Goal: Task Accomplishment & Management: Manage account settings

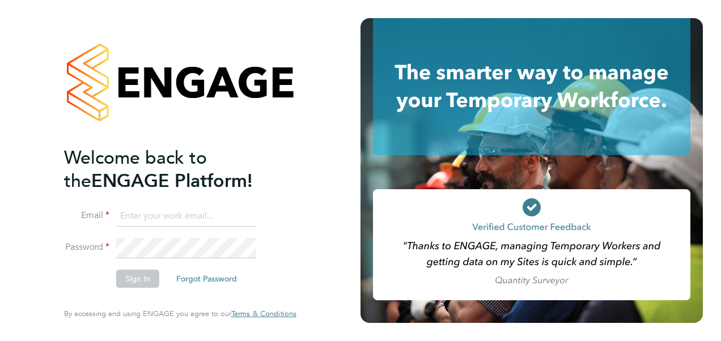
click at [209, 213] on input at bounding box center [186, 216] width 140 height 20
type input "wilko_014@hotmail.co.uk"
drag, startPoint x: 230, startPoint y: 220, endPoint x: 70, endPoint y: 220, distance: 159.9
click at [70, 220] on li "Email wilko_014@hotmail.co.uk" at bounding box center [174, 222] width 221 height 32
type input "megan.morris@bhafc.co.uk"
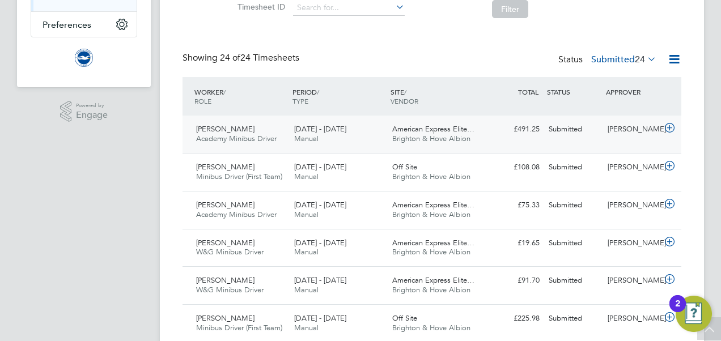
click at [547, 130] on div "Submitted" at bounding box center [573, 129] width 59 height 19
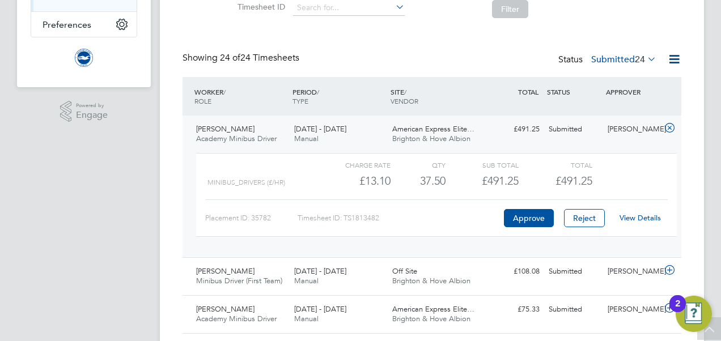
click at [638, 218] on link "View Details" at bounding box center [640, 218] width 41 height 10
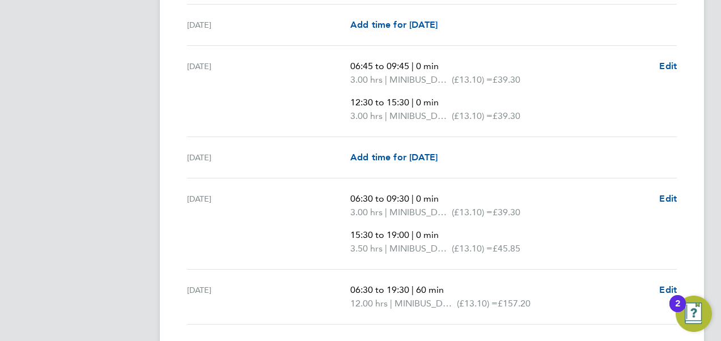
scroll to position [1020, 0]
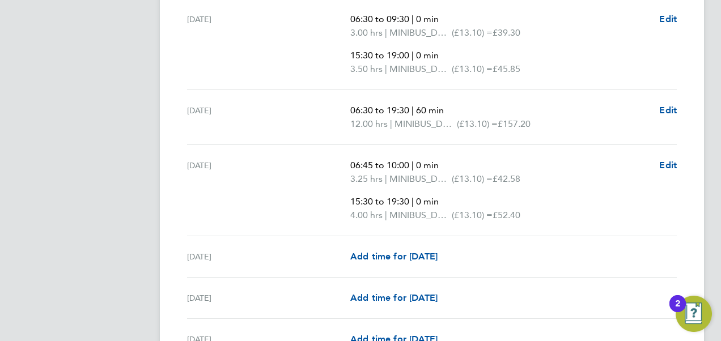
scroll to position [1202, 0]
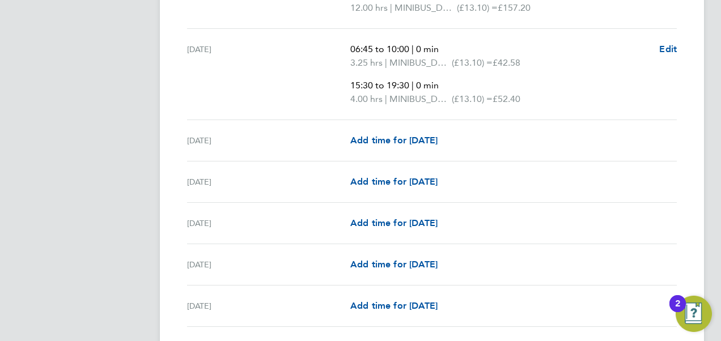
scroll to position [1338, 0]
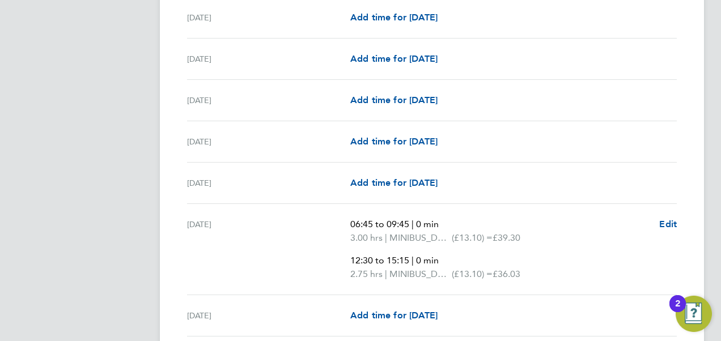
scroll to position [1610, 0]
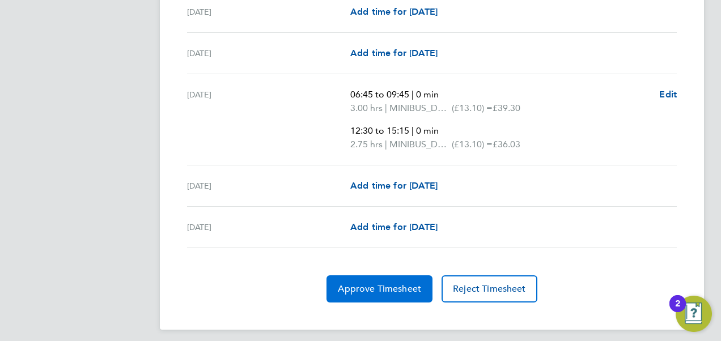
click at [363, 283] on span "Approve Timesheet" at bounding box center [379, 288] width 83 height 11
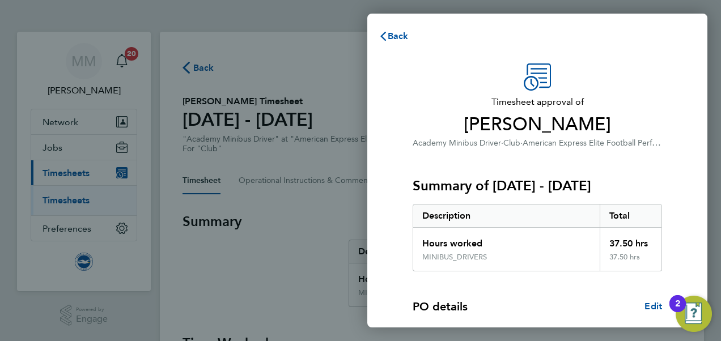
click at [677, 124] on div "Timesheet approval of William Rutter Academy Minibus Driver · Club · American E…" at bounding box center [537, 290] width 340 height 480
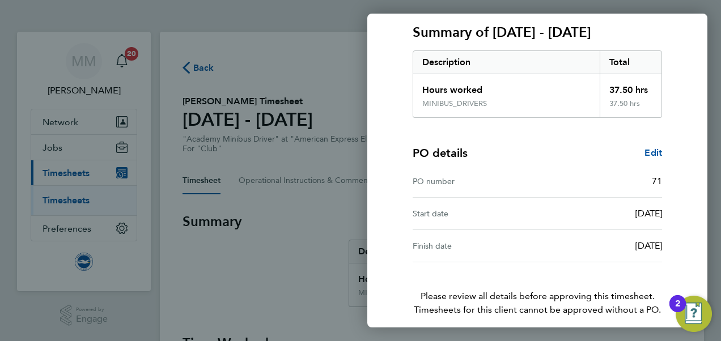
scroll to position [201, 0]
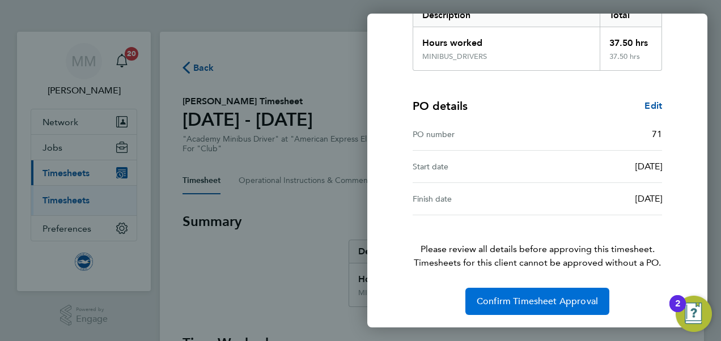
click at [569, 296] on span "Confirm Timesheet Approval" at bounding box center [537, 301] width 121 height 11
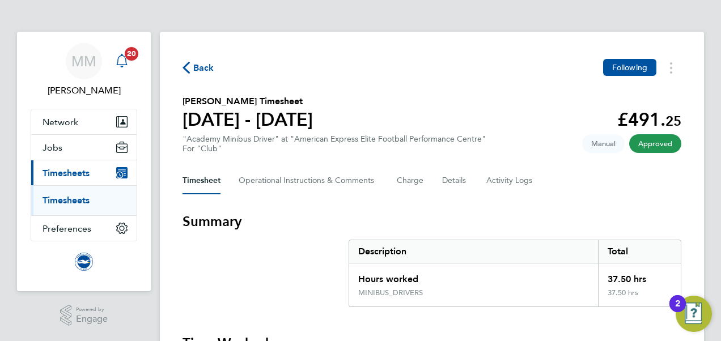
click at [135, 55] on span "20" at bounding box center [132, 54] width 14 height 14
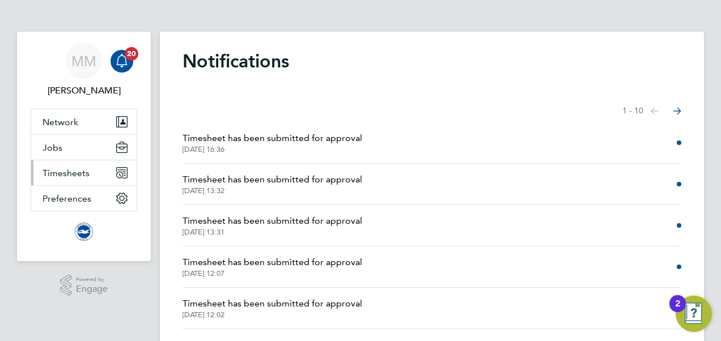
click at [59, 173] on span "Timesheets" at bounding box center [66, 173] width 47 height 11
click at [43, 170] on span "Timesheets" at bounding box center [66, 173] width 47 height 11
click at [73, 202] on span "Preferences" at bounding box center [67, 198] width 49 height 11
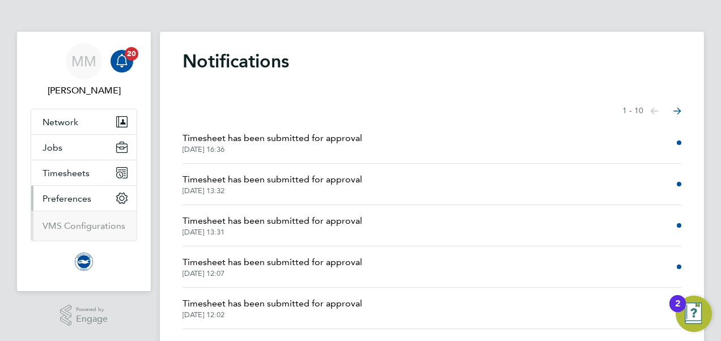
click at [69, 185] on li "Timesheets Timesheets" at bounding box center [83, 173] width 105 height 26
click at [75, 179] on button "Timesheets" at bounding box center [83, 172] width 105 height 25
click at [76, 200] on link "Timesheets" at bounding box center [66, 200] width 47 height 11
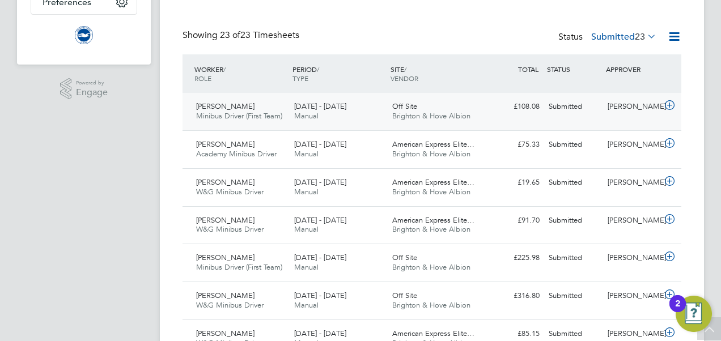
click at [471, 108] on div "Off Site Brighton & Hove Albion" at bounding box center [437, 112] width 98 height 28
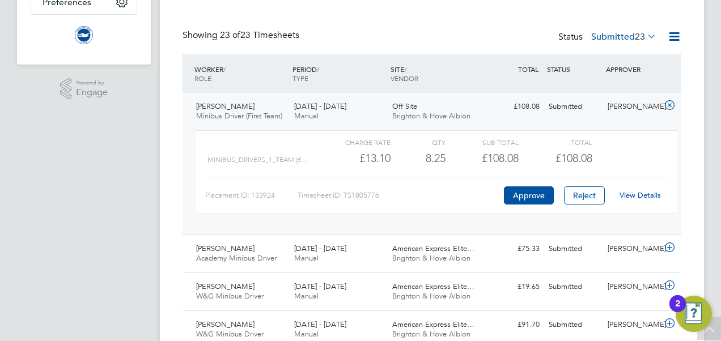
click at [652, 194] on link "View Details" at bounding box center [640, 195] width 41 height 10
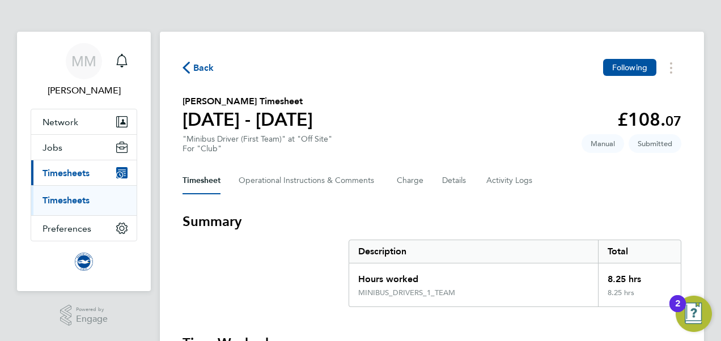
click at [416, 118] on section "Les Ansell's Timesheet 01 - 31 Aug 2025 £108. 07 "Minibus Driver (First Team)" …" at bounding box center [432, 124] width 499 height 59
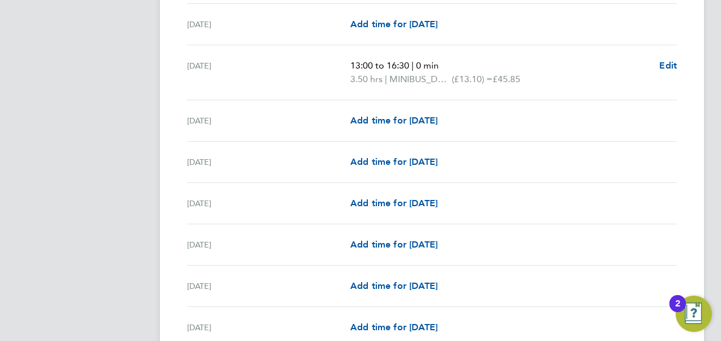
scroll to position [1202, 0]
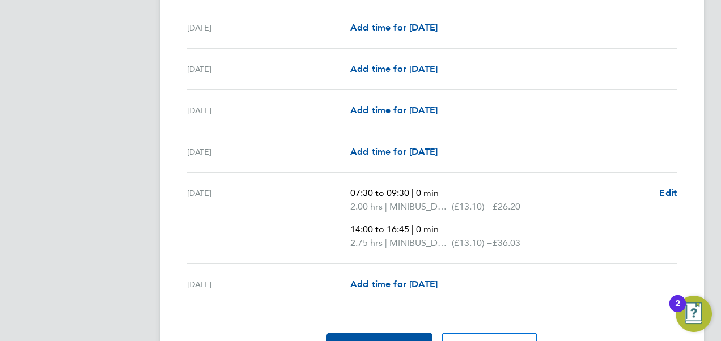
scroll to position [1460, 0]
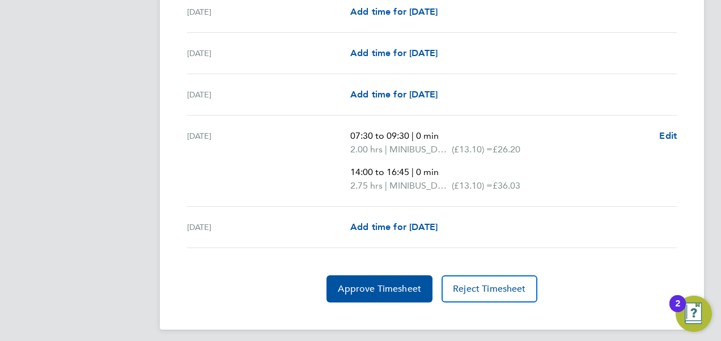
click at [366, 283] on span "Approve Timesheet" at bounding box center [379, 288] width 83 height 11
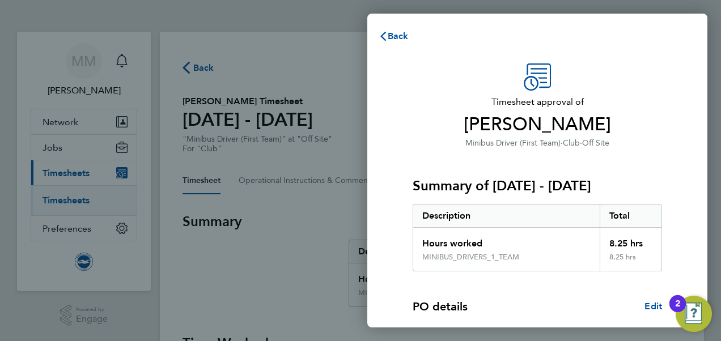
click at [645, 85] on div "Timesheet approval of Les Ansell Minibus Driver (First Team) · Club · Off Site" at bounding box center [537, 106] width 249 height 86
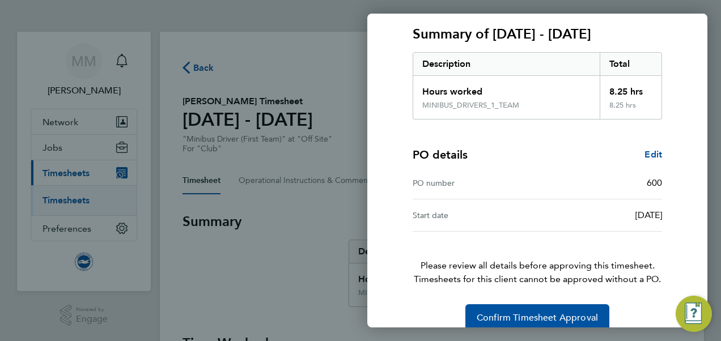
scroll to position [168, 0]
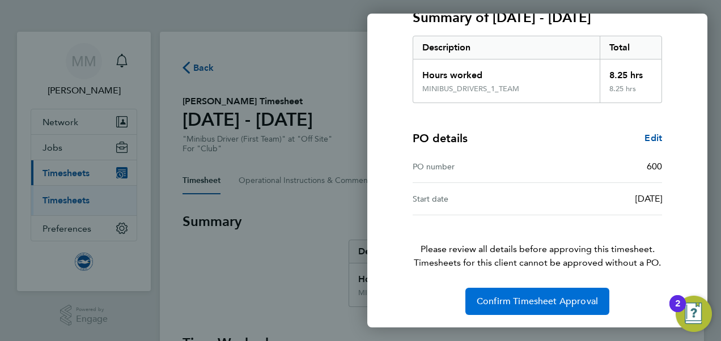
click at [554, 298] on span "Confirm Timesheet Approval" at bounding box center [537, 301] width 121 height 11
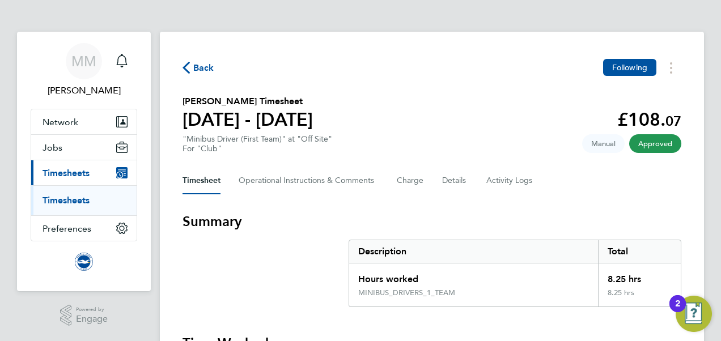
click at [79, 196] on link "Timesheets" at bounding box center [66, 200] width 47 height 11
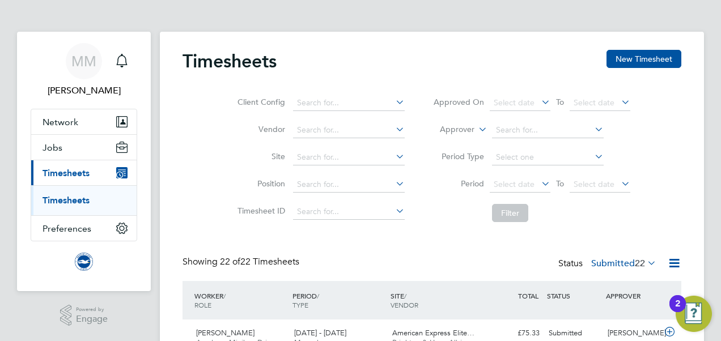
click at [197, 216] on div "Client Config Vendor Site Position Timesheet ID Approved On Select date To Sele…" at bounding box center [432, 156] width 499 height 144
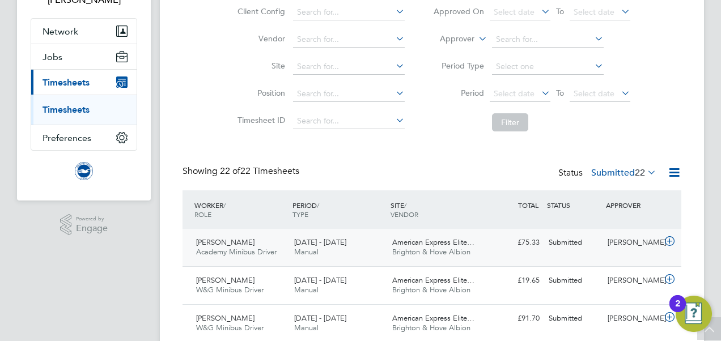
click at [438, 242] on span "American Express Elite…" at bounding box center [433, 243] width 82 height 10
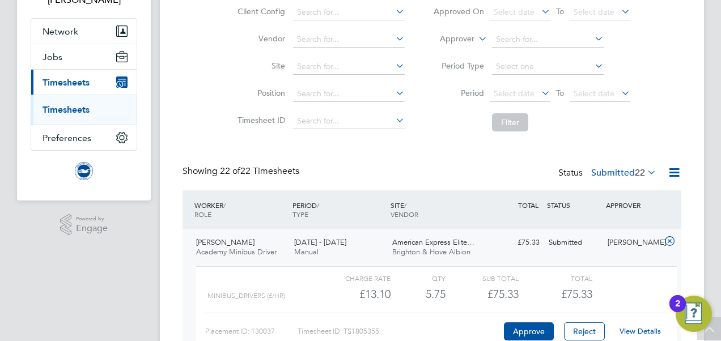
click at [636, 330] on link "View Details" at bounding box center [640, 332] width 41 height 10
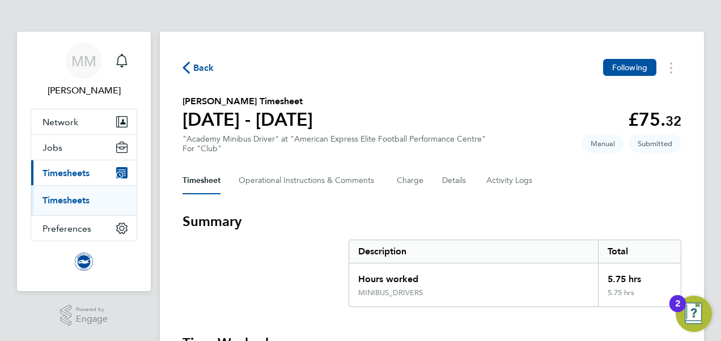
click at [424, 111] on section "[PERSON_NAME] Timesheet [DATE] - [DATE] £75. 32 "Academy Minibus Driver" at "Am…" at bounding box center [432, 124] width 499 height 59
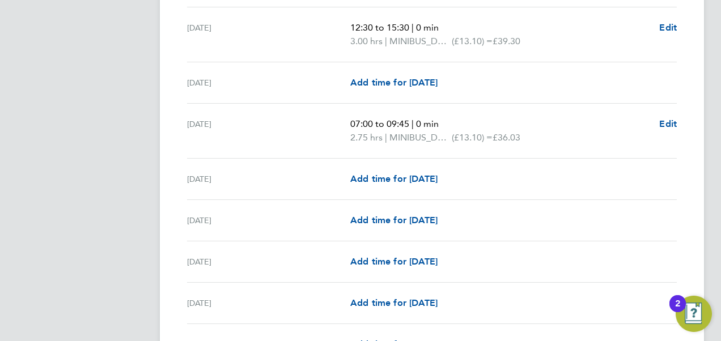
scroll to position [1089, 0]
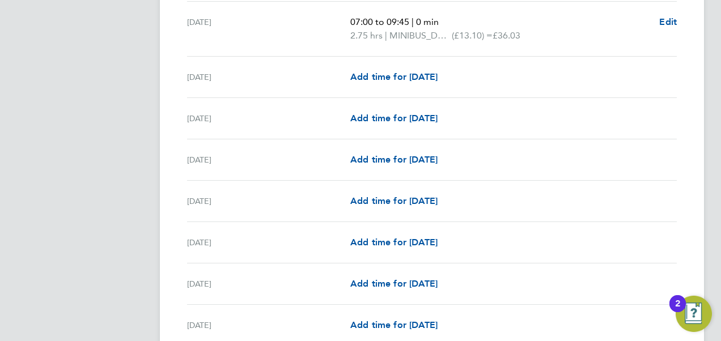
scroll to position [1202, 0]
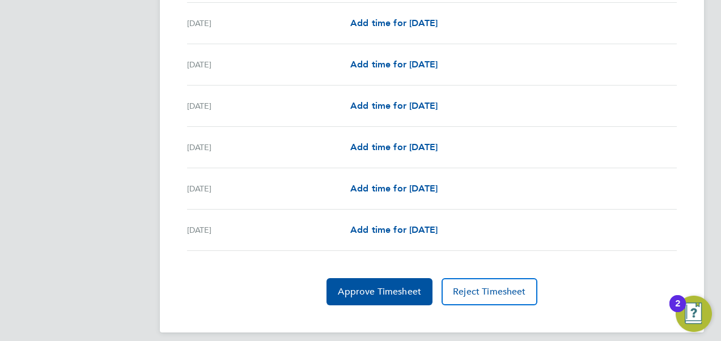
scroll to position [1424, 0]
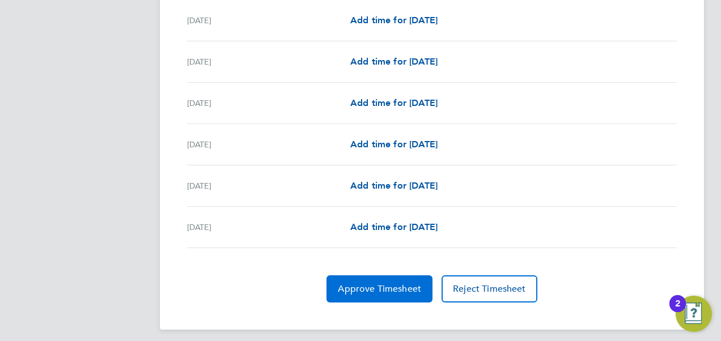
click at [398, 283] on span "Approve Timesheet" at bounding box center [379, 288] width 83 height 11
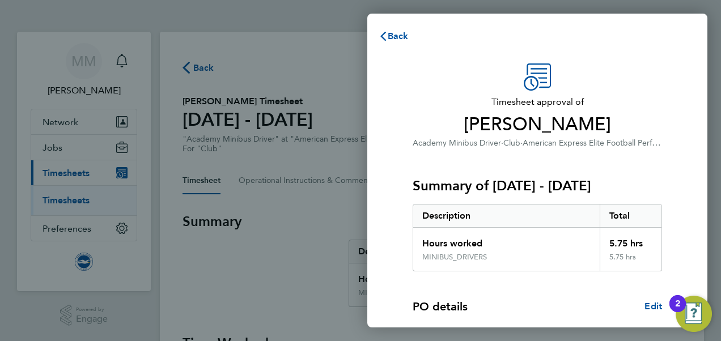
click at [643, 154] on div "Summary of 01 - 31 Aug 2025 Description Total Hours worked 5.75 hrs MINIBUS_DRI…" at bounding box center [537, 211] width 249 height 122
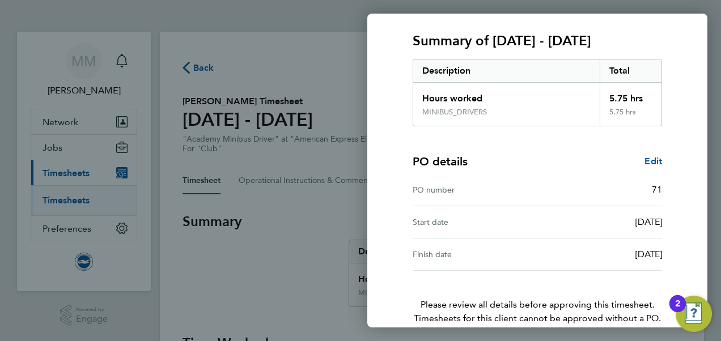
scroll to position [201, 0]
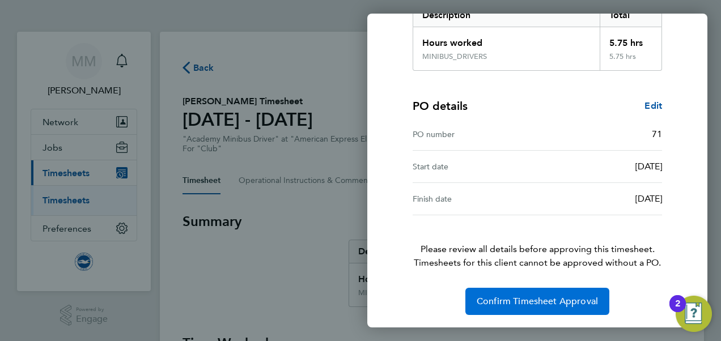
click at [541, 296] on span "Confirm Timesheet Approval" at bounding box center [537, 301] width 121 height 11
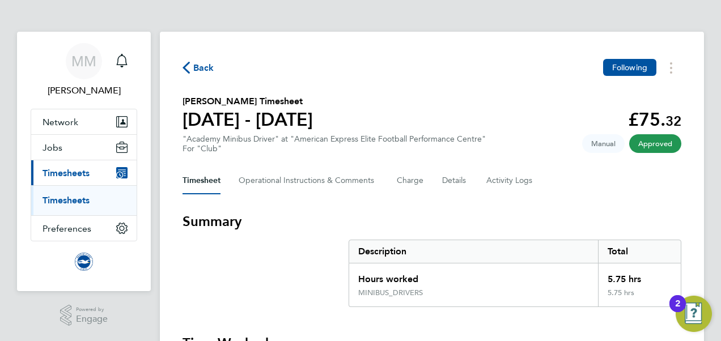
click at [63, 196] on link "Timesheets" at bounding box center [66, 200] width 47 height 11
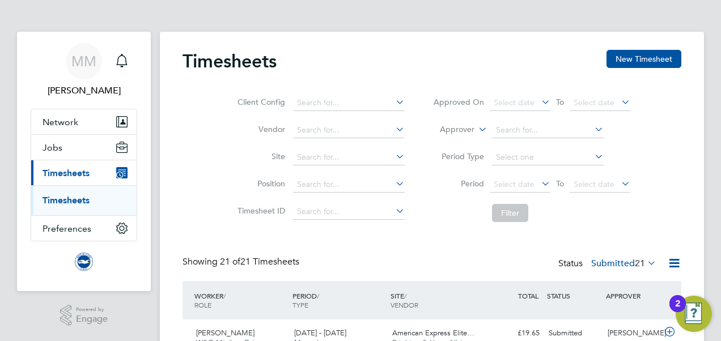
click at [207, 109] on div "Client Config Vendor Site Position Timesheet ID Approved On Select date To Sele…" at bounding box center [432, 156] width 499 height 144
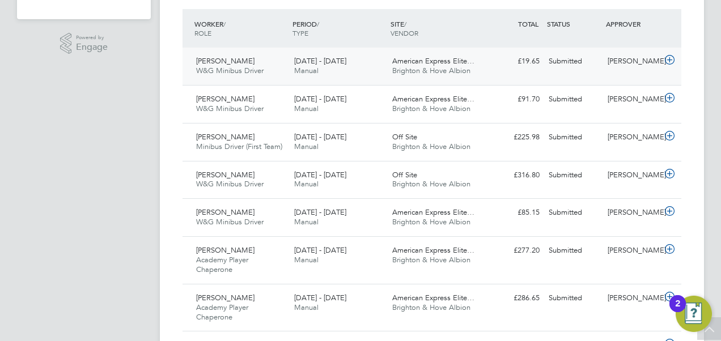
click at [625, 61] on div "[PERSON_NAME]" at bounding box center [632, 61] width 59 height 19
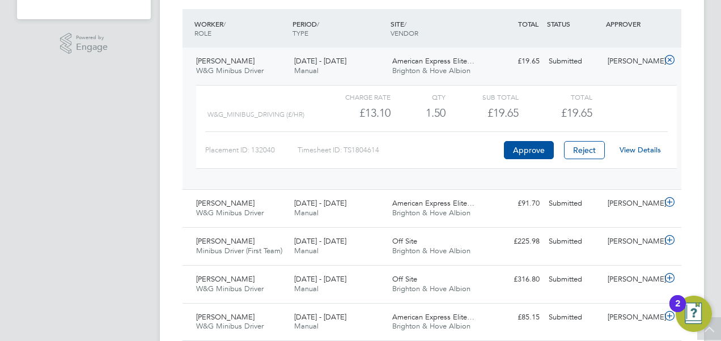
click at [643, 149] on link "View Details" at bounding box center [640, 150] width 41 height 10
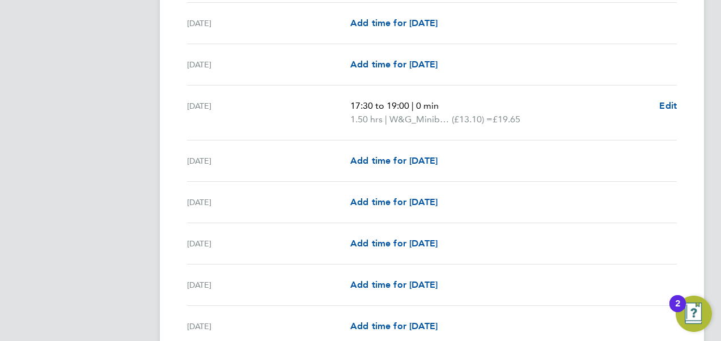
scroll to position [1066, 0]
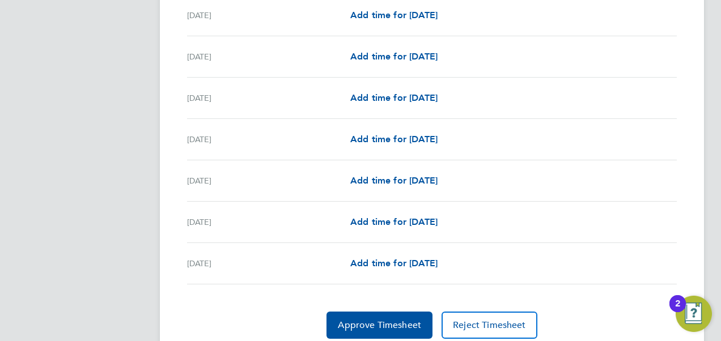
scroll to position [1410, 0]
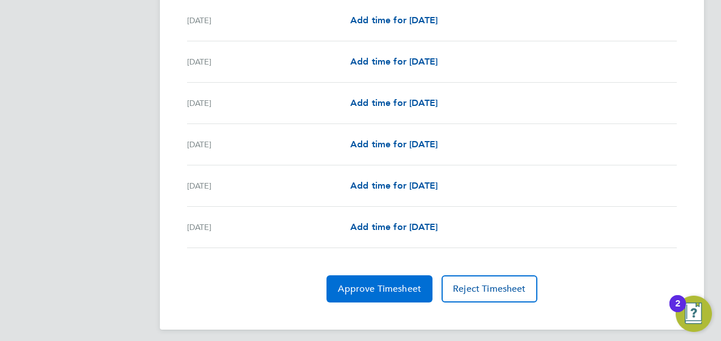
click at [366, 288] on button "Approve Timesheet" at bounding box center [380, 289] width 106 height 27
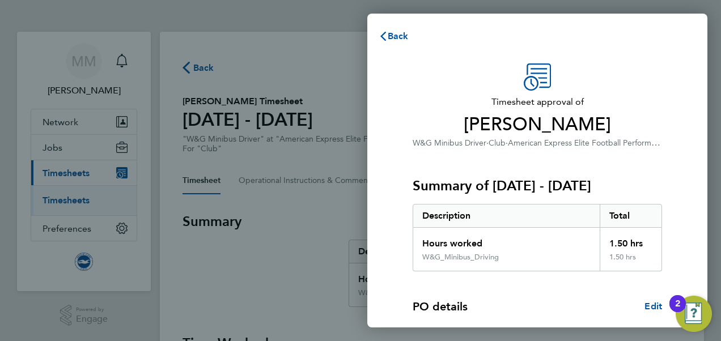
click at [629, 90] on div "Timesheet approval of Les Ansell W&G Minibus Driver · Club · American Express E…" at bounding box center [537, 106] width 249 height 86
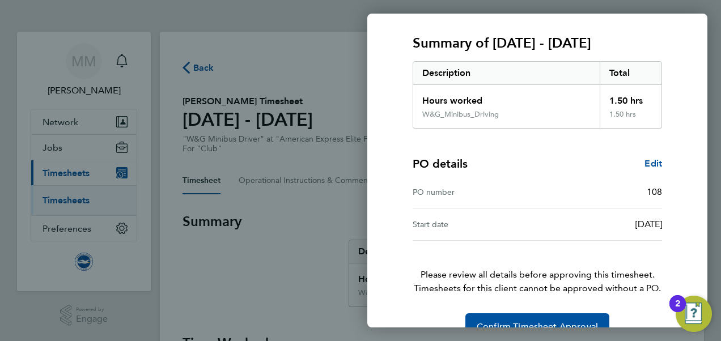
scroll to position [168, 0]
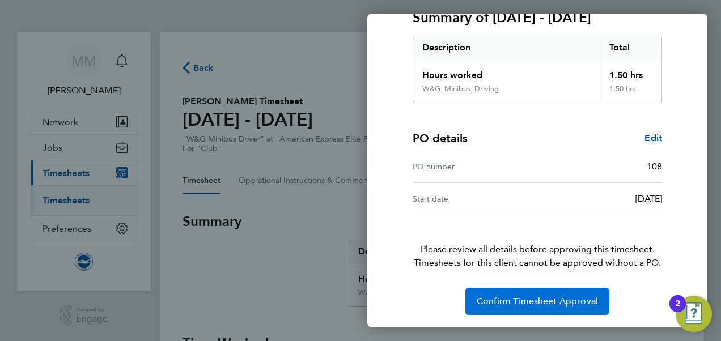
click at [531, 297] on span "Confirm Timesheet Approval" at bounding box center [537, 301] width 121 height 11
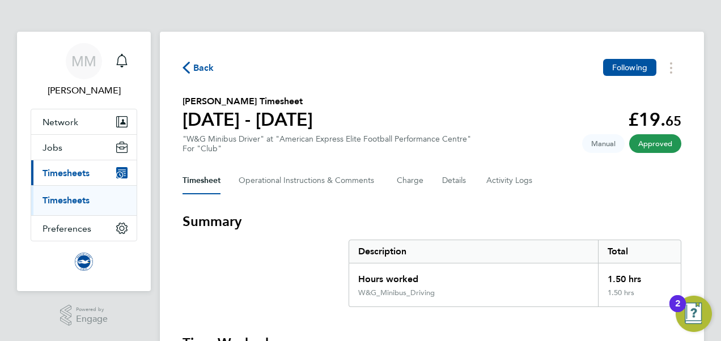
click at [81, 196] on link "Timesheets" at bounding box center [66, 200] width 47 height 11
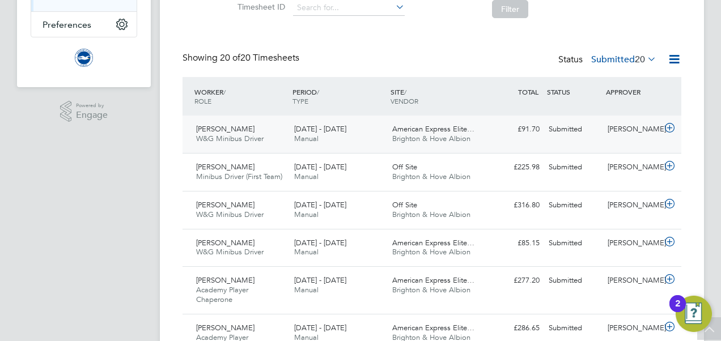
click at [613, 133] on div "[PERSON_NAME]" at bounding box center [632, 129] width 59 height 19
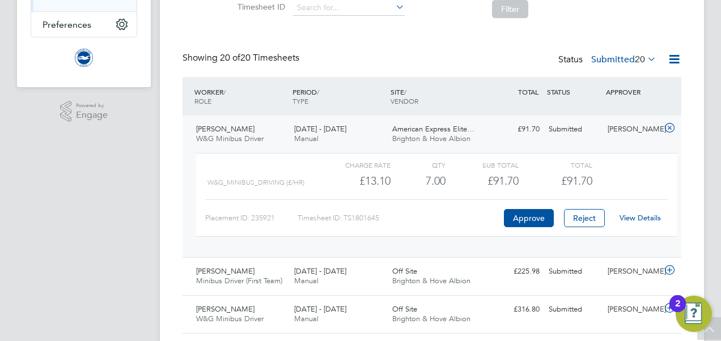
click at [639, 214] on link "View Details" at bounding box center [640, 218] width 41 height 10
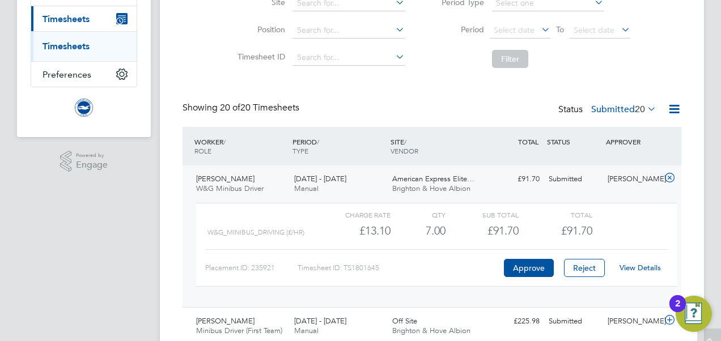
scroll to position [205, 0]
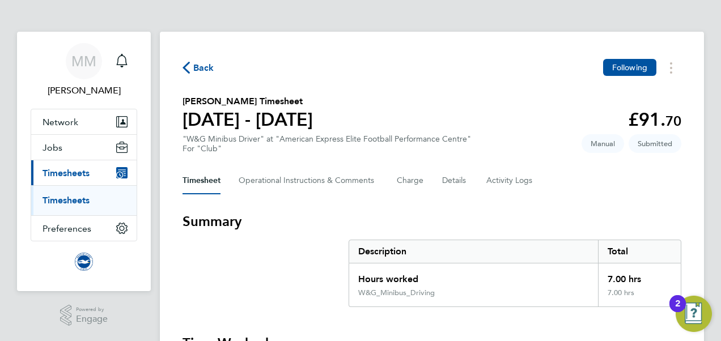
click at [547, 111] on section "[PERSON_NAME] Timesheet [DATE] - [DATE] £91. 70 "W&G Minibus Driver" at "Americ…" at bounding box center [432, 124] width 499 height 59
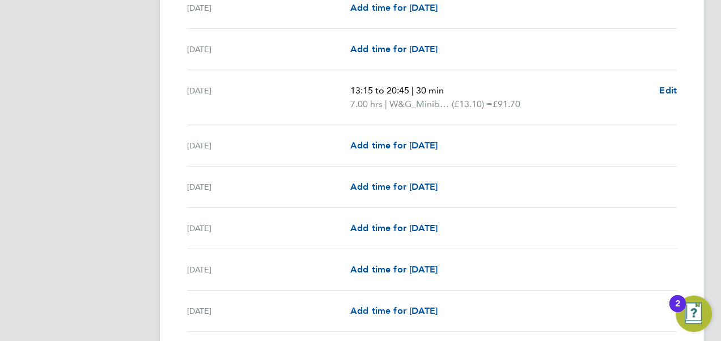
scroll to position [862, 0]
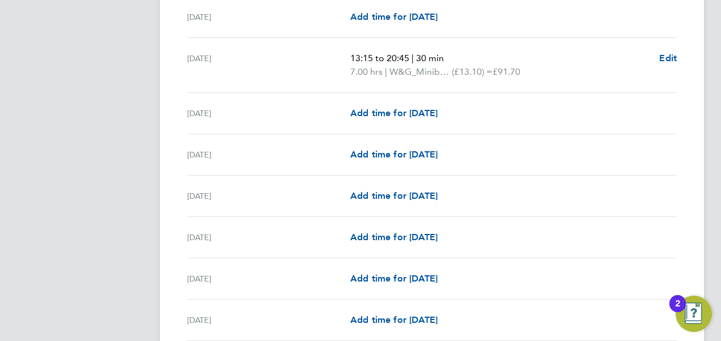
click at [103, 129] on app-navbar "MM [PERSON_NAME] Notifications Applications: Network Sites Workers Jobs Positio…" at bounding box center [84, 33] width 134 height 1726
click at [93, 153] on app-navbar "MM [PERSON_NAME] Notifications Applications: Network Sites Workers Jobs Positio…" at bounding box center [84, 33] width 134 height 1726
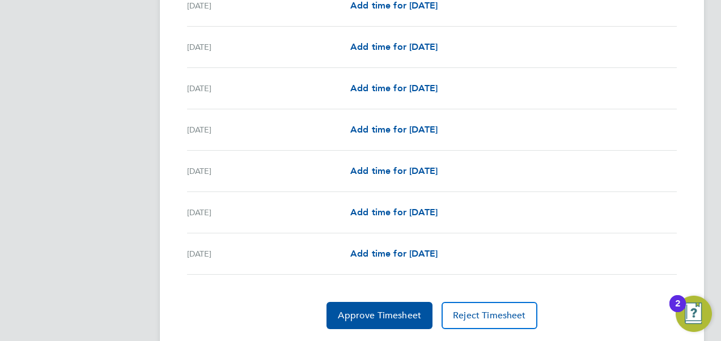
scroll to position [1410, 0]
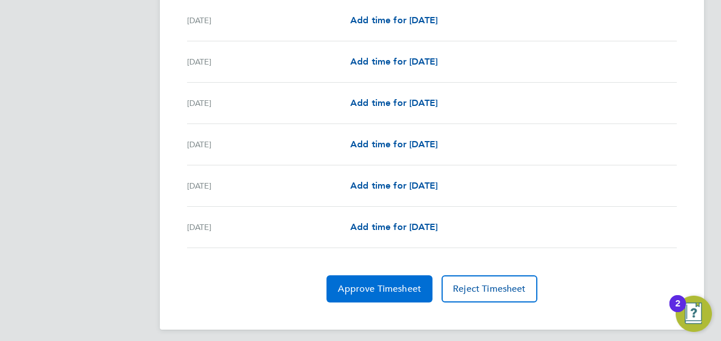
click at [376, 283] on span "Approve Timesheet" at bounding box center [379, 288] width 83 height 11
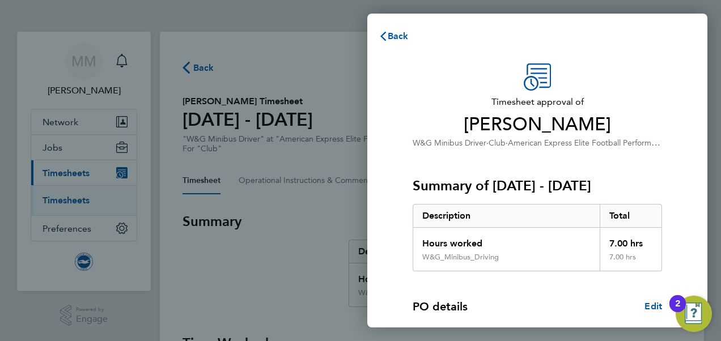
click at [641, 121] on span "[PERSON_NAME]" at bounding box center [537, 124] width 249 height 23
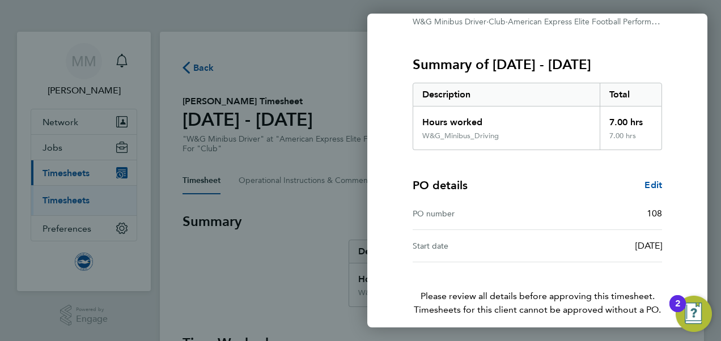
scroll to position [168, 0]
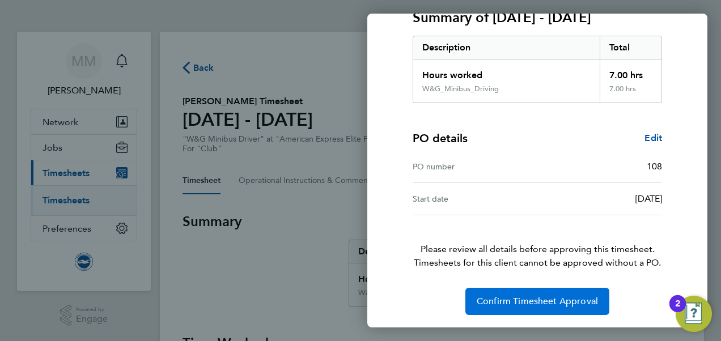
click at [547, 302] on span "Confirm Timesheet Approval" at bounding box center [537, 301] width 121 height 11
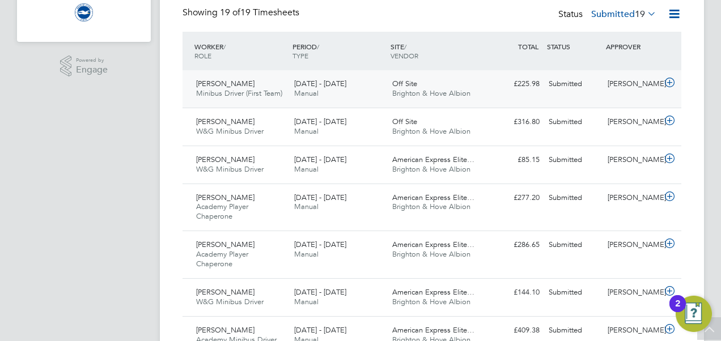
drag, startPoint x: 0, startPoint y: 0, endPoint x: 664, endPoint y: 82, distance: 669.5
click at [664, 82] on icon at bounding box center [670, 82] width 14 height 9
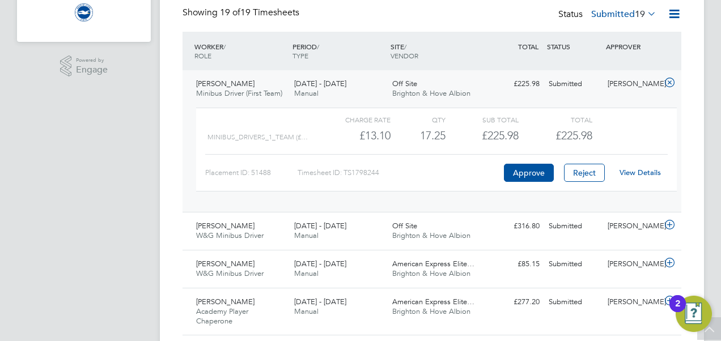
click at [644, 172] on link "View Details" at bounding box center [640, 173] width 41 height 10
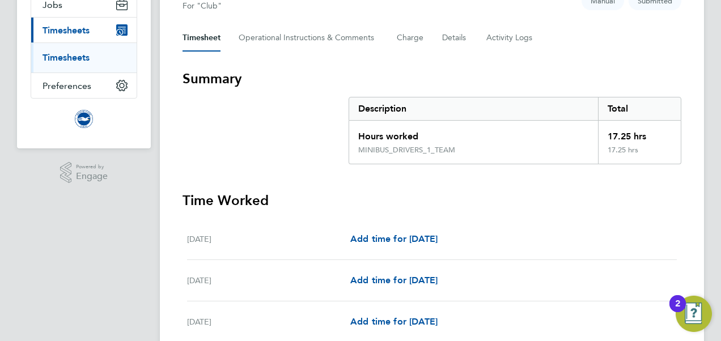
scroll to position [181, 0]
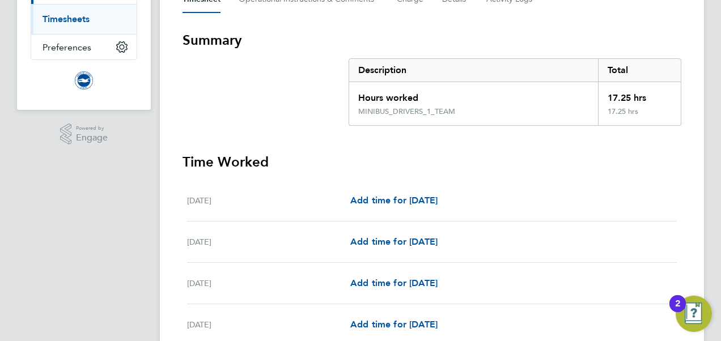
click at [311, 106] on section "Summary Description Total Hours worked 17.25 hrs MINIBUS_DRIVERS_1_TEAM 17.25 h…" at bounding box center [432, 78] width 499 height 95
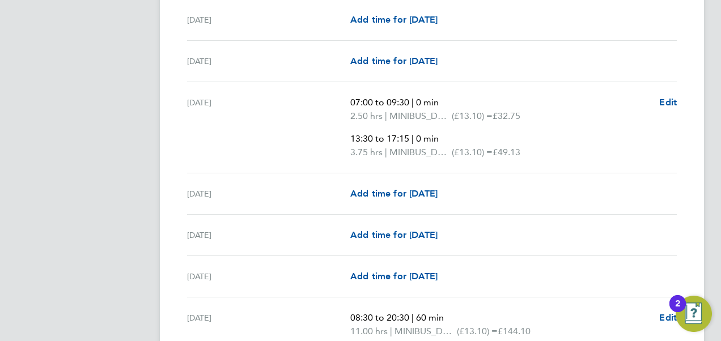
scroll to position [567, 0]
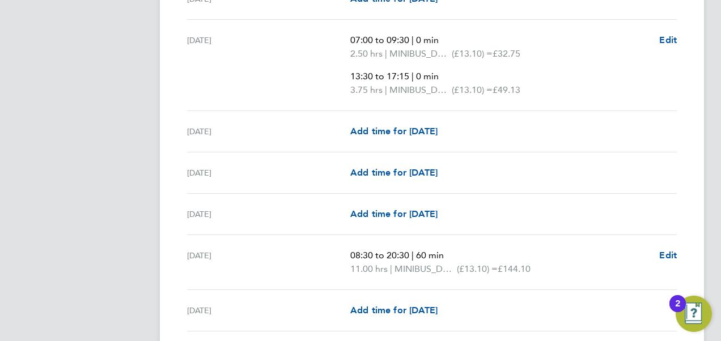
scroll to position [635, 0]
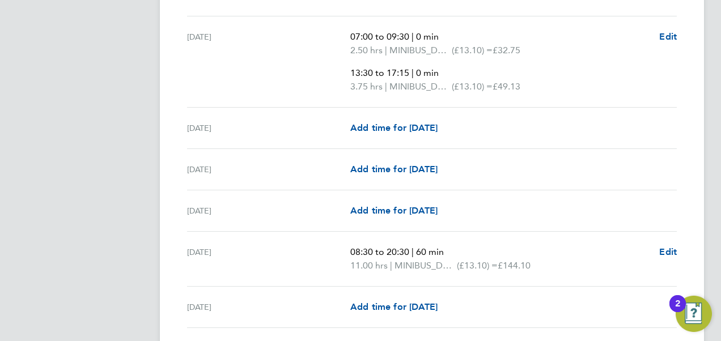
click at [128, 107] on app-navbar "MM Megan Morris Notifications Applications: Network Sites Workers Jobs Position…" at bounding box center [84, 285] width 134 height 1776
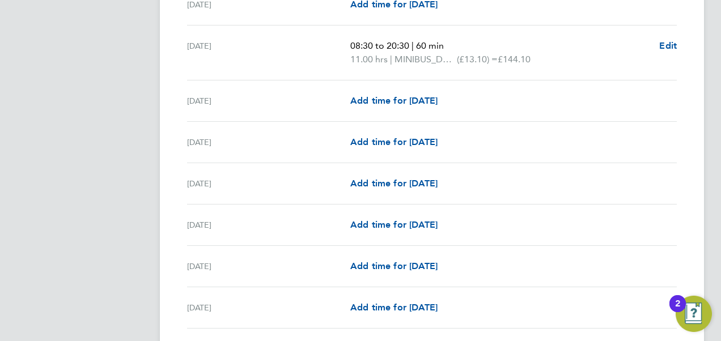
scroll to position [839, 0]
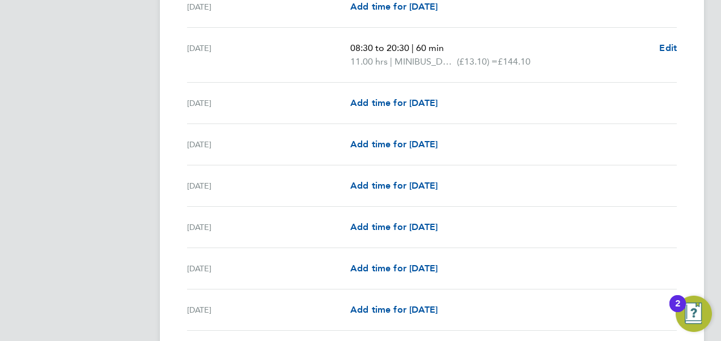
click at [92, 163] on app-navbar "MM [PERSON_NAME] Notifications Applications: Network Sites Workers Jobs Positio…" at bounding box center [84, 81] width 134 height 1776
click at [102, 144] on app-navbar "MM [PERSON_NAME] Notifications Applications: Network Sites Workers Jobs Positio…" at bounding box center [84, 81] width 134 height 1776
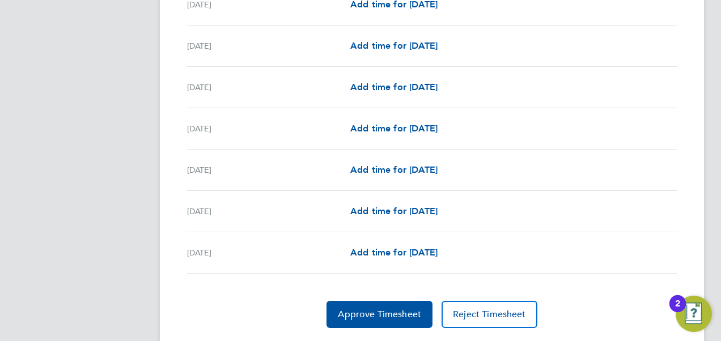
scroll to position [1460, 0]
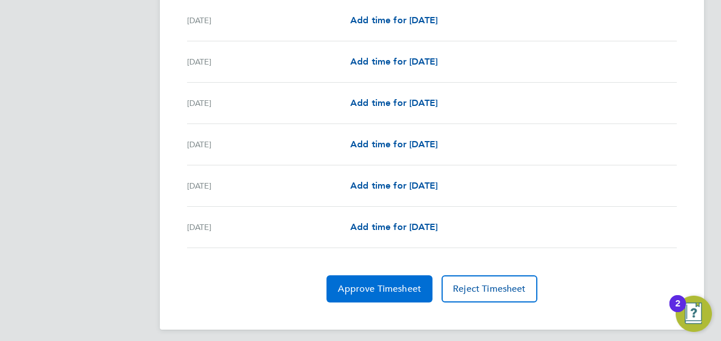
click at [401, 283] on span "Approve Timesheet" at bounding box center [379, 288] width 83 height 11
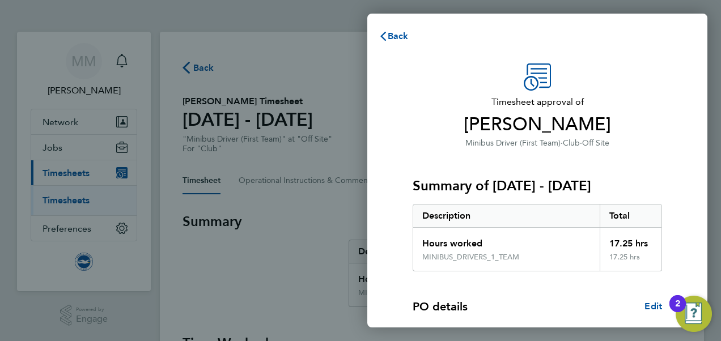
click at [601, 111] on h3 "Timesheet approval of Peter Renvoize" at bounding box center [537, 115] width 249 height 41
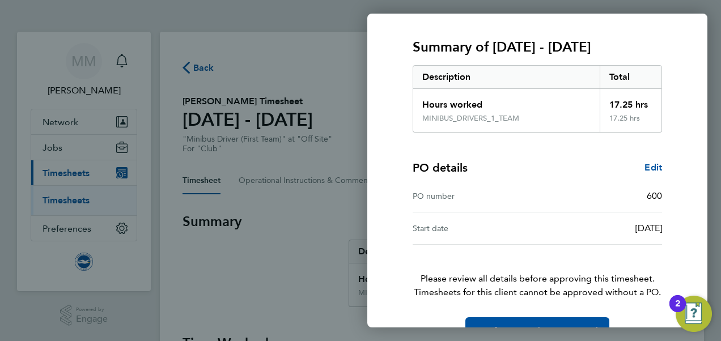
scroll to position [168, 0]
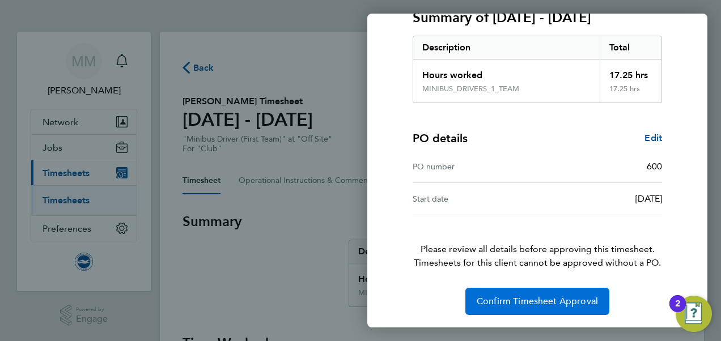
click at [537, 298] on span "Confirm Timesheet Approval" at bounding box center [537, 301] width 121 height 11
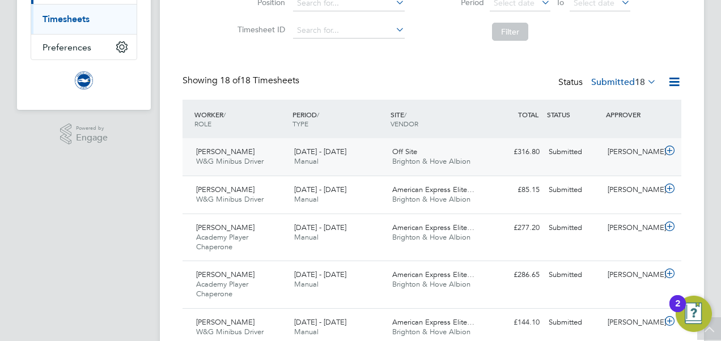
click at [671, 151] on icon at bounding box center [670, 150] width 14 height 9
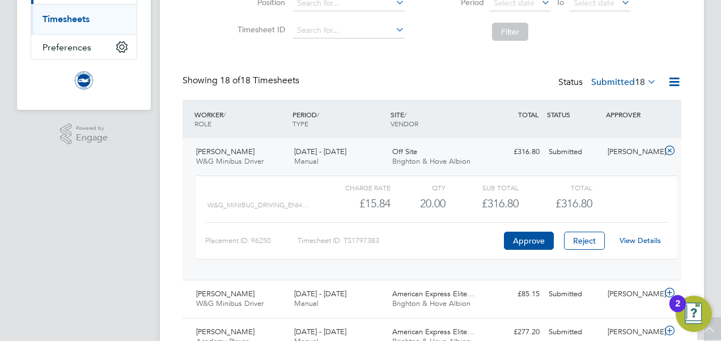
click at [643, 239] on link "View Details" at bounding box center [640, 241] width 41 height 10
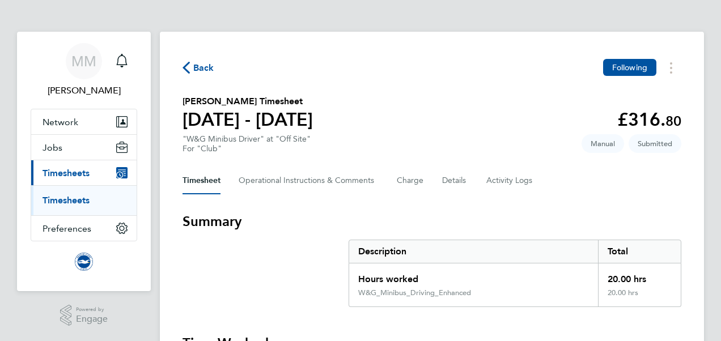
click at [404, 73] on div "Back Following" at bounding box center [432, 68] width 499 height 18
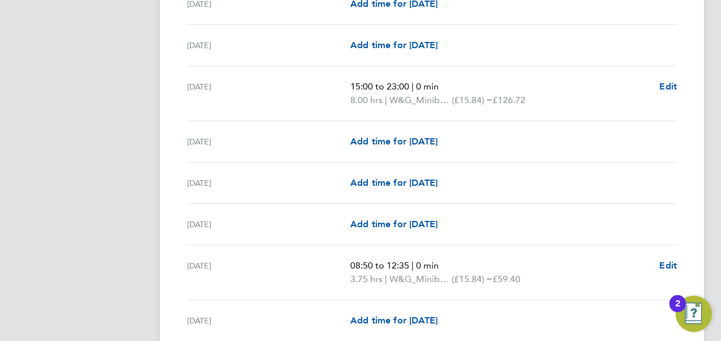
scroll to position [544, 0]
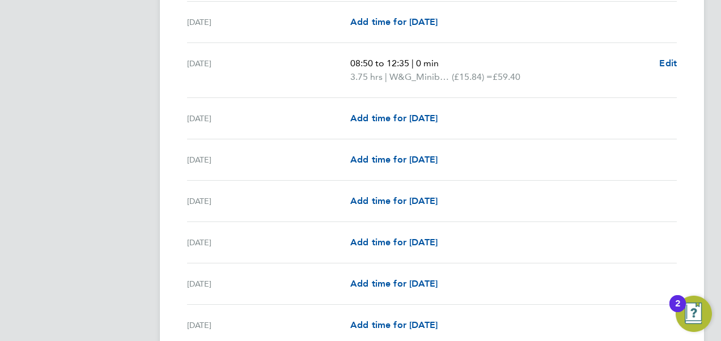
scroll to position [748, 0]
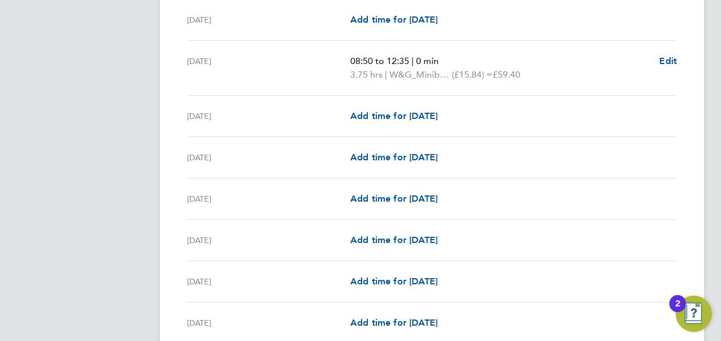
click at [119, 104] on app-navbar "MM Megan Morris Notifications Applications: Network Sites Workers Jobs Position…" at bounding box center [84, 160] width 134 height 1754
click at [122, 145] on app-navbar "MM Megan Morris Notifications Applications: Network Sites Workers Jobs Position…" at bounding box center [84, 160] width 134 height 1754
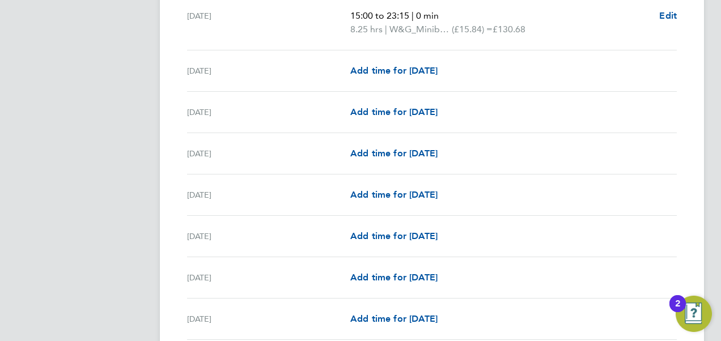
scroll to position [1202, 0]
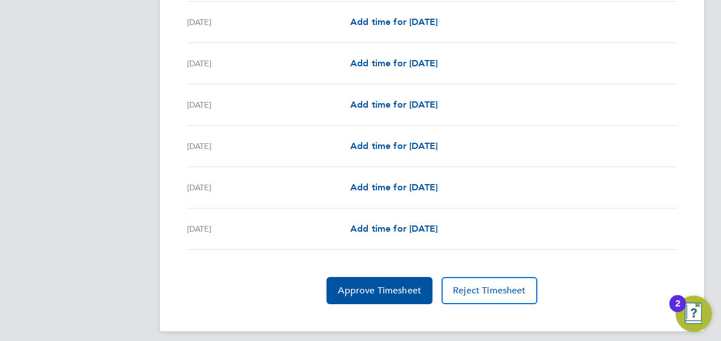
scroll to position [1437, 0]
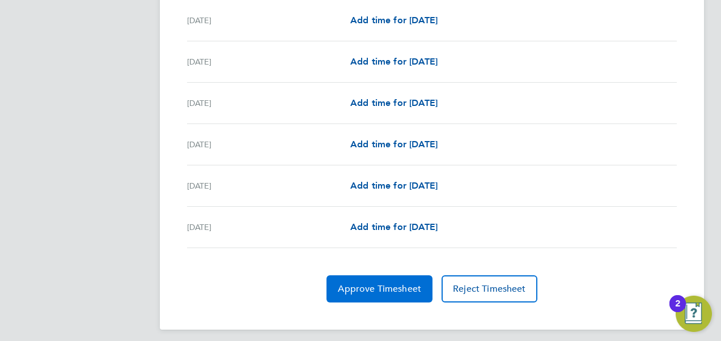
click at [393, 295] on button "Approve Timesheet" at bounding box center [380, 289] width 106 height 27
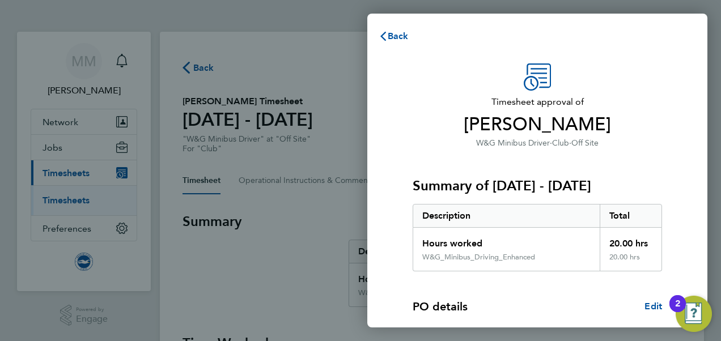
click at [633, 115] on span "Andrew Palmer" at bounding box center [537, 124] width 249 height 23
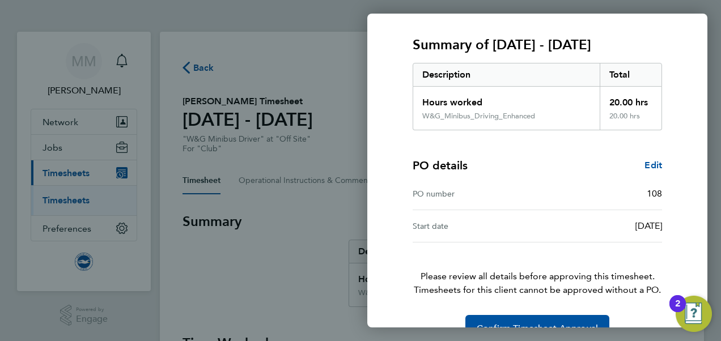
scroll to position [168, 0]
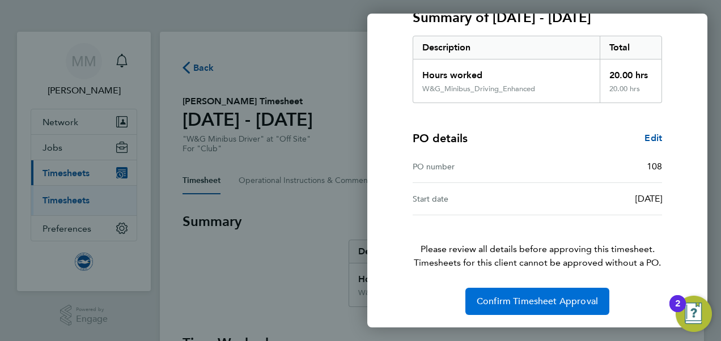
click at [536, 296] on span "Confirm Timesheet Approval" at bounding box center [537, 301] width 121 height 11
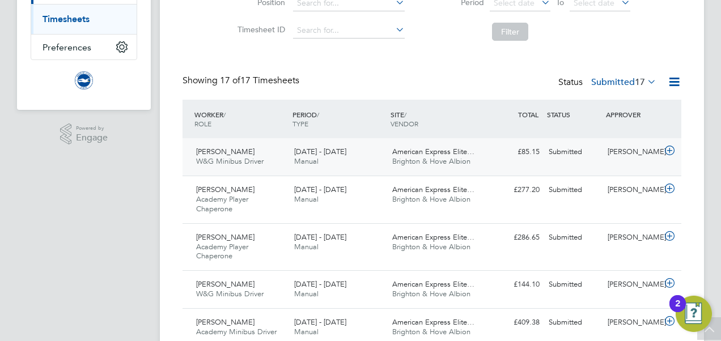
click at [655, 151] on div "[PERSON_NAME]" at bounding box center [632, 152] width 59 height 19
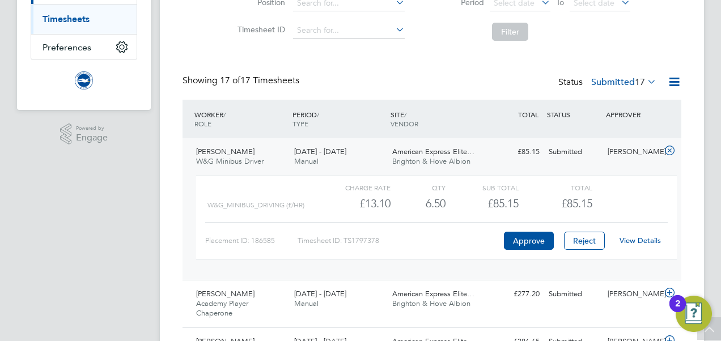
click at [636, 241] on link "View Details" at bounding box center [640, 241] width 41 height 10
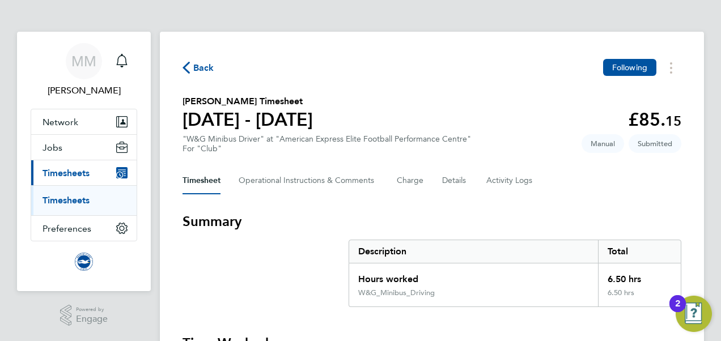
click at [431, 66] on div "Back Following" at bounding box center [432, 68] width 499 height 18
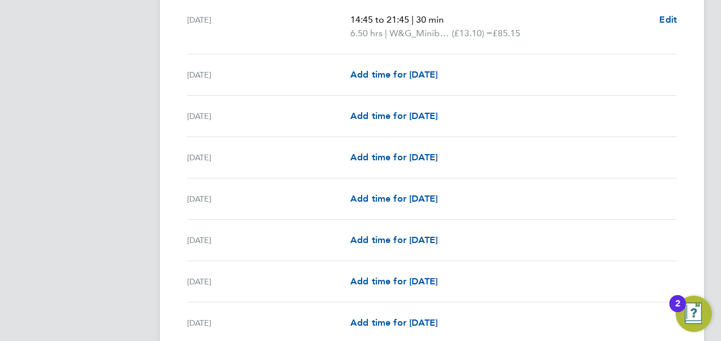
scroll to position [612, 0]
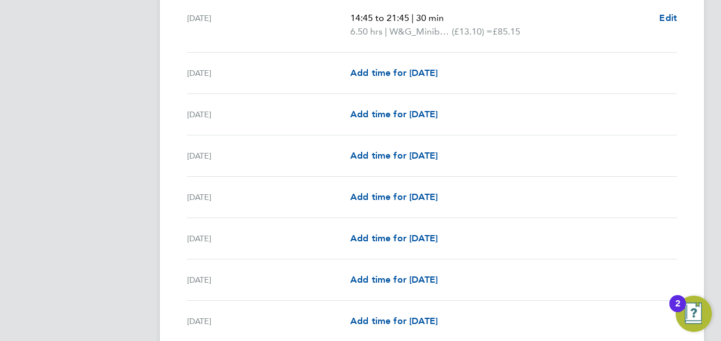
click at [138, 81] on app-navbar "MM Megan Morris Notifications Applications: Network Sites Workers Jobs Position…" at bounding box center [84, 282] width 134 height 1726
click at [103, 135] on app-navbar "MM Megan Morris Notifications Applications: Network Sites Workers Jobs Position…" at bounding box center [84, 282] width 134 height 1726
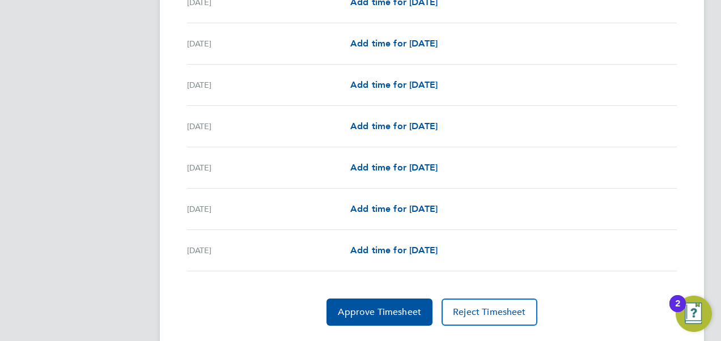
scroll to position [1410, 0]
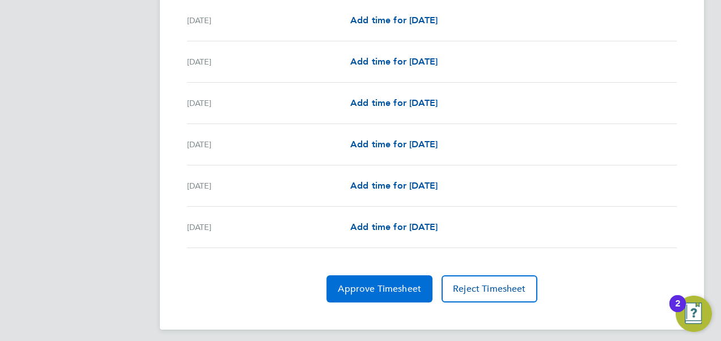
click at [383, 283] on span "Approve Timesheet" at bounding box center [379, 288] width 83 height 11
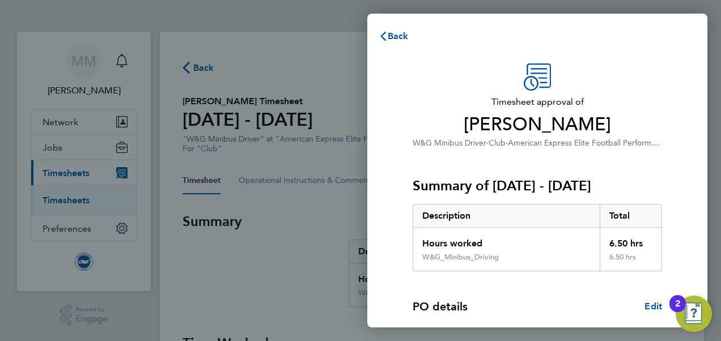
click at [644, 74] on div "Timesheet approval of John Dunkling W&G Minibus Driver · Club · American Expres…" at bounding box center [537, 106] width 249 height 86
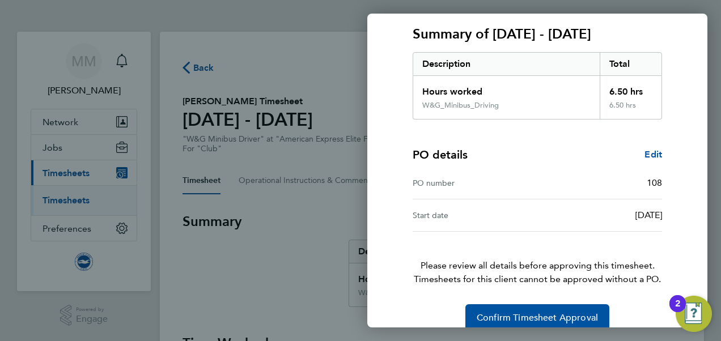
scroll to position [168, 0]
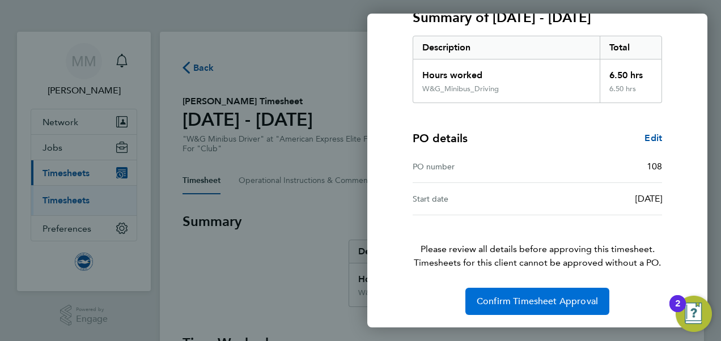
click at [549, 296] on span "Confirm Timesheet Approval" at bounding box center [537, 301] width 121 height 11
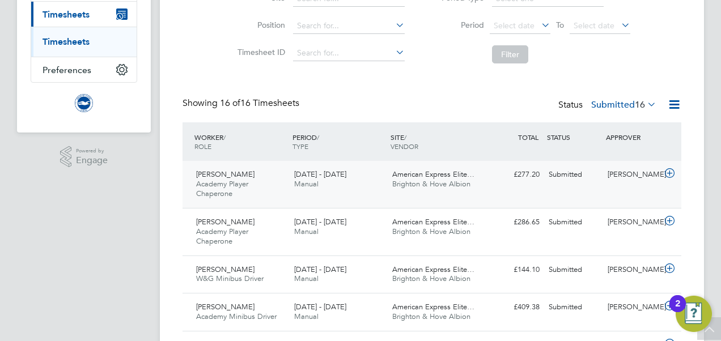
click at [673, 173] on icon at bounding box center [670, 173] width 14 height 9
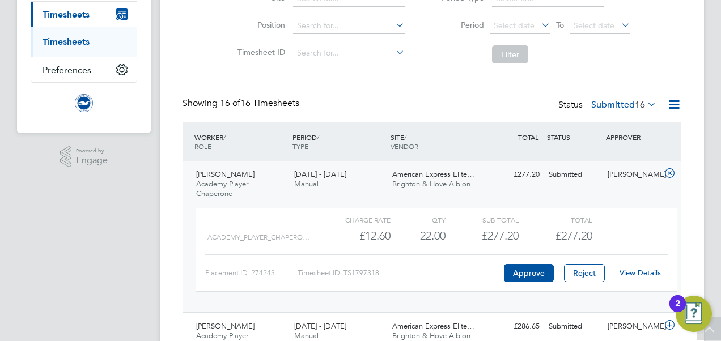
click at [638, 271] on link "View Details" at bounding box center [640, 273] width 41 height 10
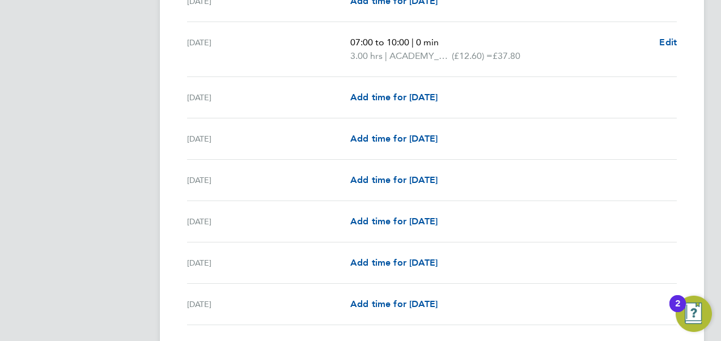
scroll to position [590, 0]
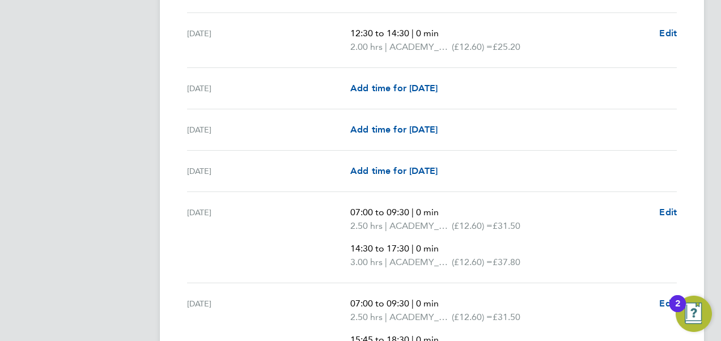
scroll to position [952, 0]
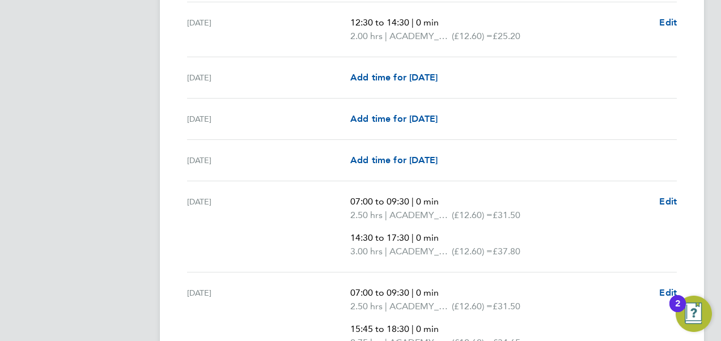
click at [138, 131] on app-navbar "MM [PERSON_NAME] Notifications Applications: Network Sites Workers Jobs Positio…" at bounding box center [84, 24] width 134 height 1890
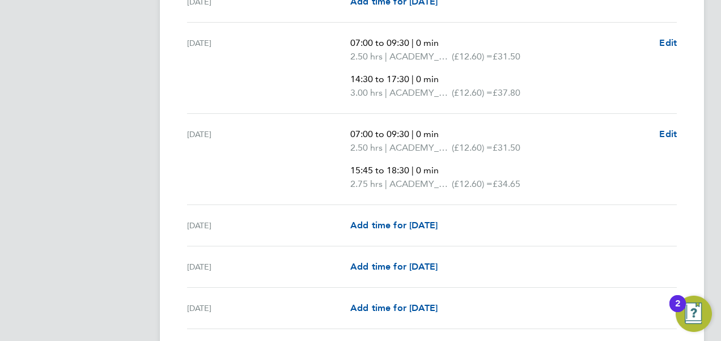
scroll to position [1134, 0]
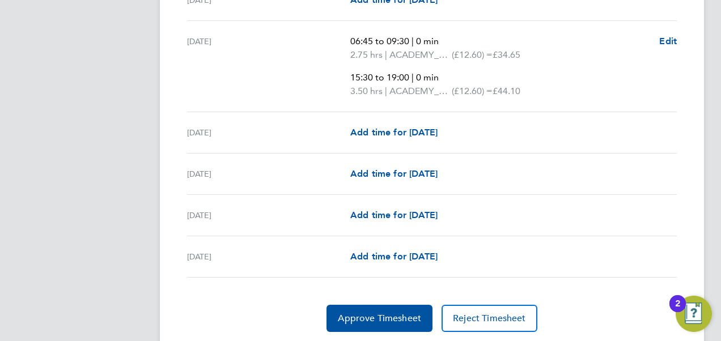
scroll to position [1542, 0]
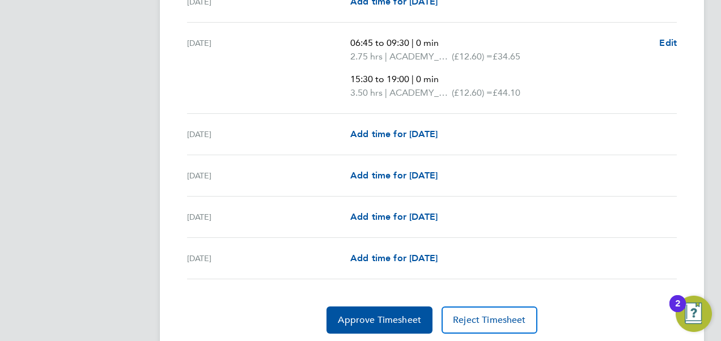
click at [259, 79] on div "[DATE]" at bounding box center [268, 67] width 163 height 63
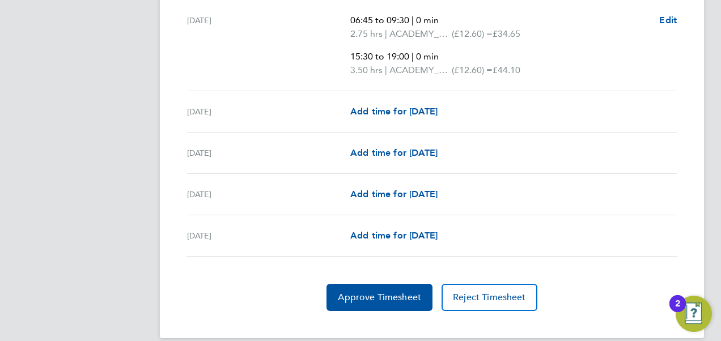
scroll to position [1573, 0]
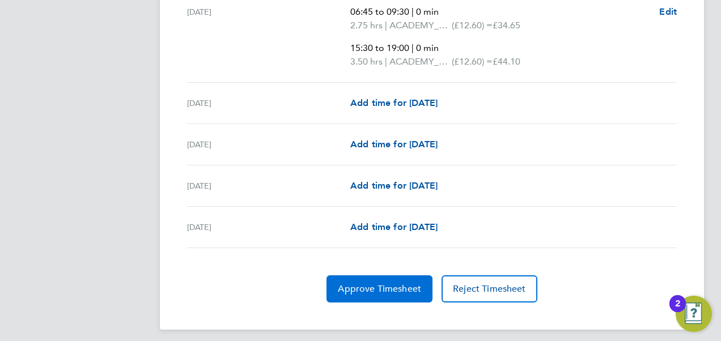
click at [367, 289] on button "Approve Timesheet" at bounding box center [380, 289] width 106 height 27
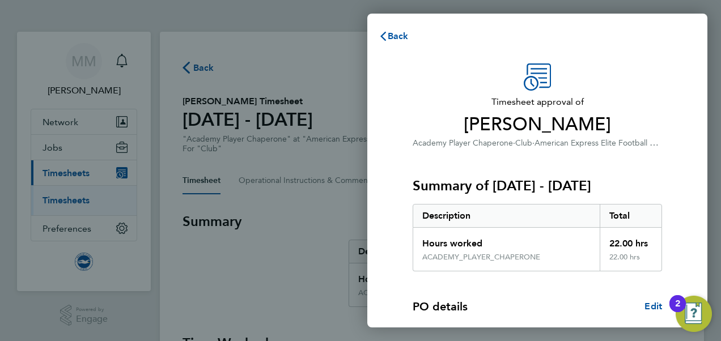
click at [428, 161] on div "Summary of 01 - 31 Aug 2025 Description Total Hours worked 22.00 hrs ACADEMY_PL…" at bounding box center [537, 211] width 249 height 122
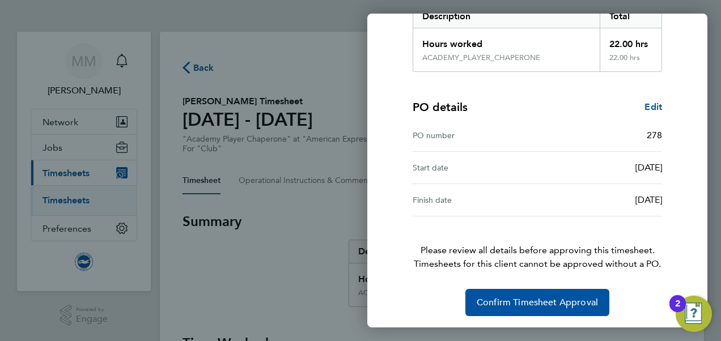
scroll to position [201, 0]
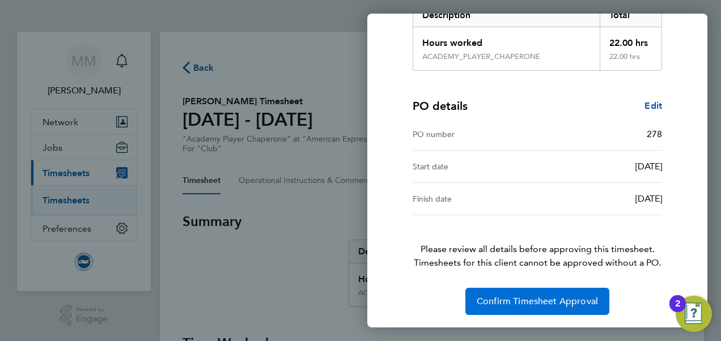
click at [536, 302] on span "Confirm Timesheet Approval" at bounding box center [537, 301] width 121 height 11
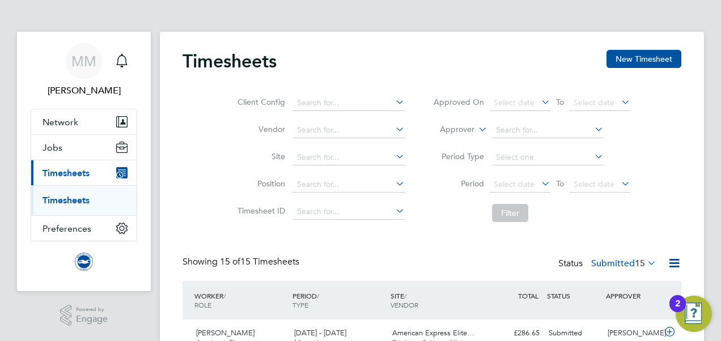
click at [193, 168] on div "Client Config Vendor Site Position Timesheet ID Approved On Select date To Sele…" at bounding box center [432, 156] width 499 height 144
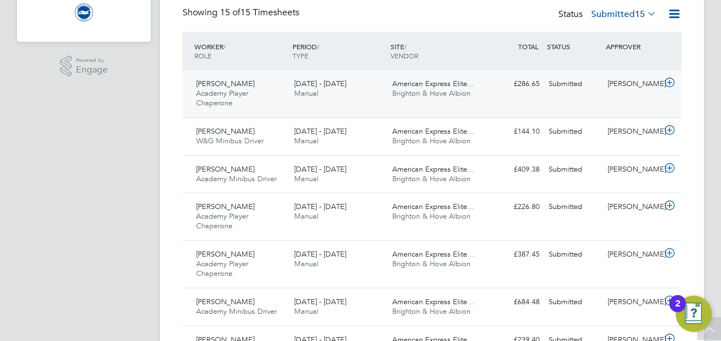
click at [669, 86] on icon at bounding box center [670, 82] width 14 height 9
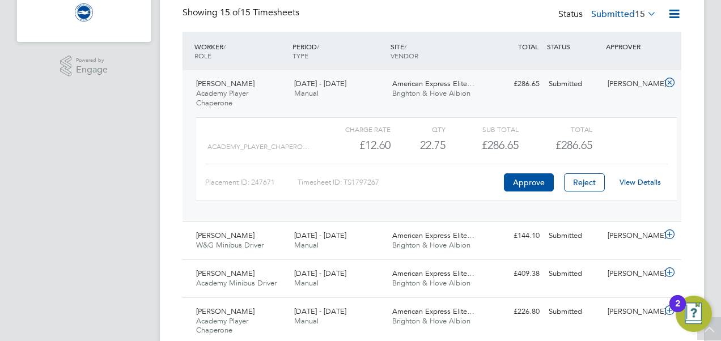
click at [643, 181] on link "View Details" at bounding box center [640, 182] width 41 height 10
click at [110, 115] on app-navbar "MM [PERSON_NAME] Notifications Applications: Network Sites Workers Jobs Positio…" at bounding box center [84, 311] width 134 height 1058
click at [649, 236] on div "[PERSON_NAME]" at bounding box center [632, 236] width 59 height 19
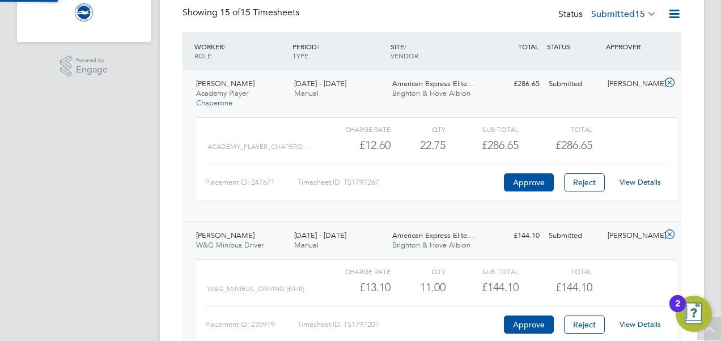
scroll to position [19, 111]
click at [633, 321] on link "View Details" at bounding box center [640, 325] width 41 height 10
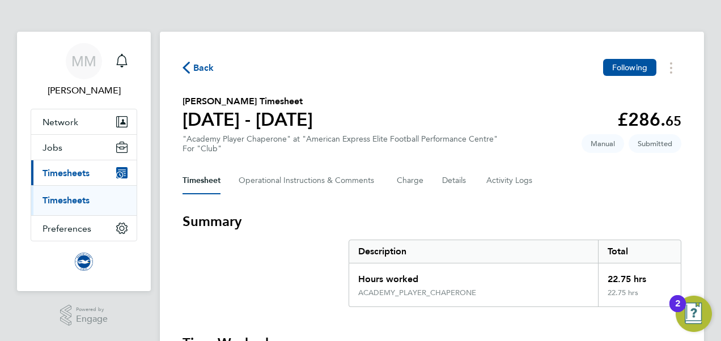
click at [351, 65] on div "Back Following" at bounding box center [432, 68] width 499 height 18
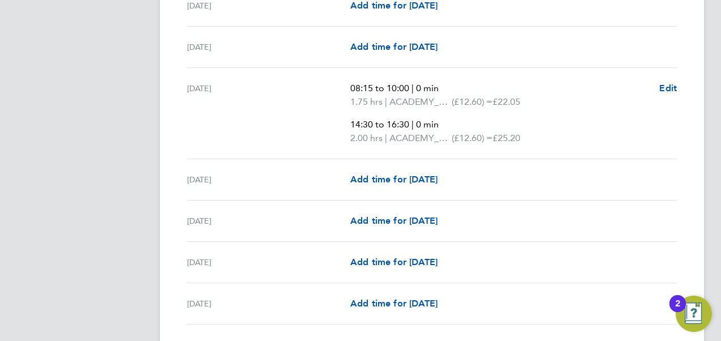
scroll to position [567, 0]
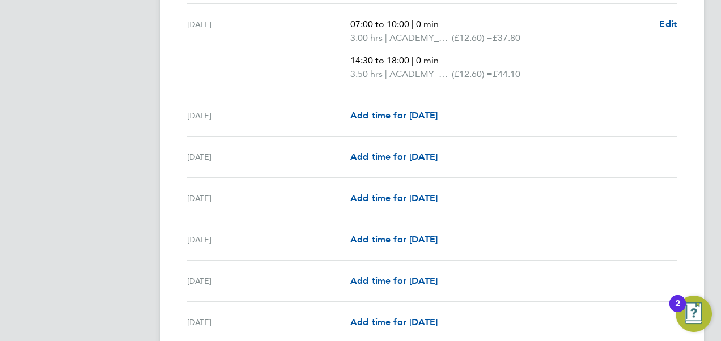
scroll to position [862, 0]
click at [118, 70] on app-navbar "MM [PERSON_NAME] Notifications Applications: Network Sites Workers Jobs Positio…" at bounding box center [84, 126] width 134 height 1912
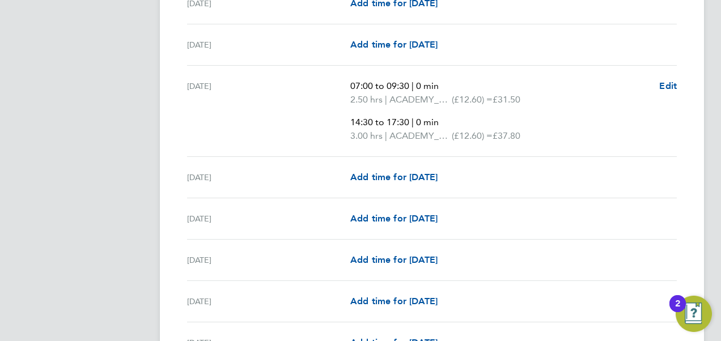
scroll to position [1270, 0]
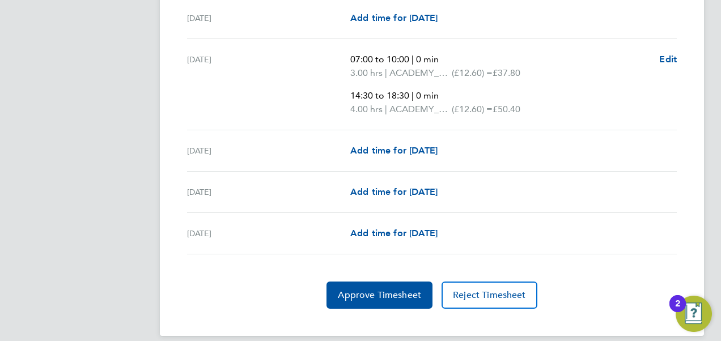
scroll to position [1596, 0]
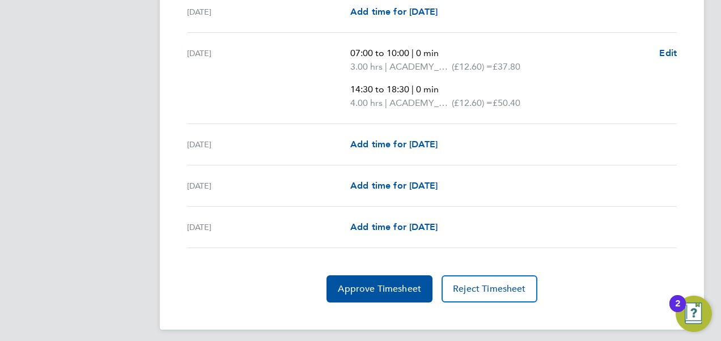
click at [373, 283] on span "Approve Timesheet" at bounding box center [379, 288] width 83 height 11
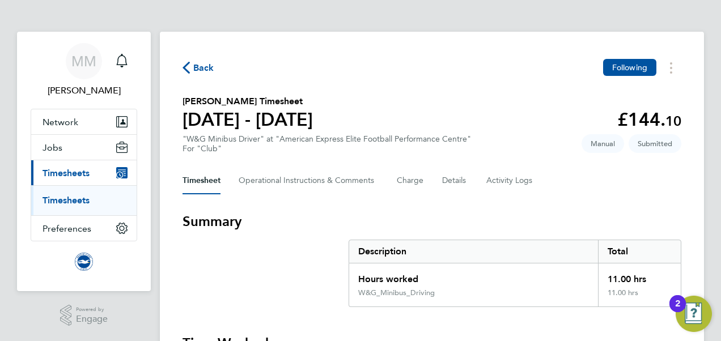
scroll to position [522, 0]
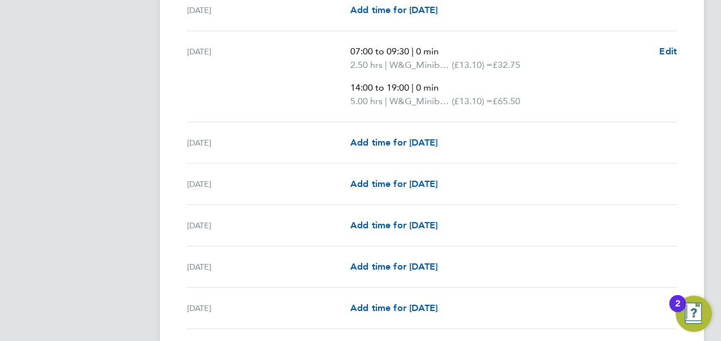
scroll to position [635, 0]
click at [124, 176] on app-navbar "MM [PERSON_NAME] Notifications Applications: Network Sites Workers Jobs Positio…" at bounding box center [84, 285] width 134 height 1776
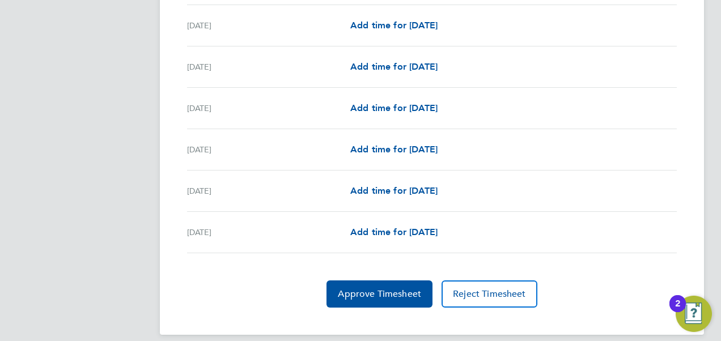
scroll to position [1460, 0]
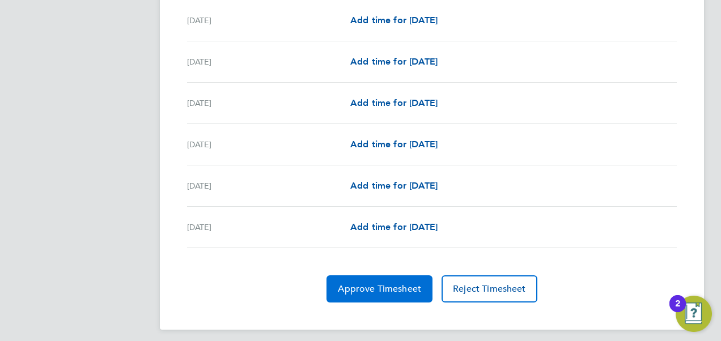
click at [382, 291] on button "Approve Timesheet" at bounding box center [380, 289] width 106 height 27
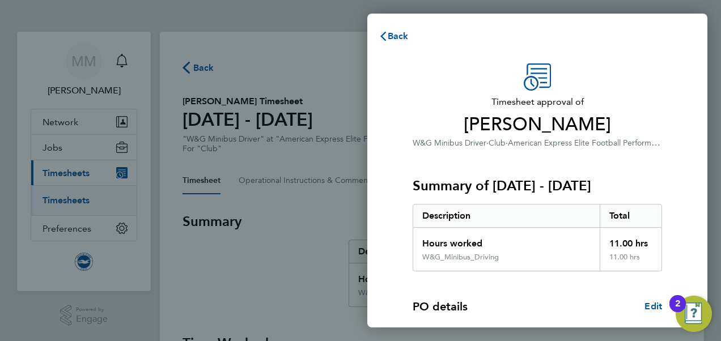
click at [649, 135] on span "[PERSON_NAME]" at bounding box center [537, 124] width 249 height 23
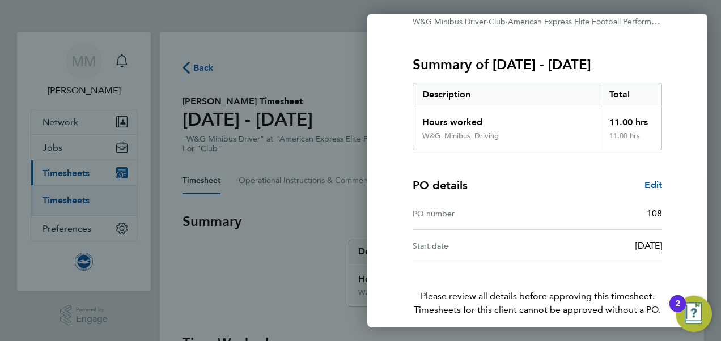
scroll to position [168, 0]
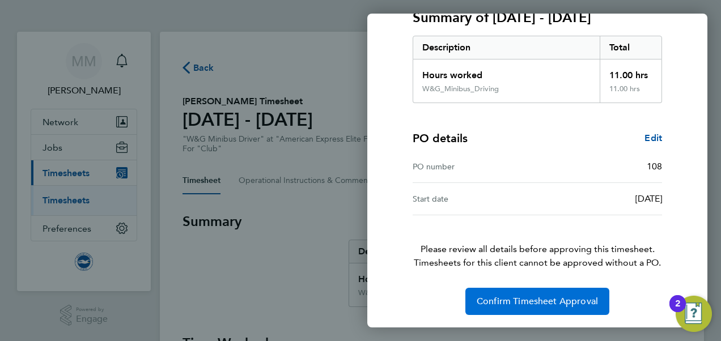
click at [544, 294] on button "Confirm Timesheet Approval" at bounding box center [537, 301] width 144 height 27
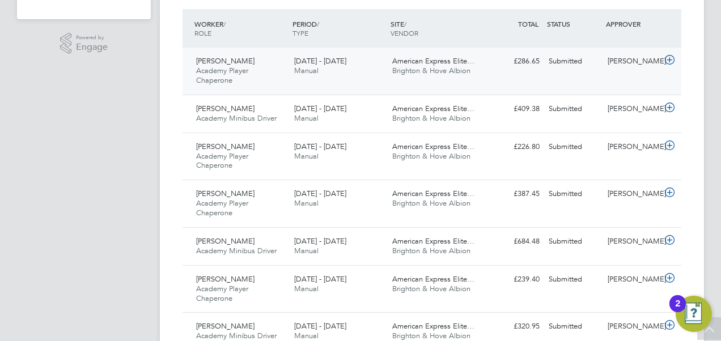
click at [668, 60] on icon at bounding box center [670, 60] width 14 height 9
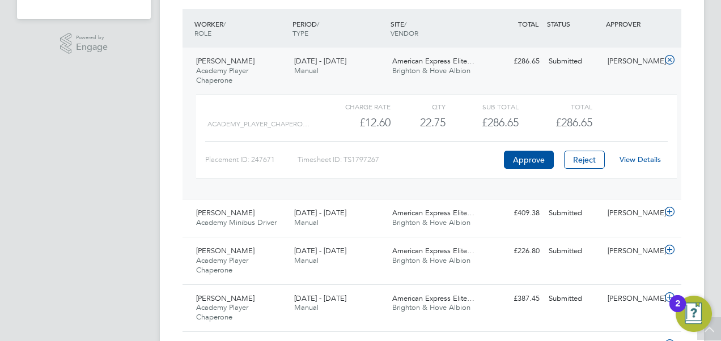
click at [643, 156] on link "View Details" at bounding box center [640, 160] width 41 height 10
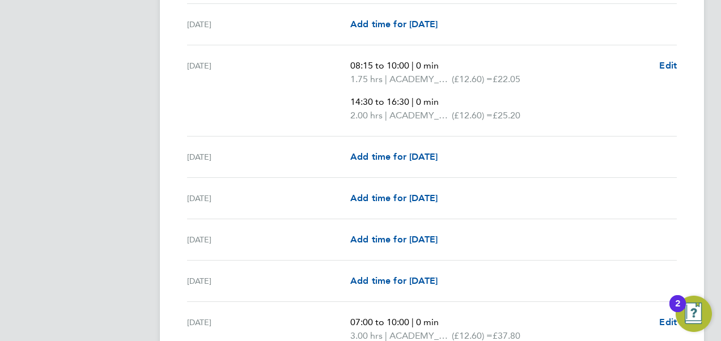
scroll to position [567, 0]
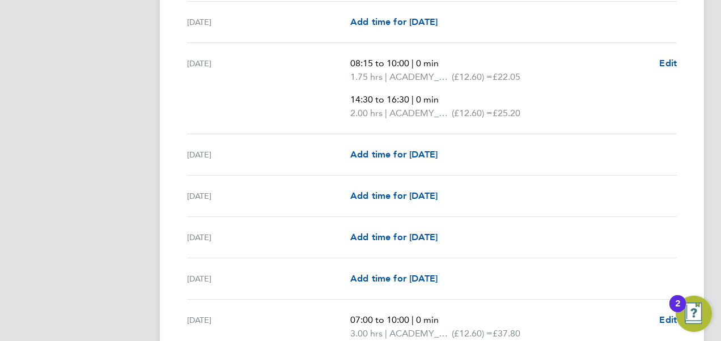
click at [450, 261] on div "Mon 11 Aug Add time for Mon 11 Aug Add time for Mon 11 Aug" at bounding box center [432, 279] width 490 height 41
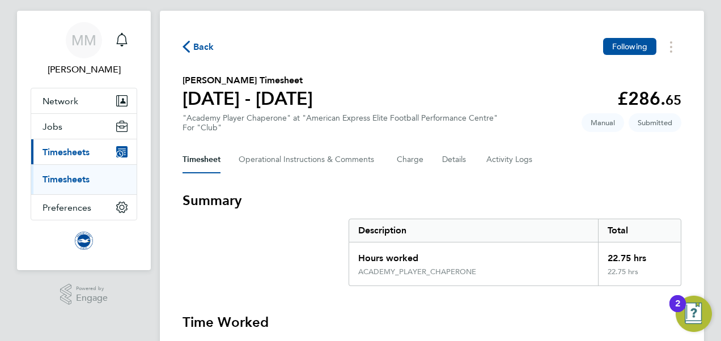
scroll to position [23, 0]
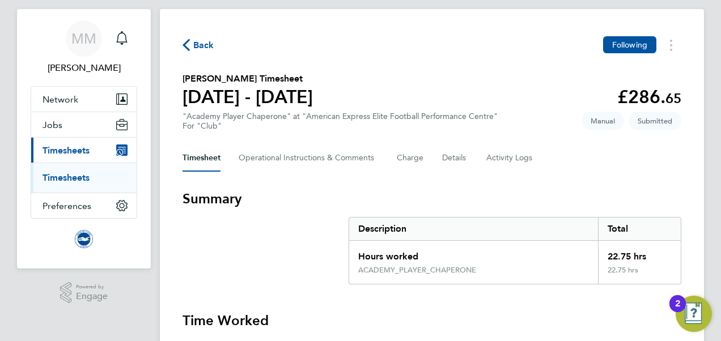
click at [82, 177] on link "Timesheets" at bounding box center [66, 177] width 47 height 11
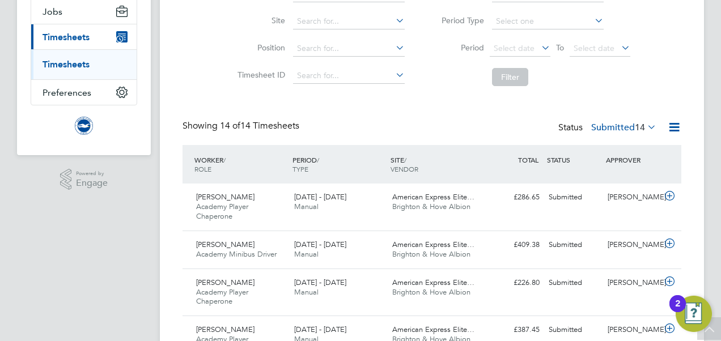
click at [635, 130] on span "14" at bounding box center [640, 127] width 10 height 11
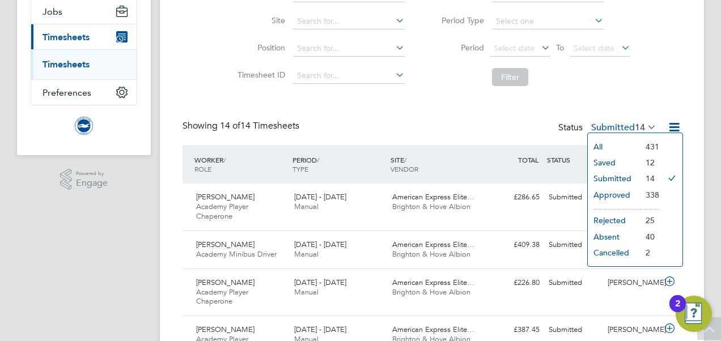
click at [619, 194] on li "Approved" at bounding box center [614, 195] width 52 height 16
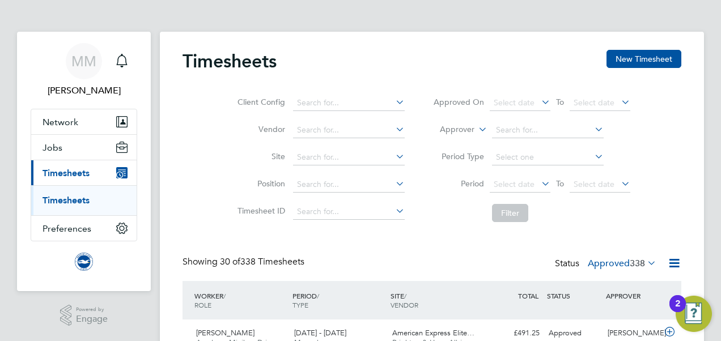
click at [66, 196] on link "Timesheets" at bounding box center [66, 200] width 47 height 11
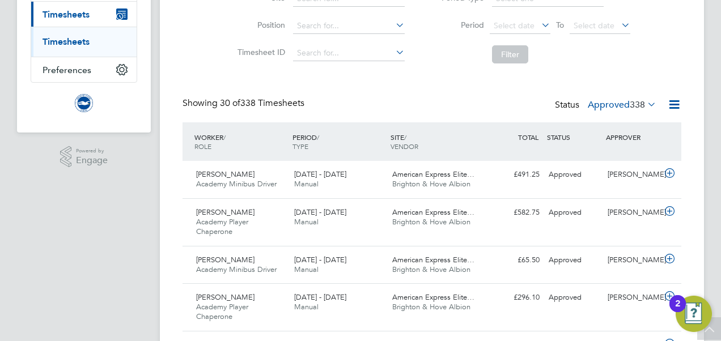
click at [645, 104] on icon at bounding box center [645, 104] width 0 height 16
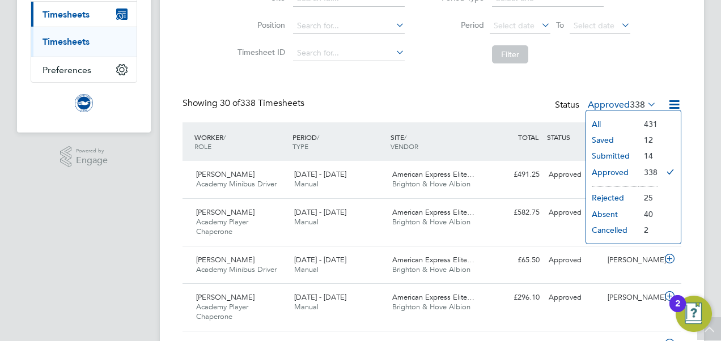
click at [620, 154] on li "Submitted" at bounding box center [612, 156] width 52 height 16
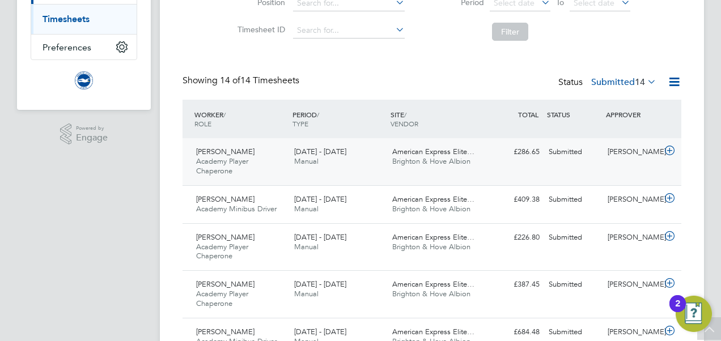
click at [667, 155] on icon at bounding box center [670, 150] width 14 height 9
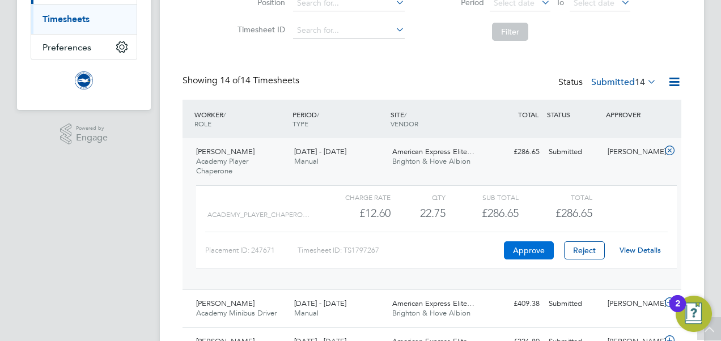
click at [533, 252] on button "Approve" at bounding box center [529, 251] width 50 height 18
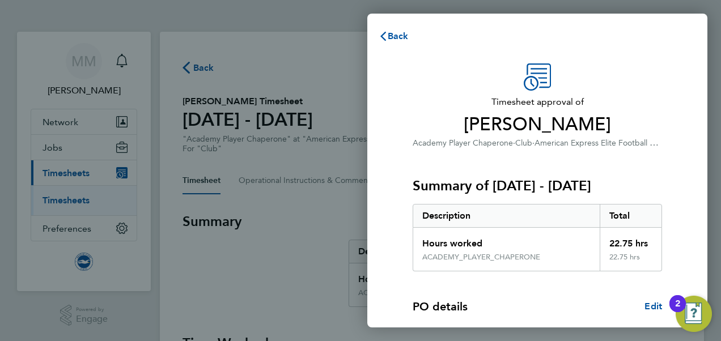
click at [700, 58] on div "Timesheet approval of Deborah Woodbridge Academy Player Chaperone · Club · Amer…" at bounding box center [537, 290] width 340 height 480
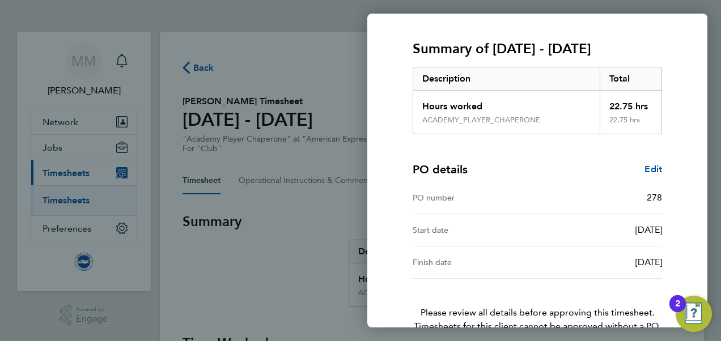
scroll to position [201, 0]
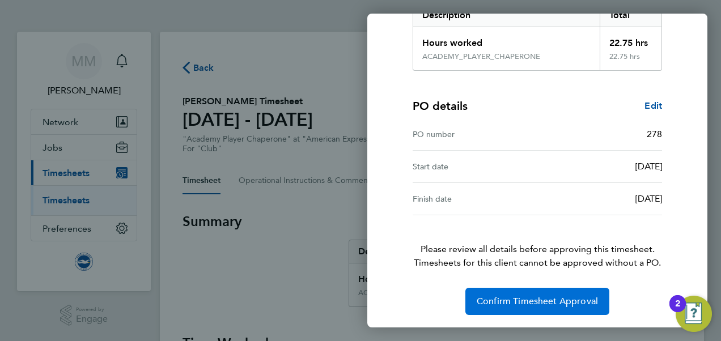
click at [568, 297] on span "Confirm Timesheet Approval" at bounding box center [537, 301] width 121 height 11
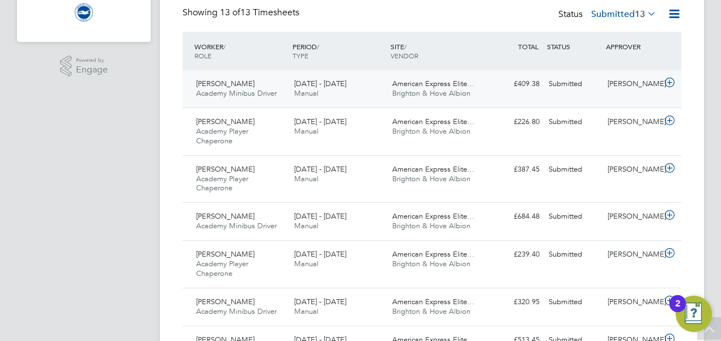
click at [670, 86] on icon at bounding box center [670, 82] width 14 height 9
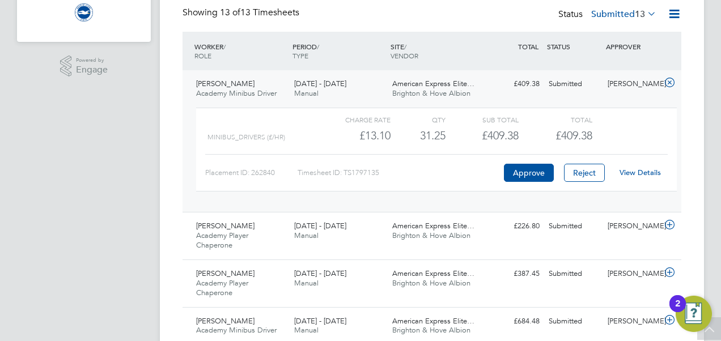
click at [640, 170] on link "View Details" at bounding box center [640, 173] width 41 height 10
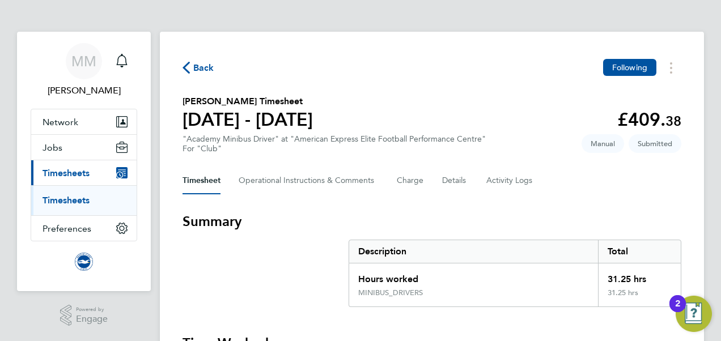
click at [412, 151] on div "For "Club"" at bounding box center [334, 149] width 303 height 10
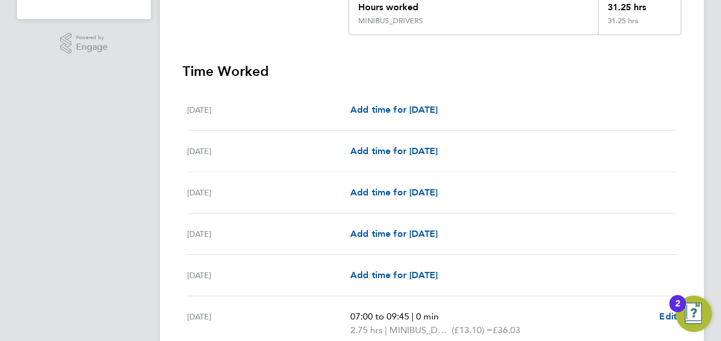
scroll to position [295, 0]
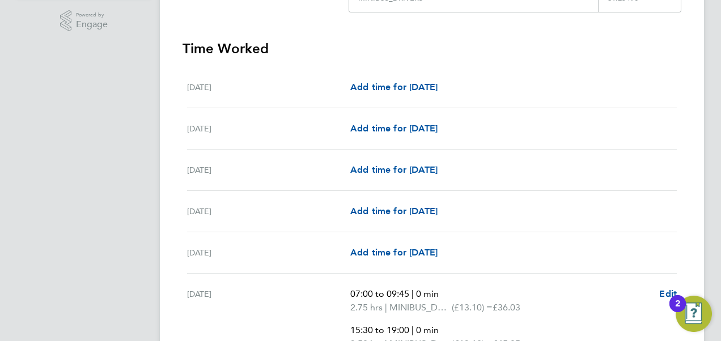
click at [592, 105] on div "Fri 01 Aug Add time for Fri 01 Aug Add time for Fri 01 Aug" at bounding box center [432, 87] width 490 height 41
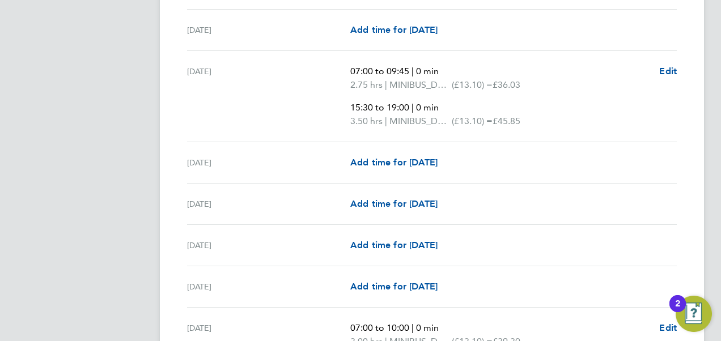
scroll to position [522, 0]
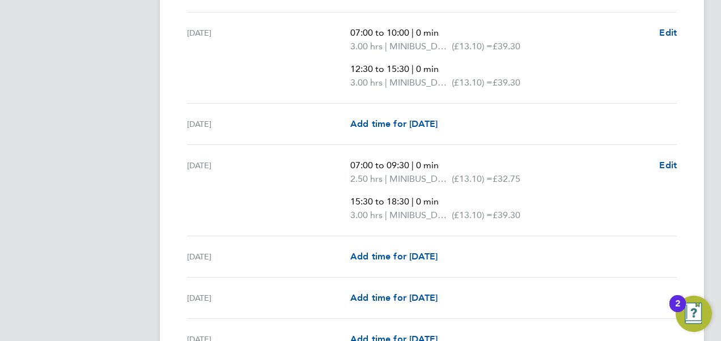
scroll to position [816, 0]
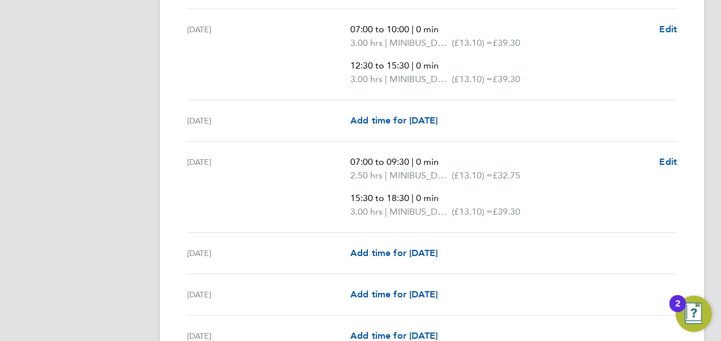
click at [131, 192] on app-navbar "MM Megan Morris Notifications Applications: Network Sites Workers Jobs Position…" at bounding box center [84, 178] width 134 height 1926
click at [98, 157] on app-navbar "MM Megan Morris Notifications Applications: Network Sites Workers Jobs Position…" at bounding box center [84, 178] width 134 height 1926
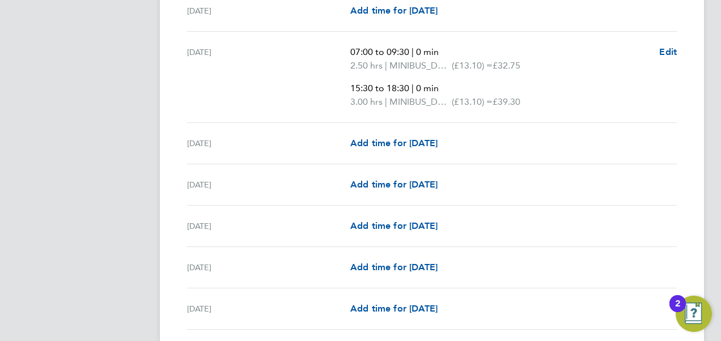
scroll to position [930, 0]
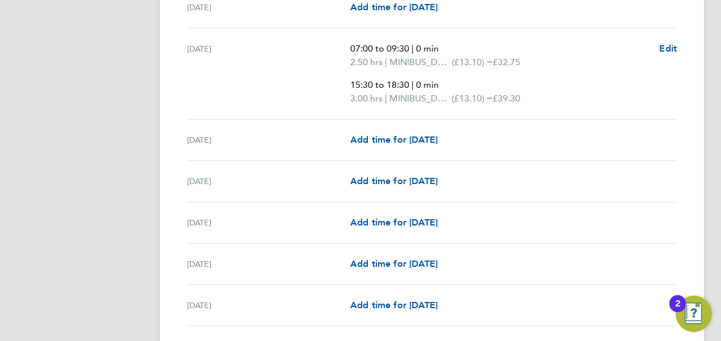
click at [170, 185] on div "Back Following John Kerridge's Timesheet 01 - 31 Aug 2025 £409. 38 "Academy Min…" at bounding box center [432, 56] width 544 height 1908
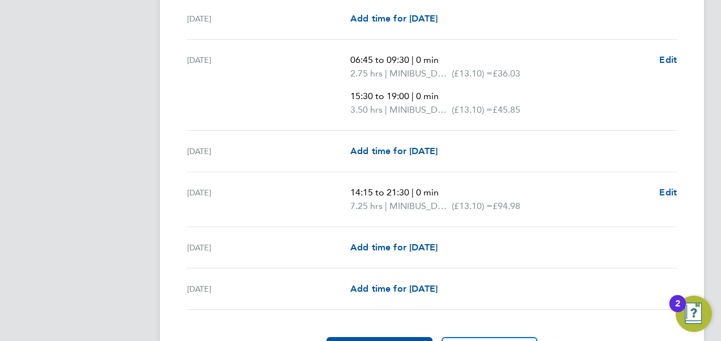
scroll to position [1542, 0]
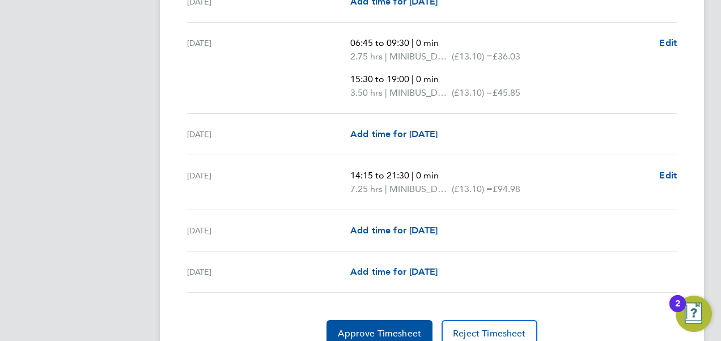
scroll to position [1587, 0]
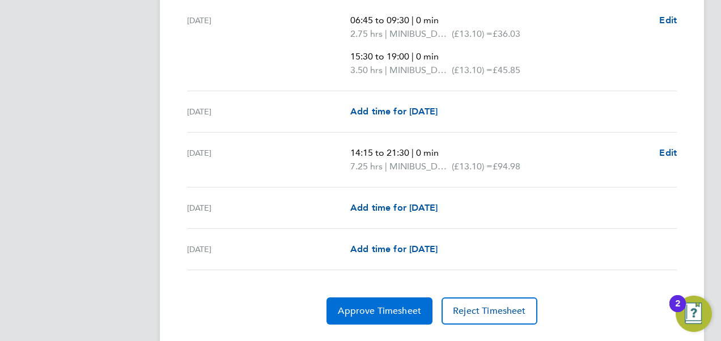
click at [391, 298] on button "Approve Timesheet" at bounding box center [380, 311] width 106 height 27
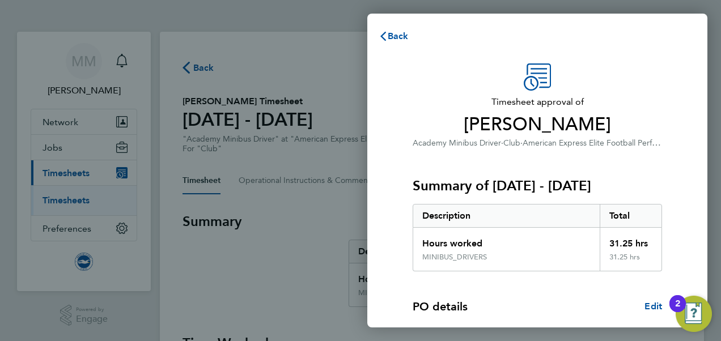
click at [624, 123] on span "John Kerridge" at bounding box center [537, 124] width 249 height 23
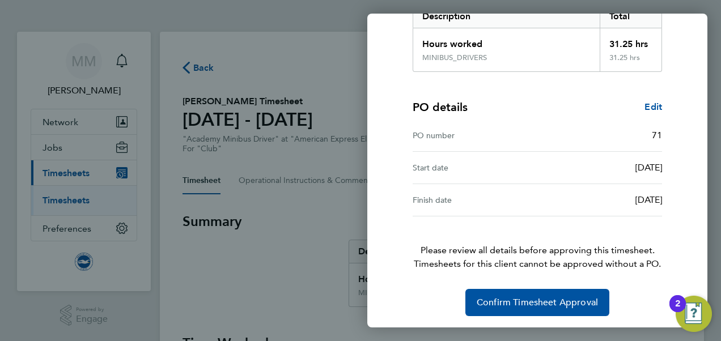
scroll to position [201, 0]
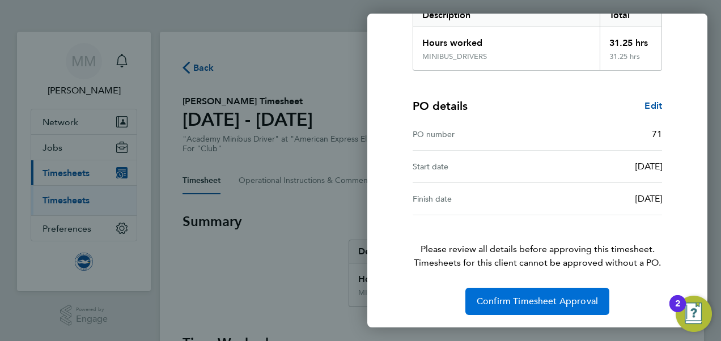
click at [486, 302] on span "Confirm Timesheet Approval" at bounding box center [537, 301] width 121 height 11
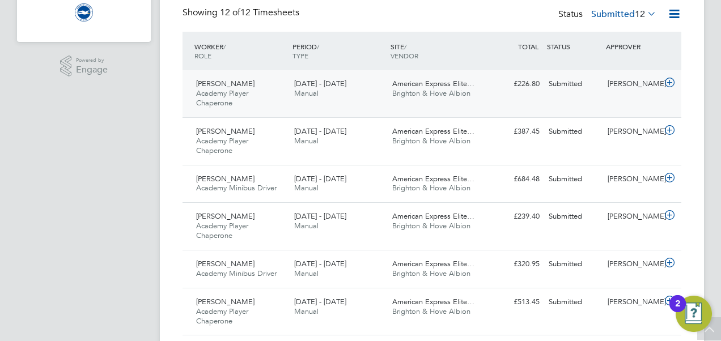
click at [669, 87] on icon at bounding box center [670, 82] width 14 height 9
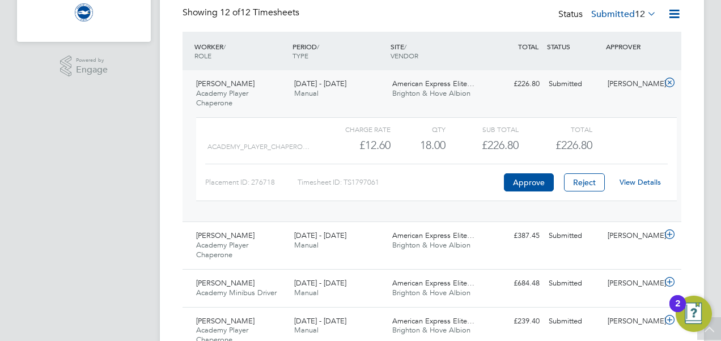
click at [630, 176] on div "View Details" at bounding box center [640, 182] width 56 height 18
click at [633, 180] on link "View Details" at bounding box center [640, 182] width 41 height 10
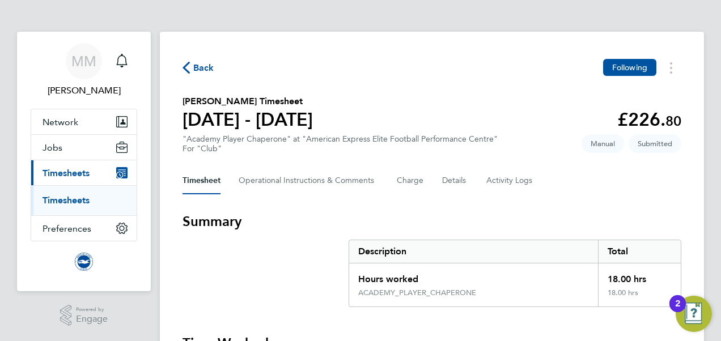
click at [530, 116] on section "[PERSON_NAME] Timesheet [DATE] - [DATE] £226. 80 "Academy Player Chaperone" at …" at bounding box center [432, 124] width 499 height 59
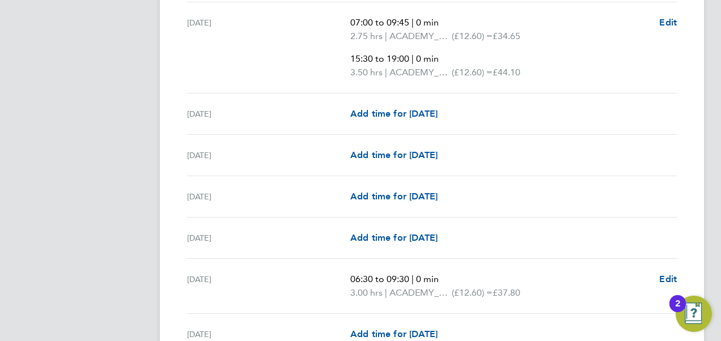
scroll to position [567, 0]
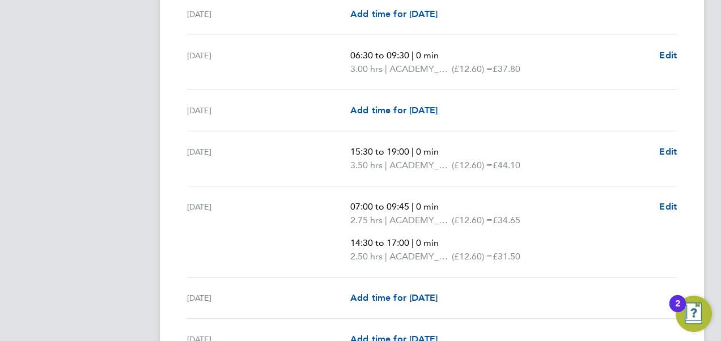
scroll to position [794, 0]
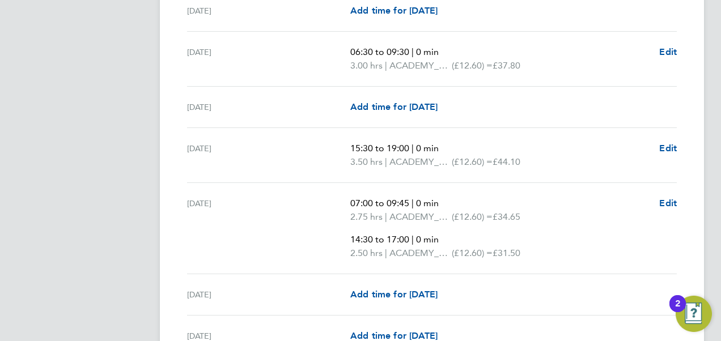
click at [152, 124] on div "MM [PERSON_NAME] Notifications Applications: Network Sites Workers Jobs Positio…" at bounding box center [360, 141] width 721 height 1871
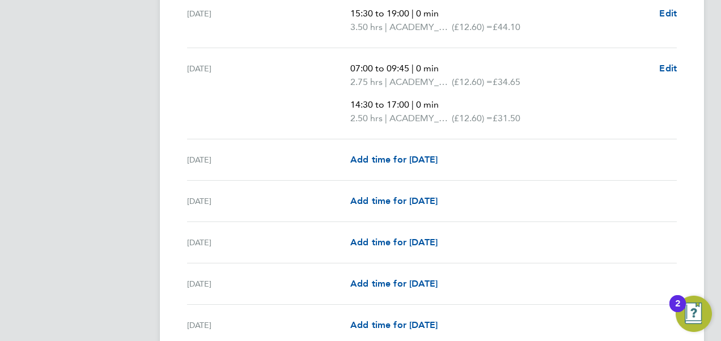
scroll to position [930, 0]
click at [124, 144] on app-navbar "MM Megan Morris Notifications Applications: Network Sites Workers Jobs Position…" at bounding box center [84, 22] width 134 height 1840
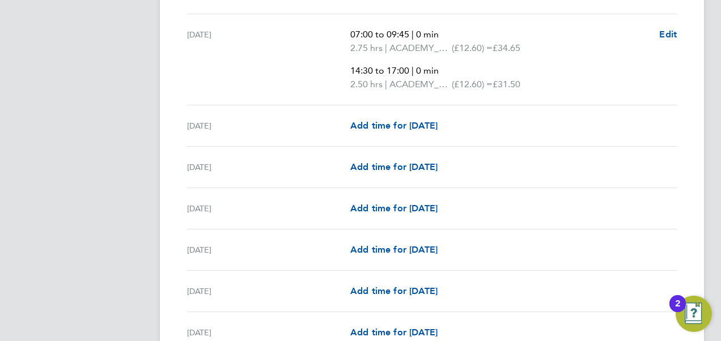
scroll to position [975, 0]
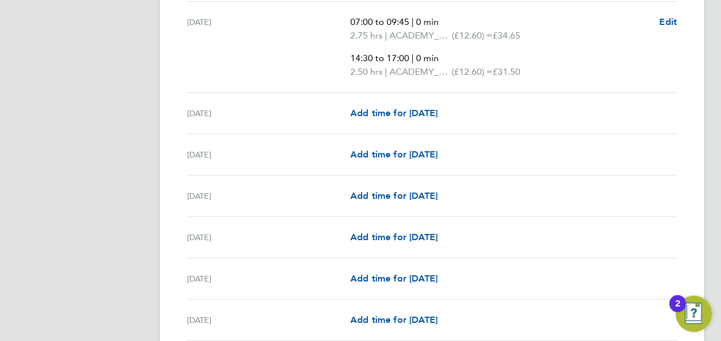
click at [190, 200] on div "Sun 17 Aug Add time for Sun 17 Aug Add time for Sun 17 Aug" at bounding box center [432, 196] width 490 height 41
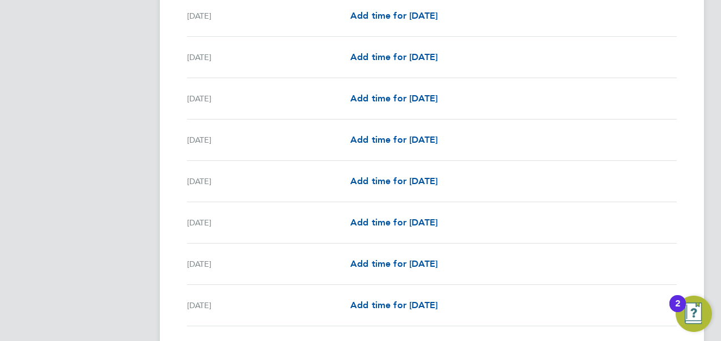
scroll to position [1523, 0]
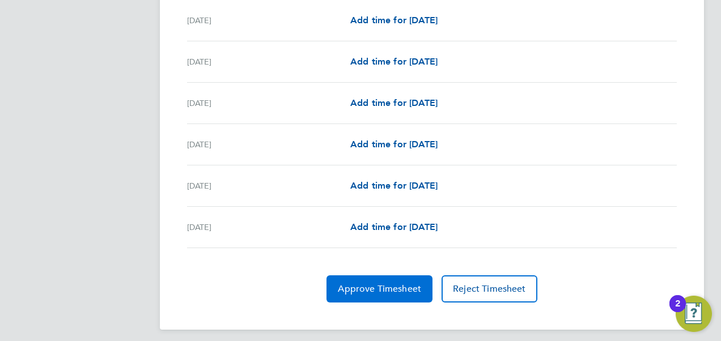
click at [382, 276] on button "Approve Timesheet" at bounding box center [380, 289] width 106 height 27
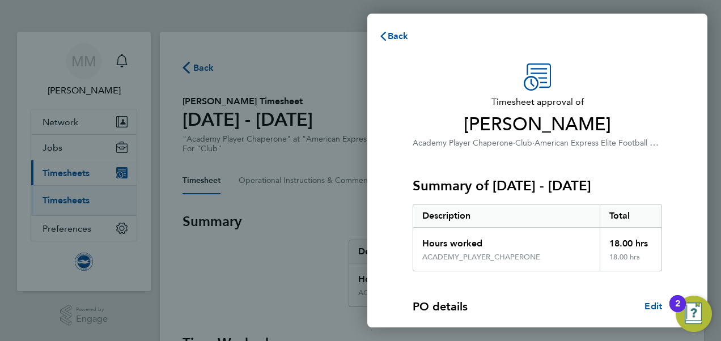
click at [652, 127] on span "John Taylor" at bounding box center [537, 124] width 249 height 23
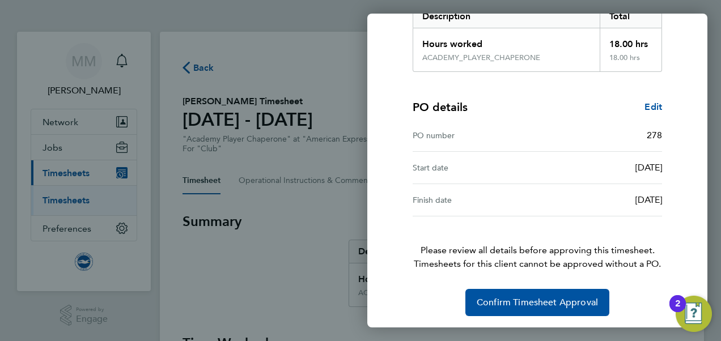
scroll to position [201, 0]
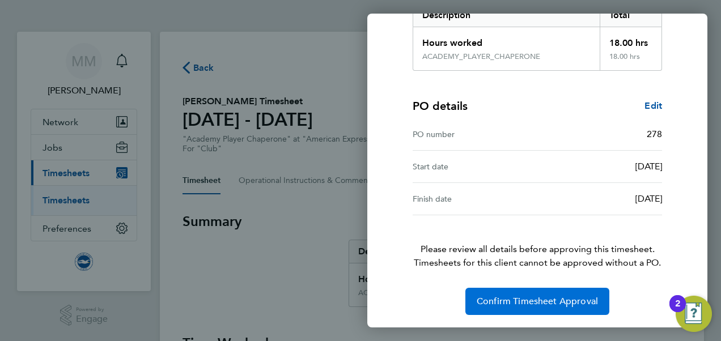
click at [556, 296] on span "Confirm Timesheet Approval" at bounding box center [537, 301] width 121 height 11
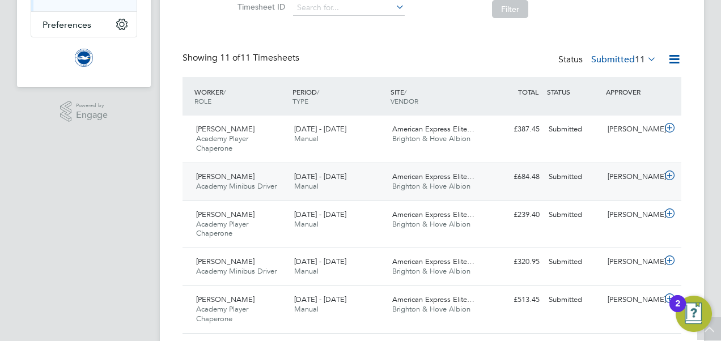
click at [675, 171] on icon at bounding box center [670, 175] width 14 height 9
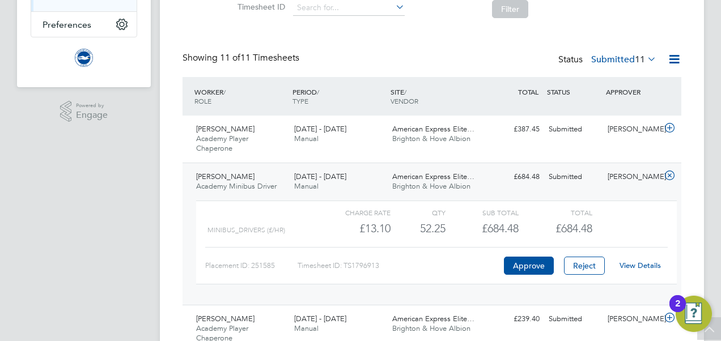
click at [639, 263] on link "View Details" at bounding box center [640, 266] width 41 height 10
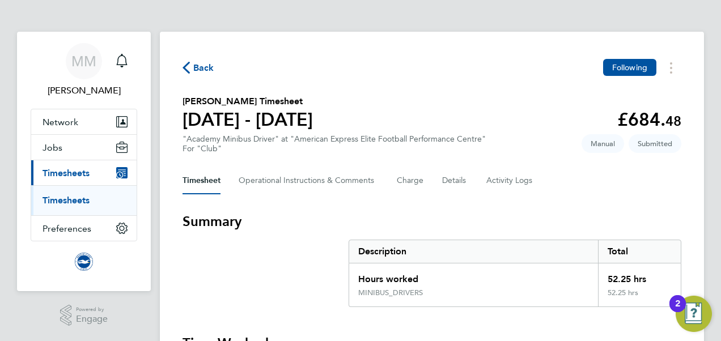
click at [485, 98] on section "[PERSON_NAME] Timesheet [DATE] - [DATE] £684. 48 "Academy Minibus Driver" at "A…" at bounding box center [432, 124] width 499 height 59
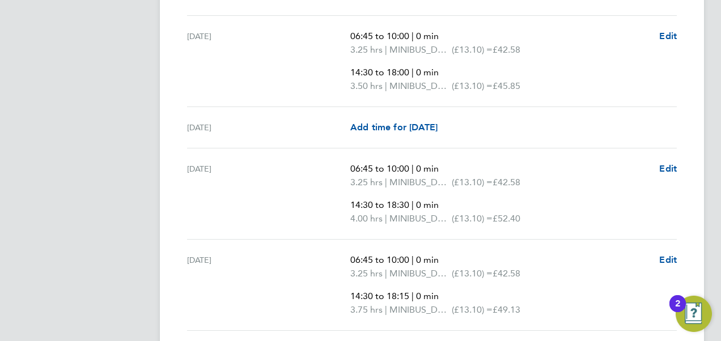
scroll to position [522, 0]
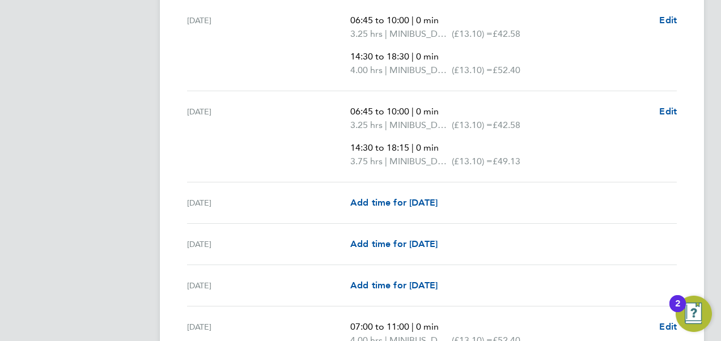
scroll to position [658, 0]
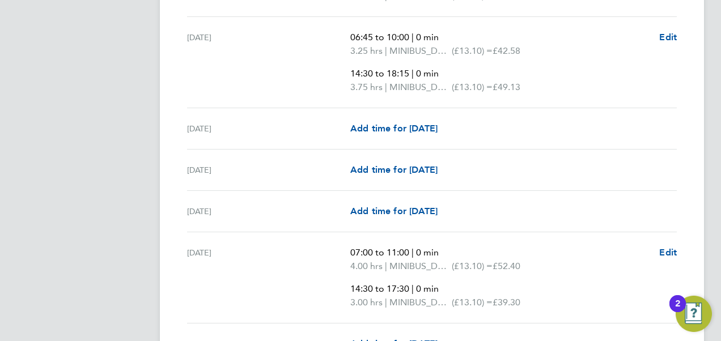
scroll to position [748, 0]
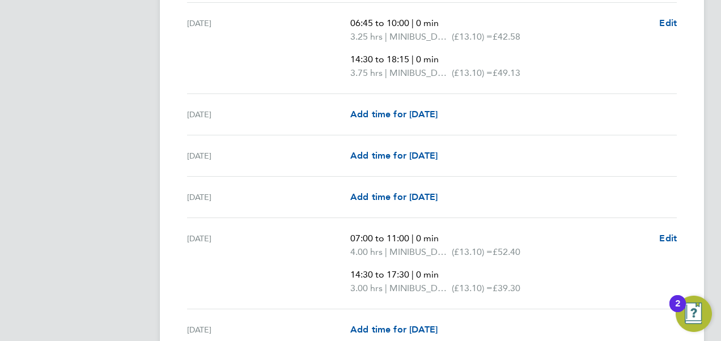
click at [129, 150] on app-navbar "MM [PERSON_NAME] Notifications Applications: Network Sites Workers Jobs Positio…" at bounding box center [84, 309] width 134 height 2053
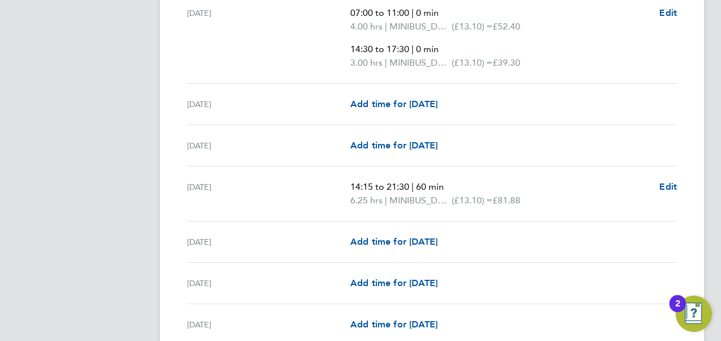
scroll to position [975, 0]
click at [142, 160] on app-navbar "MM [PERSON_NAME] Notifications Applications: Network Sites Workers Jobs Positio…" at bounding box center [84, 83] width 134 height 2053
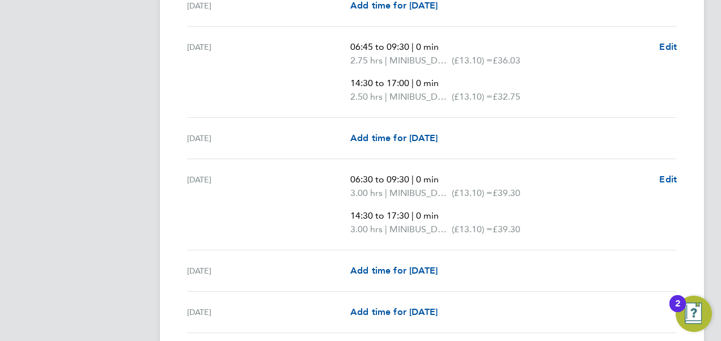
scroll to position [1293, 0]
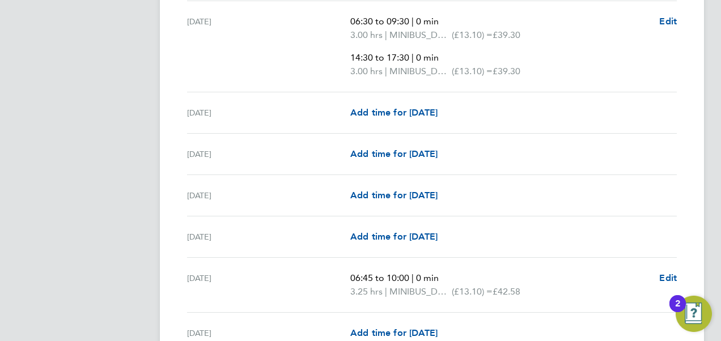
scroll to position [1451, 0]
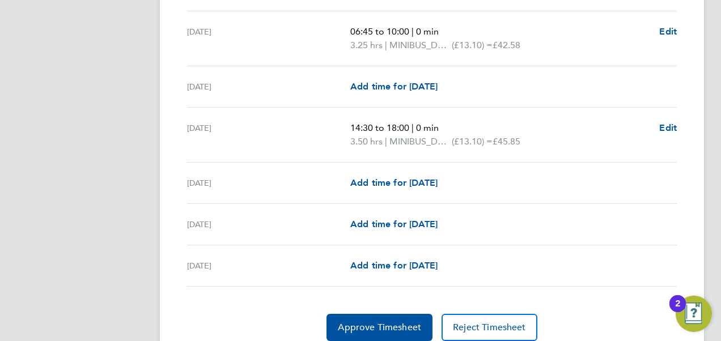
scroll to position [1701, 0]
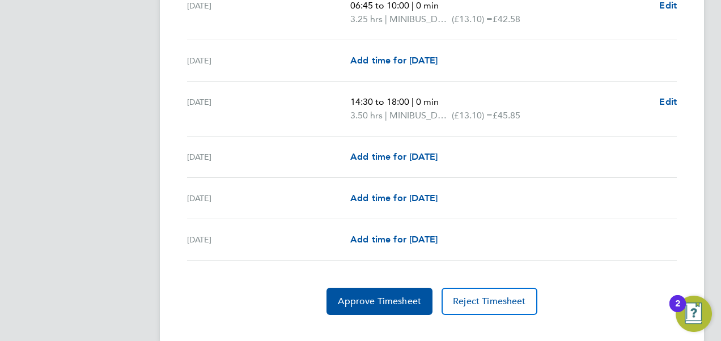
scroll to position [1737, 0]
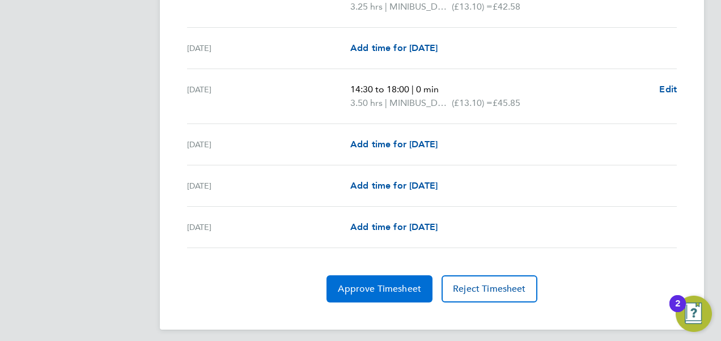
click at [365, 291] on button "Approve Timesheet" at bounding box center [380, 289] width 106 height 27
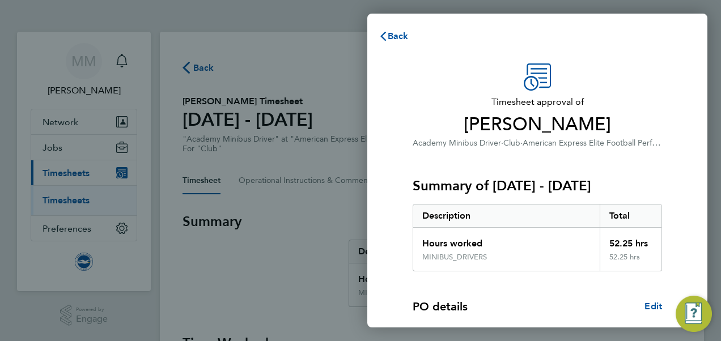
click at [688, 135] on div "Timesheet approval of Kevin Colbourne Academy Minibus Driver · Club · American …" at bounding box center [537, 290] width 340 height 480
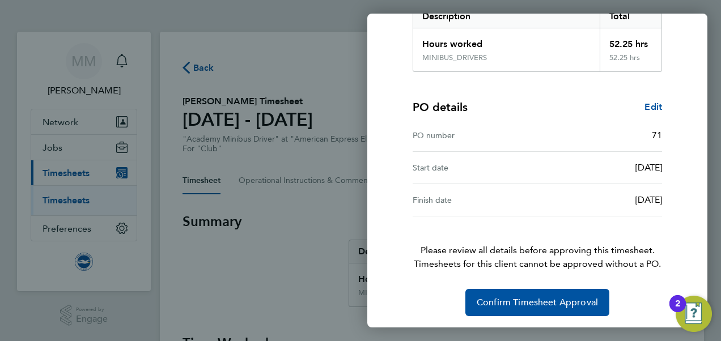
scroll to position [201, 0]
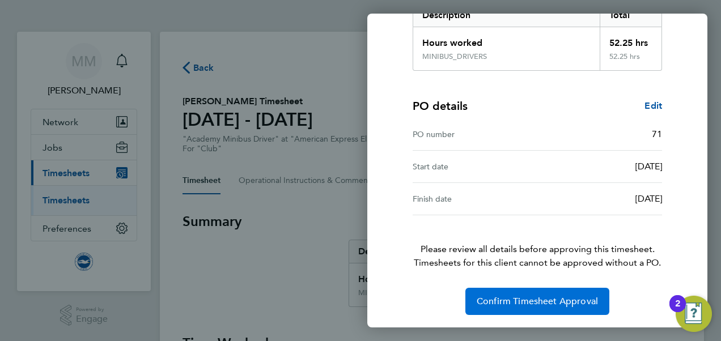
click at [546, 296] on span "Confirm Timesheet Approval" at bounding box center [537, 301] width 121 height 11
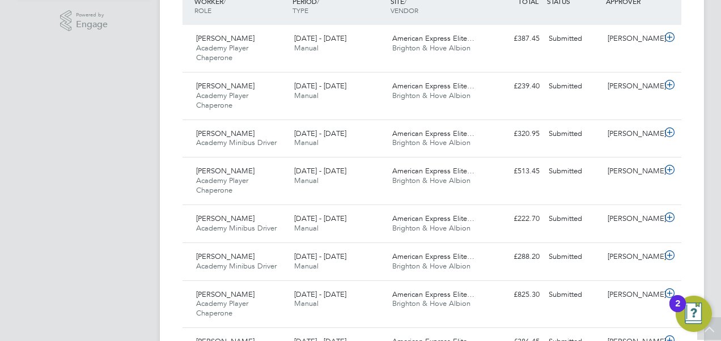
click at [671, 84] on icon at bounding box center [670, 85] width 14 height 9
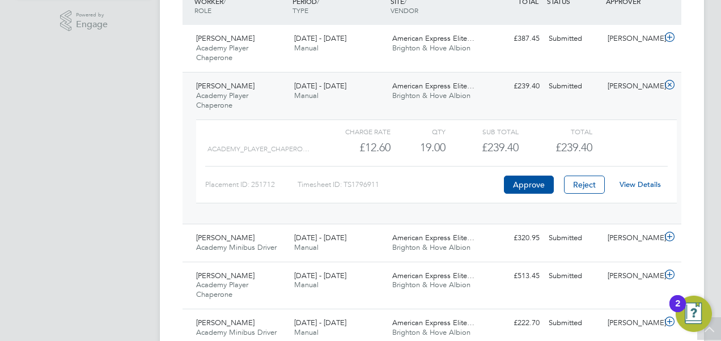
click at [641, 184] on link "View Details" at bounding box center [640, 185] width 41 height 10
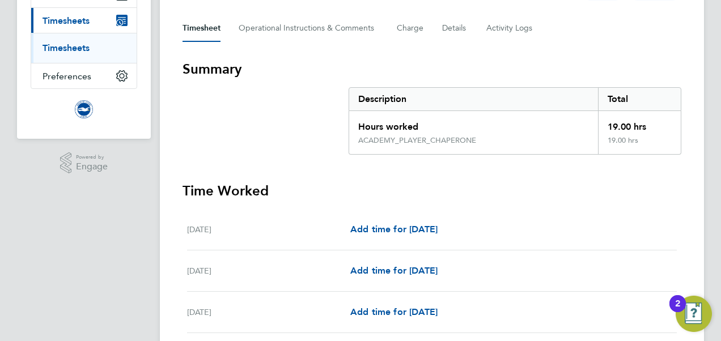
scroll to position [295, 0]
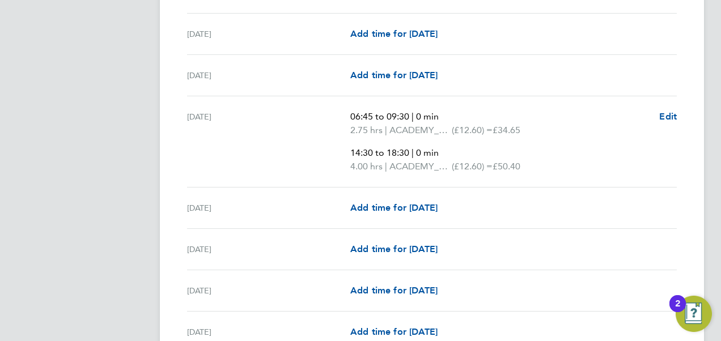
click at [484, 93] on div "[DATE] Add time for [DATE] Add time for [DATE]" at bounding box center [432, 75] width 490 height 41
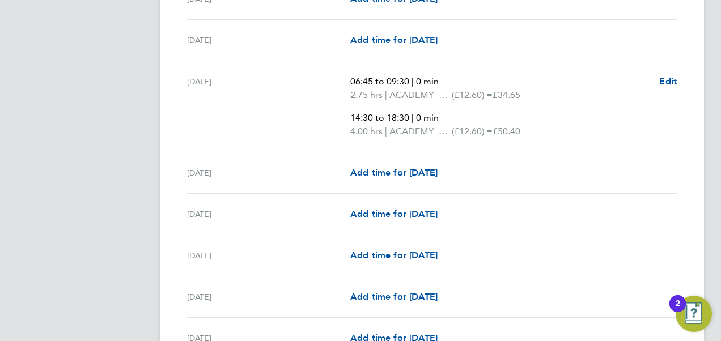
scroll to position [476, 0]
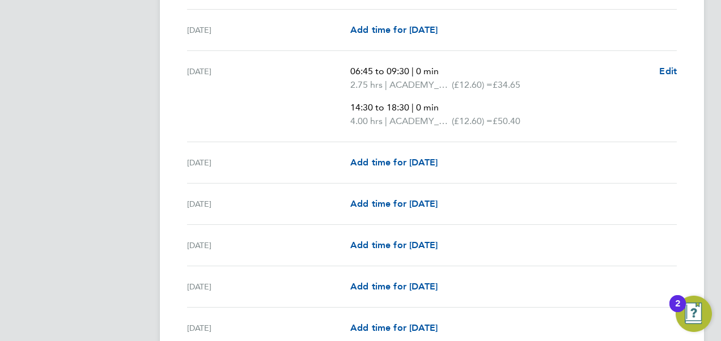
click at [484, 93] on ul "06:45 to 09:30 | 0 min 2.75 hrs | ACADEMY_PLAYER_CHAPERONE (£12.60) = £34.65 14…" at bounding box center [500, 96] width 300 height 63
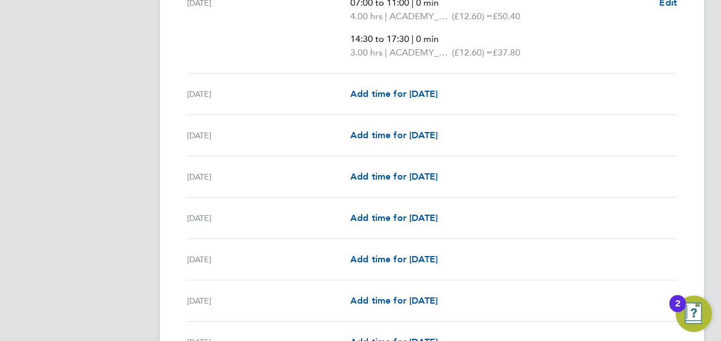
scroll to position [862, 0]
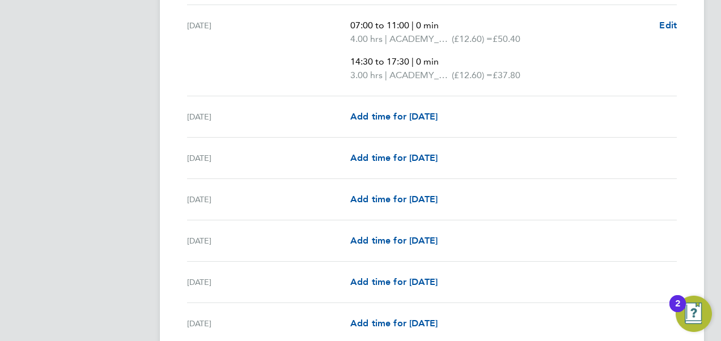
click at [188, 86] on div "Tue 12 Aug 07:00 to 11:00 | 0 min 4.00 hrs | ACADEMY_PLAYER_CHAPERONE (£12.60) …" at bounding box center [432, 50] width 490 height 91
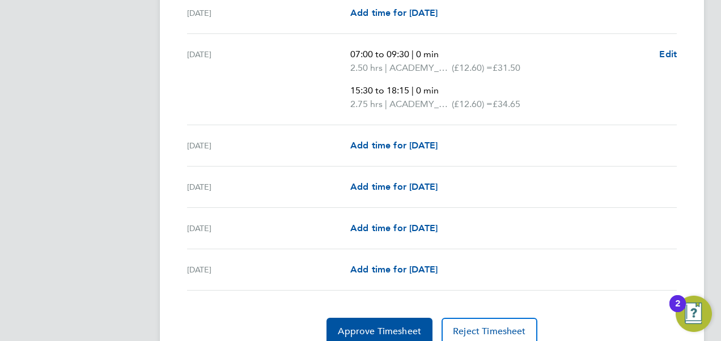
scroll to position [1501, 0]
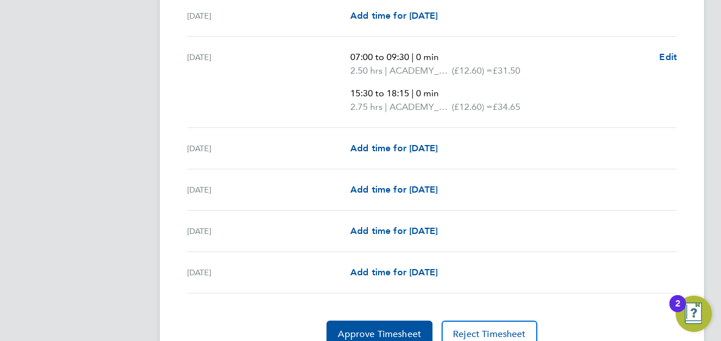
click at [401, 329] on span "Approve Timesheet" at bounding box center [379, 334] width 83 height 11
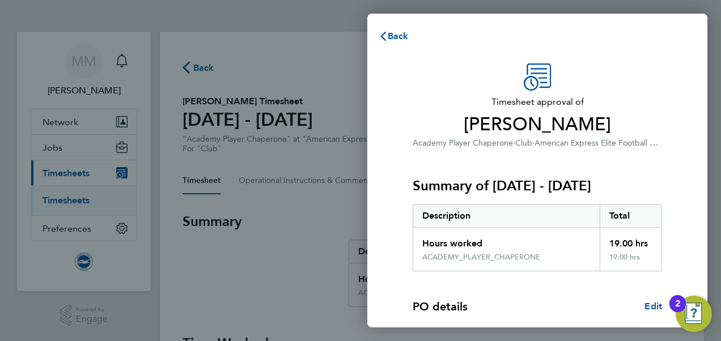
click at [681, 125] on div "Timesheet approval of Simon Gill Academy Player Chaperone · Club · American Exp…" at bounding box center [537, 290] width 340 height 480
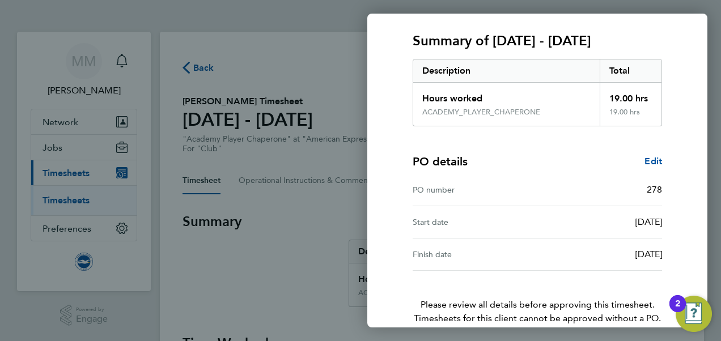
scroll to position [201, 0]
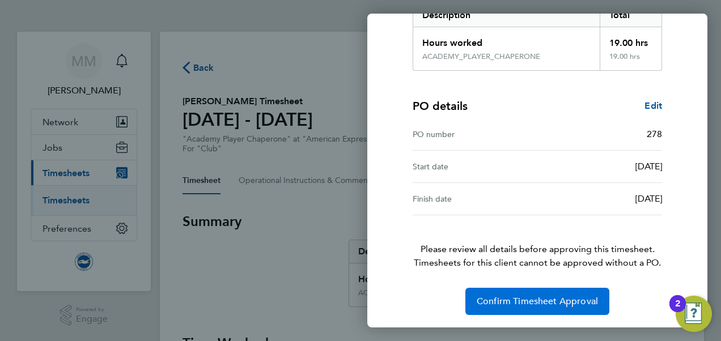
click at [506, 305] on span "Confirm Timesheet Approval" at bounding box center [537, 301] width 121 height 11
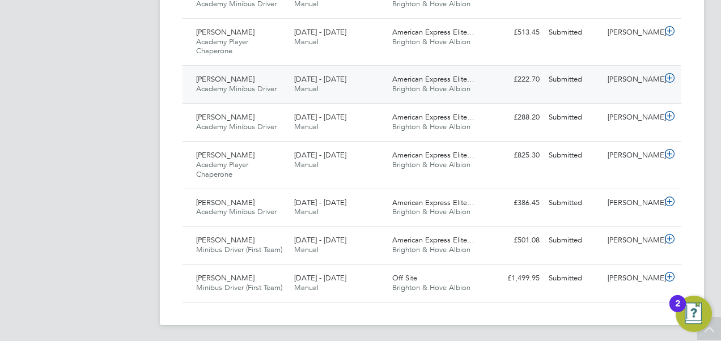
click at [674, 81] on icon at bounding box center [670, 78] width 14 height 9
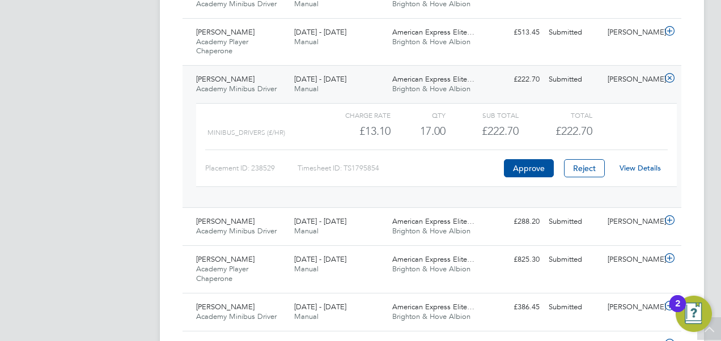
click at [646, 164] on link "View Details" at bounding box center [640, 168] width 41 height 10
click at [676, 223] on icon at bounding box center [670, 220] width 14 height 9
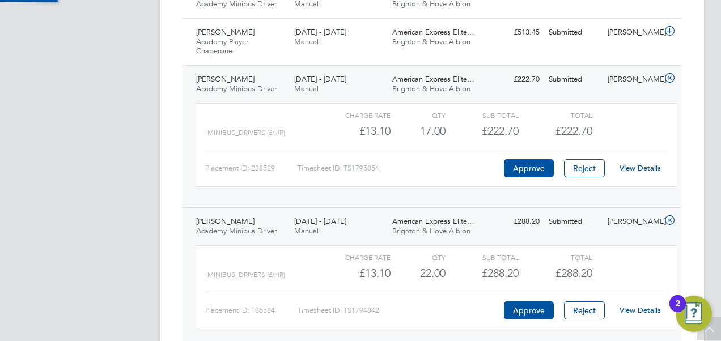
scroll to position [19, 111]
click at [643, 307] on link "View Details" at bounding box center [640, 311] width 41 height 10
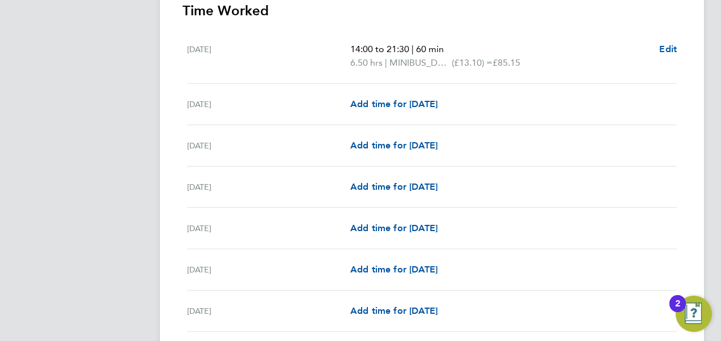
scroll to position [340, 0]
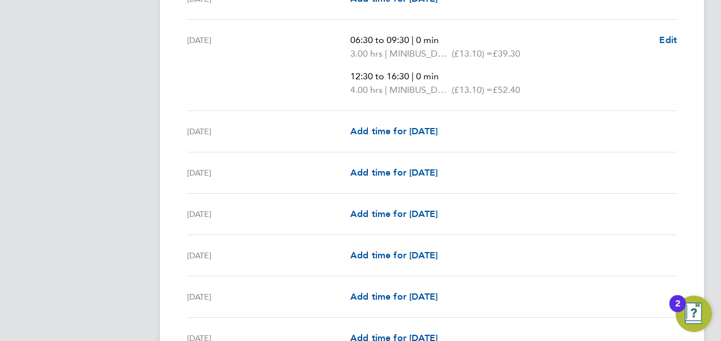
scroll to position [771, 0]
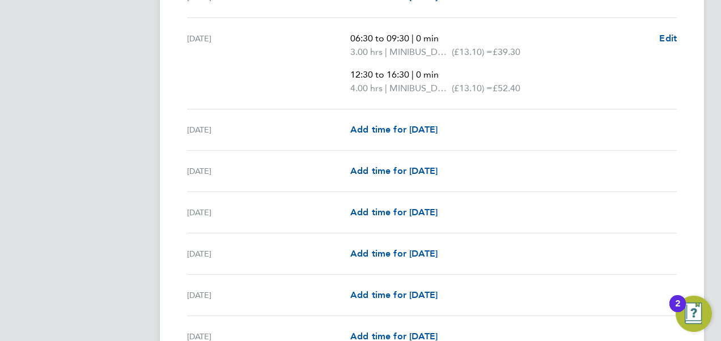
click at [95, 114] on app-navbar "MM [PERSON_NAME] Notifications Applications: Network Sites Workers Jobs Positio…" at bounding box center [84, 156] width 134 height 1790
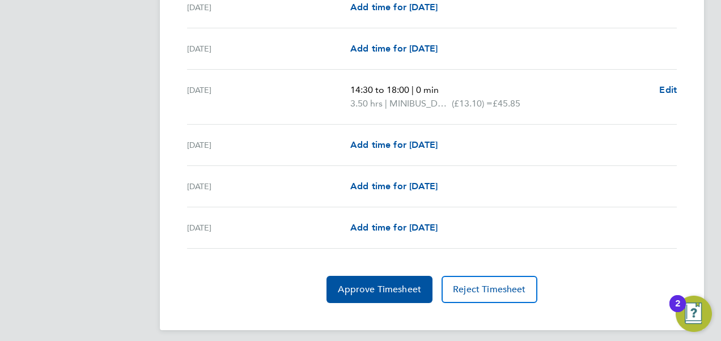
scroll to position [1473, 0]
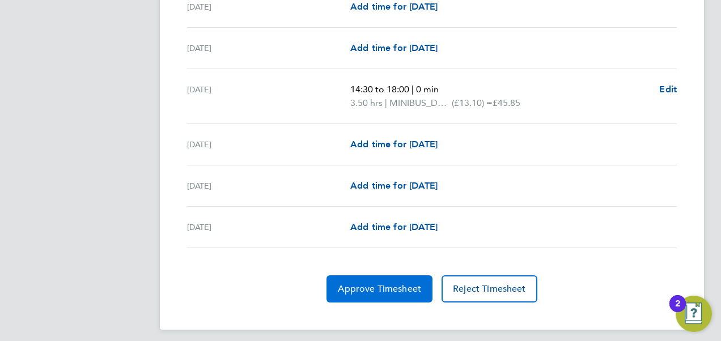
click at [351, 276] on button "Approve Timesheet" at bounding box center [380, 289] width 106 height 27
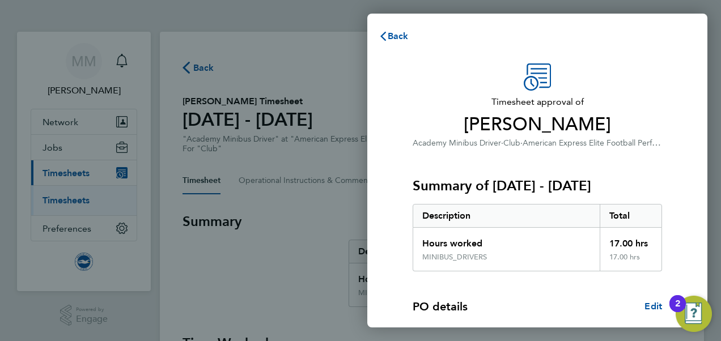
click at [567, 143] on span "American Express Elite Football Performance Centre" at bounding box center [617, 142] width 188 height 11
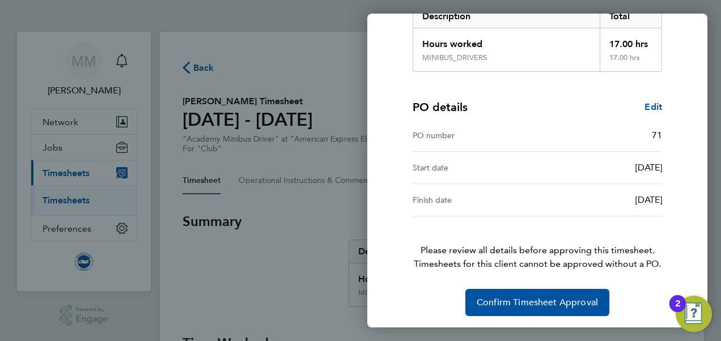
scroll to position [201, 0]
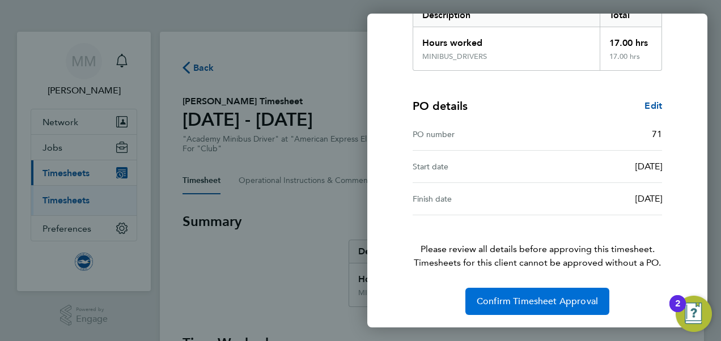
click at [536, 296] on span "Confirm Timesheet Approval" at bounding box center [537, 301] width 121 height 11
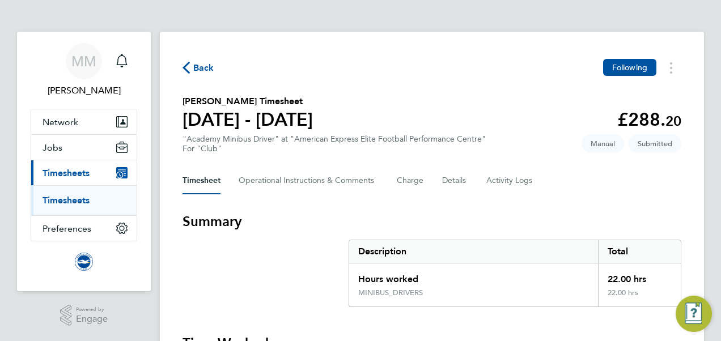
click at [497, 108] on section "John Dunkling's Timesheet 01 - 31 Aug 2025 £288. 20 "Academy Minibus Driver" at…" at bounding box center [432, 124] width 499 height 59
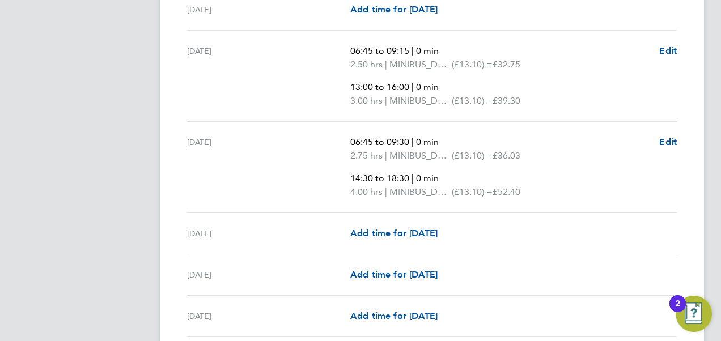
scroll to position [431, 0]
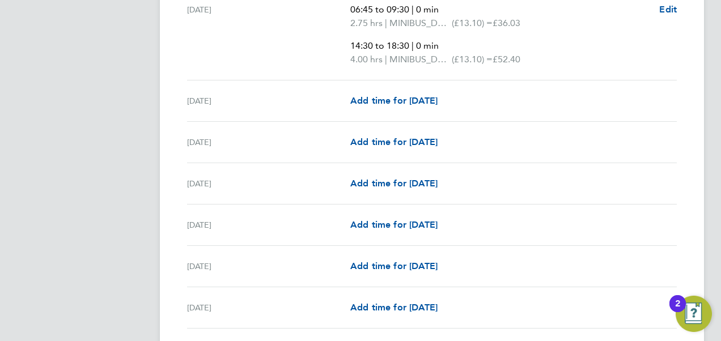
scroll to position [590, 0]
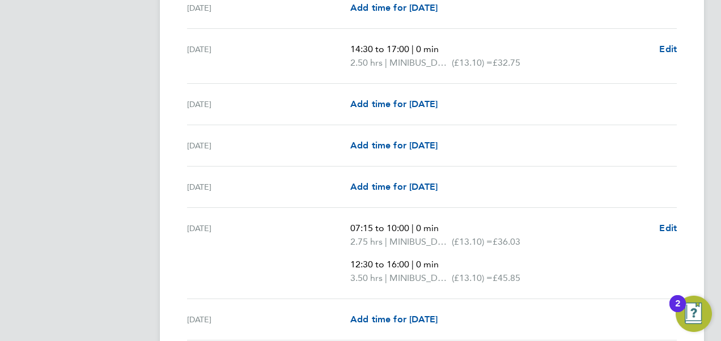
scroll to position [998, 0]
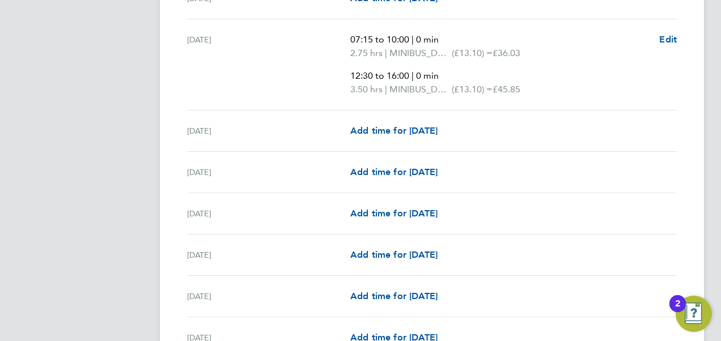
scroll to position [1157, 0]
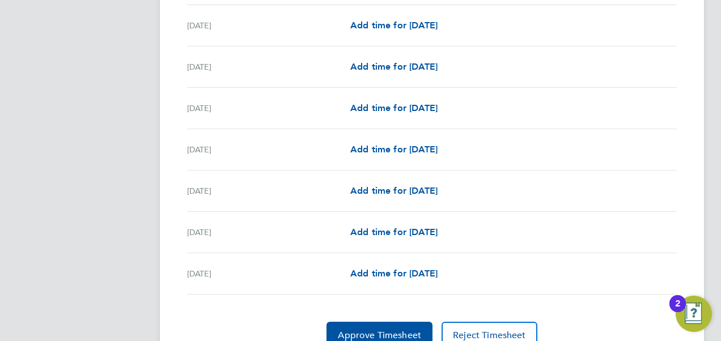
scroll to position [1573, 0]
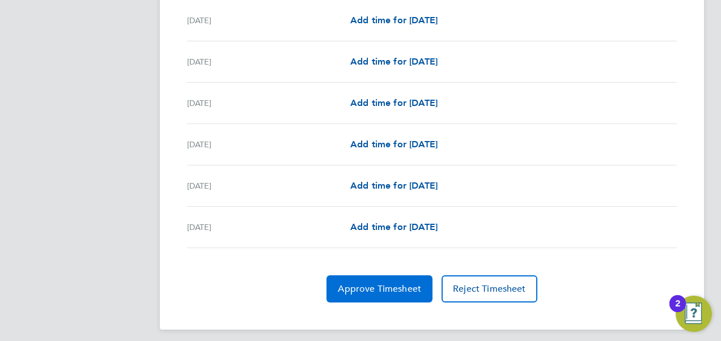
click at [348, 283] on span "Approve Timesheet" at bounding box center [379, 288] width 83 height 11
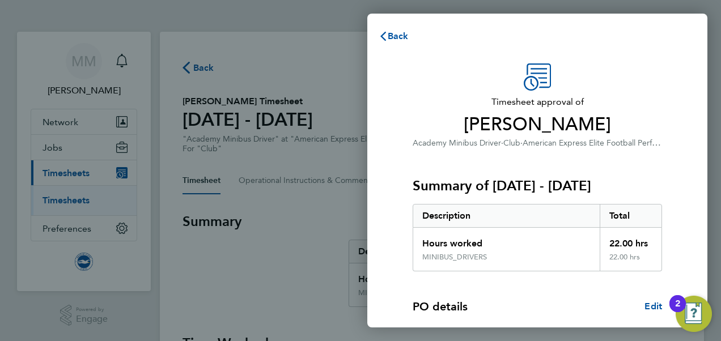
click at [659, 161] on div "Summary of 01 - 31 Aug 2025 Description Total Hours worked 22.00 hrs MINIBUS_DR…" at bounding box center [537, 211] width 249 height 122
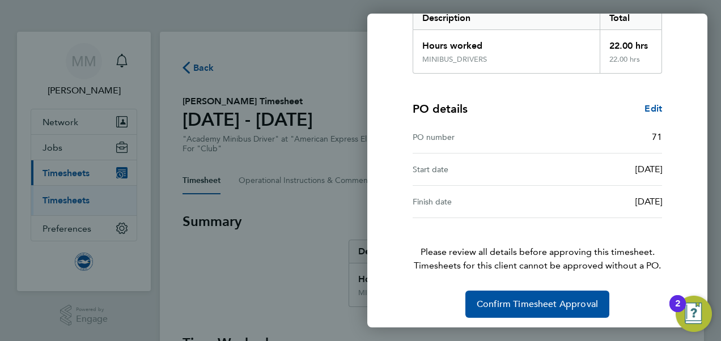
scroll to position [201, 0]
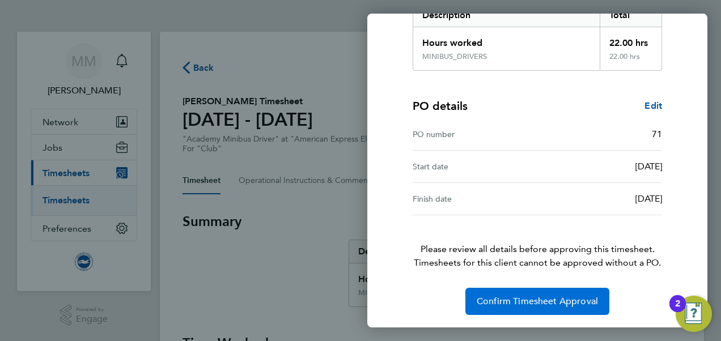
click at [525, 289] on button "Confirm Timesheet Approval" at bounding box center [537, 301] width 144 height 27
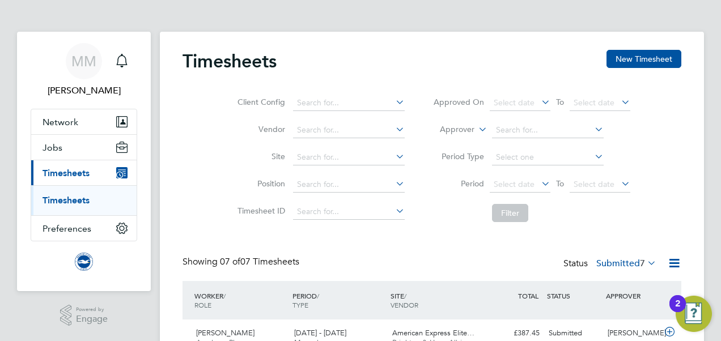
click at [352, 246] on div "Timesheets New Timesheet Client Config Vendor Site Position Timesheet ID Approv…" at bounding box center [432, 332] width 499 height 564
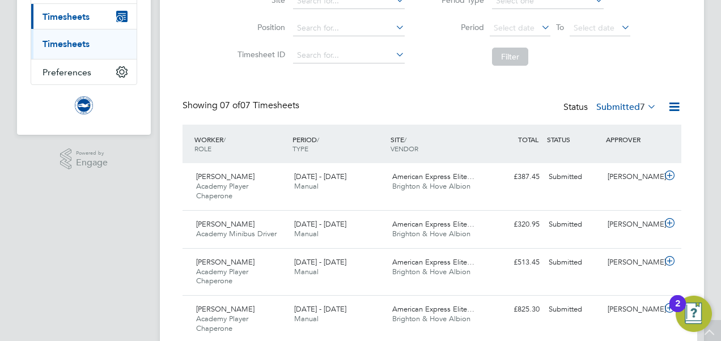
scroll to position [227, 0]
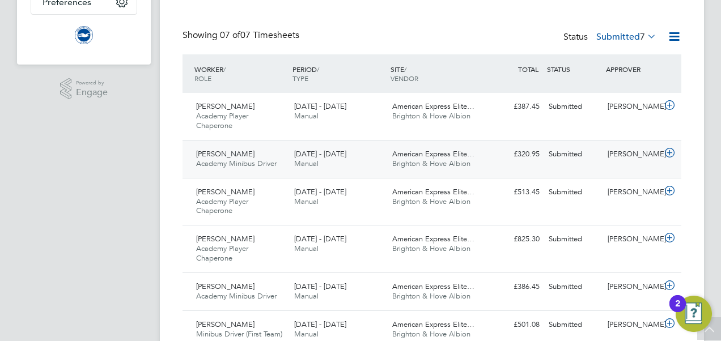
click at [673, 155] on icon at bounding box center [670, 153] width 14 height 9
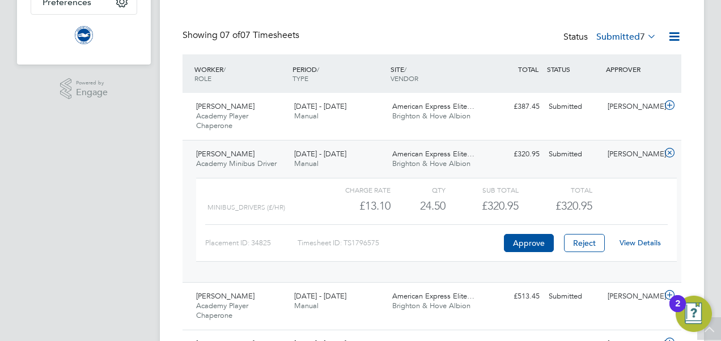
click at [631, 242] on link "View Details" at bounding box center [640, 243] width 41 height 10
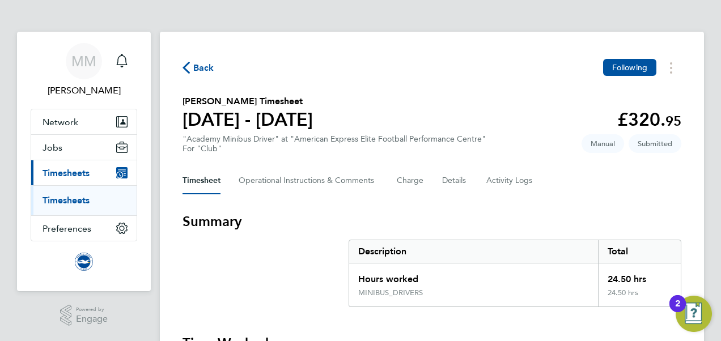
click at [505, 117] on section "[PERSON_NAME] Timesheet [DATE] - [DATE] £320. 95 "Academy Minibus Driver" at "A…" at bounding box center [432, 124] width 499 height 59
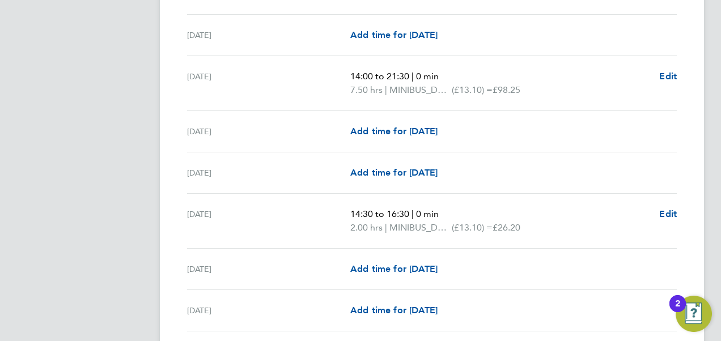
scroll to position [454, 0]
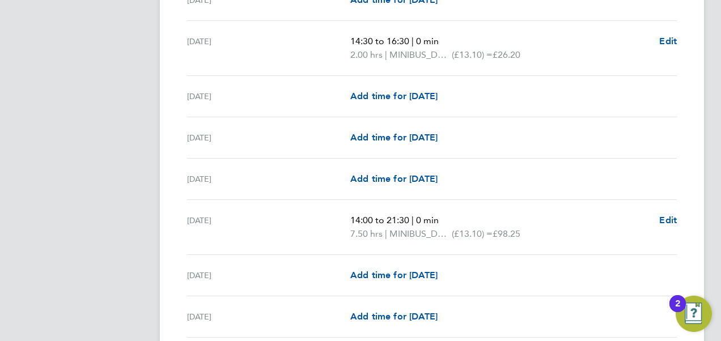
scroll to position [612, 0]
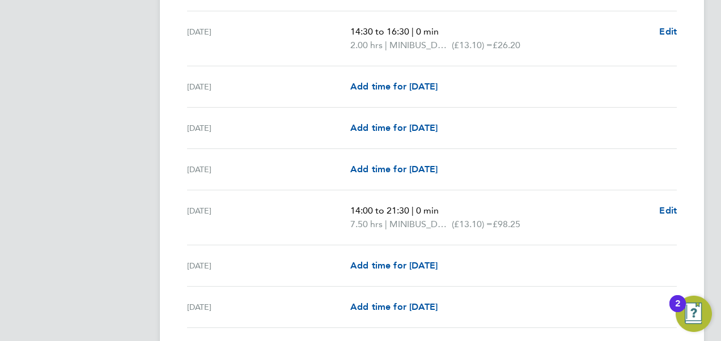
click at [112, 101] on app-navbar "MM [PERSON_NAME] Notifications Applications: Network Sites Workers Jobs Positio…" at bounding box center [84, 302] width 134 height 1767
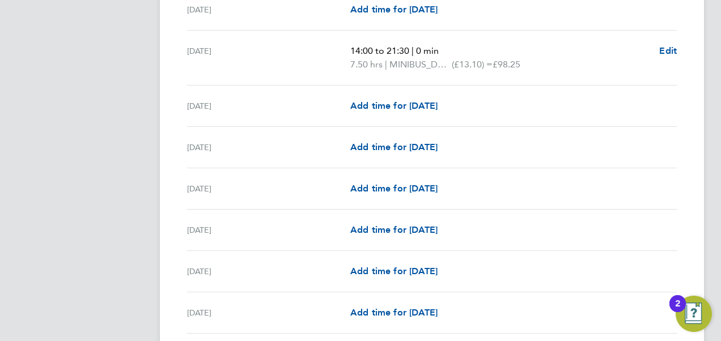
scroll to position [794, 0]
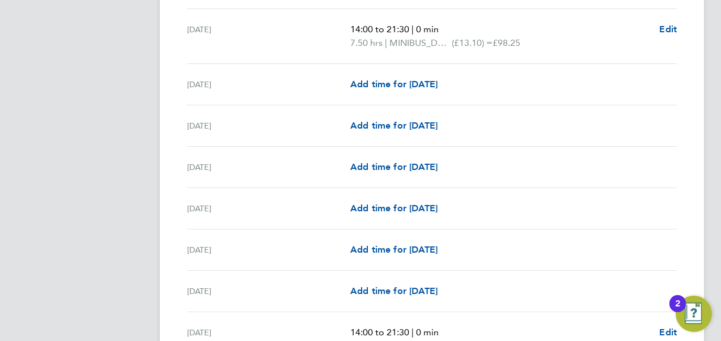
click at [169, 186] on div "Back Following [PERSON_NAME] Timesheet [DATE] - [DATE] £320. 95 "Academy Minibu…" at bounding box center [432, 112] width 544 height 1749
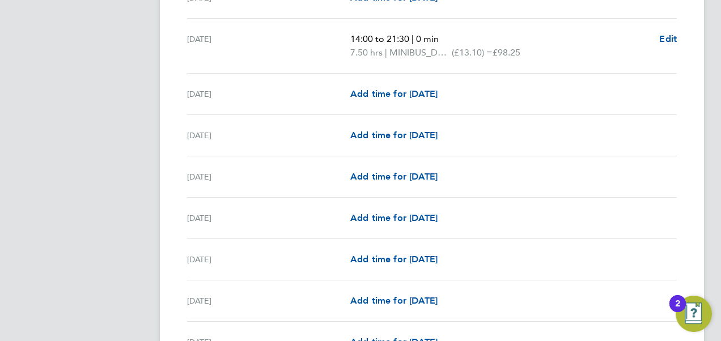
scroll to position [1111, 0]
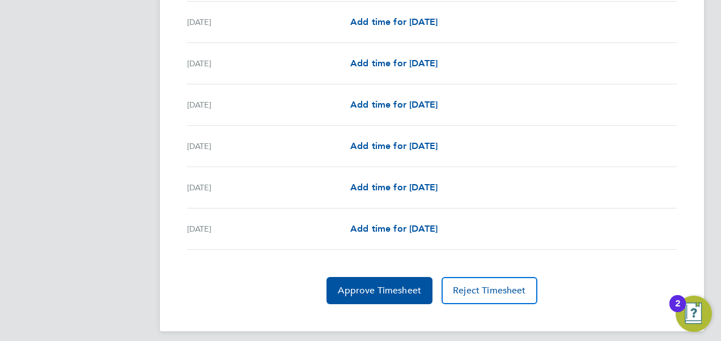
scroll to position [1451, 0]
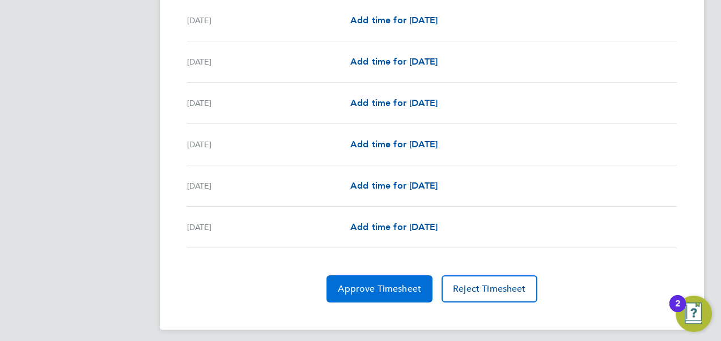
click at [352, 283] on span "Approve Timesheet" at bounding box center [379, 288] width 83 height 11
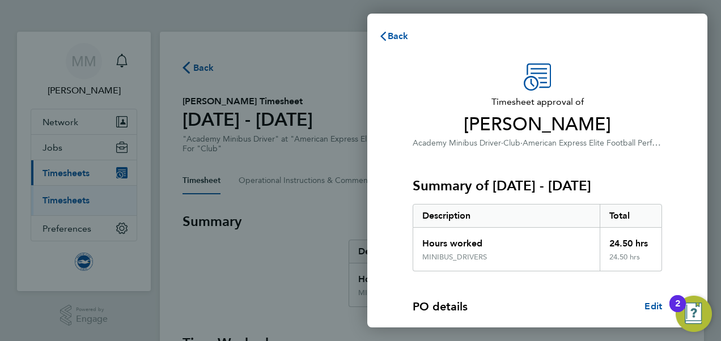
click at [629, 154] on div "Summary of [DATE] - [DATE] Description Total Hours worked 24.50 hrs MINIBUS_DRI…" at bounding box center [537, 211] width 249 height 122
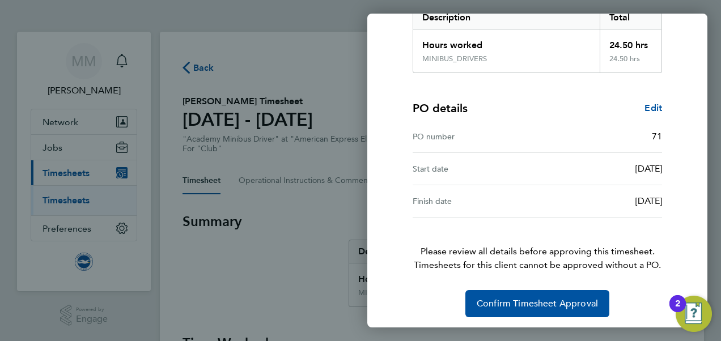
scroll to position [201, 0]
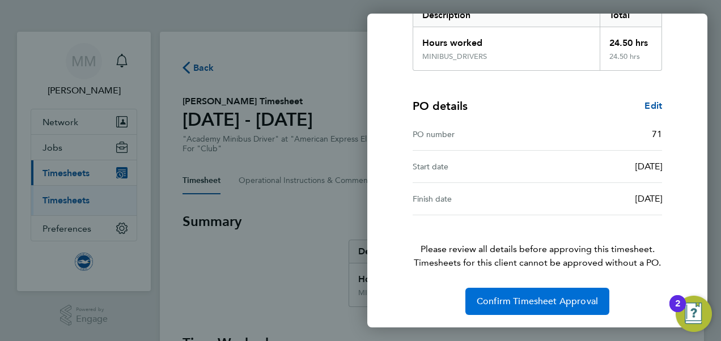
click at [530, 298] on span "Confirm Timesheet Approval" at bounding box center [537, 301] width 121 height 11
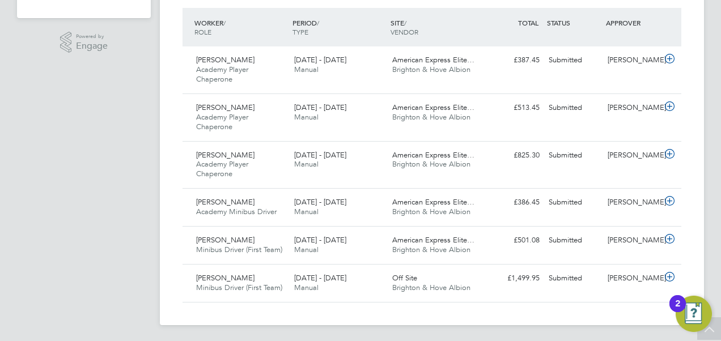
scroll to position [273, 0]
click at [671, 201] on icon at bounding box center [670, 201] width 14 height 9
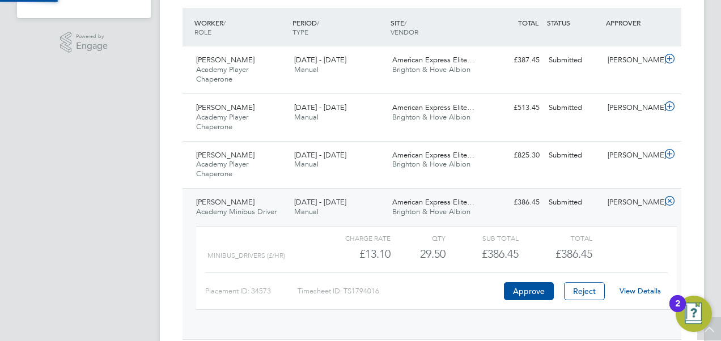
scroll to position [19, 111]
click at [636, 288] on link "View Details" at bounding box center [640, 291] width 41 height 10
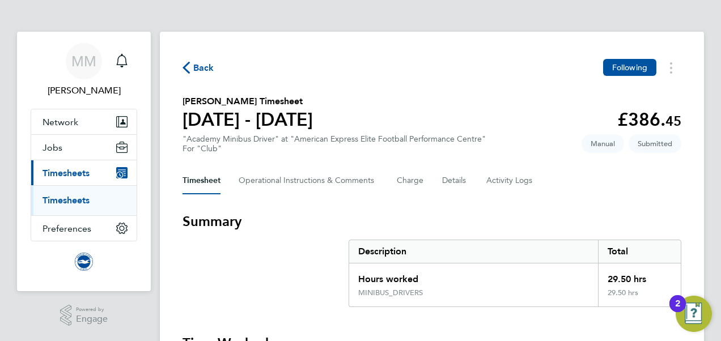
click at [530, 111] on section "Peter Renvoize's Timesheet 01 - 31 Aug 2025 £386. 45 "Academy Minibus Driver" a…" at bounding box center [432, 124] width 499 height 59
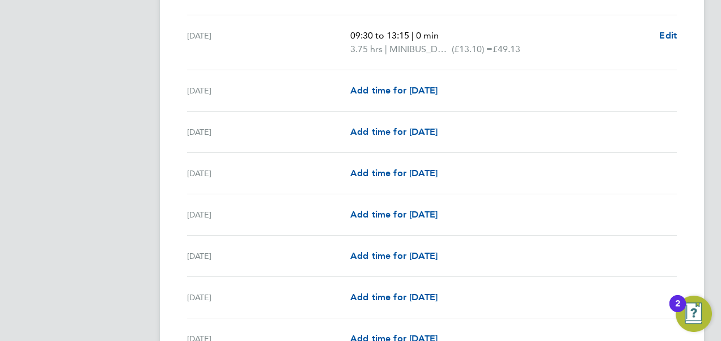
scroll to position [386, 0]
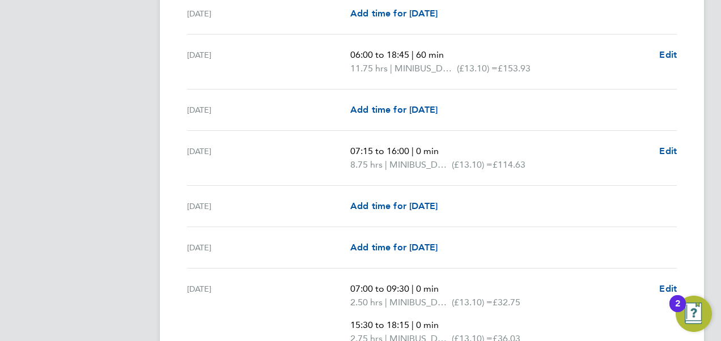
scroll to position [1225, 0]
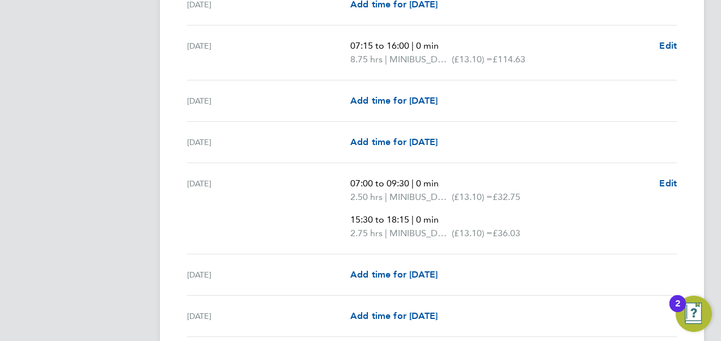
scroll to position [1338, 0]
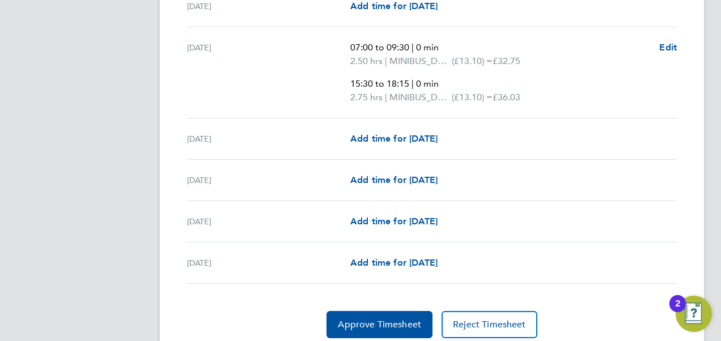
scroll to position [1474, 0]
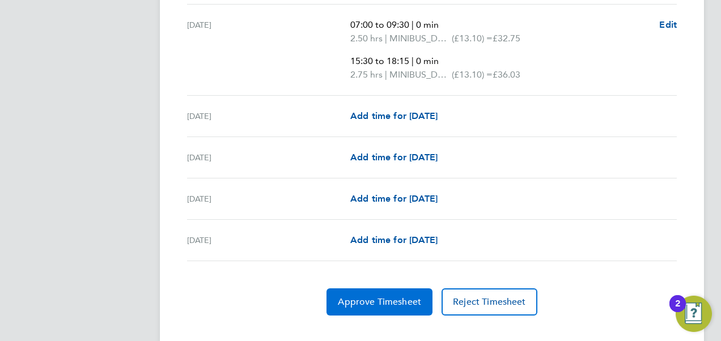
click at [367, 297] on span "Approve Timesheet" at bounding box center [379, 302] width 83 height 11
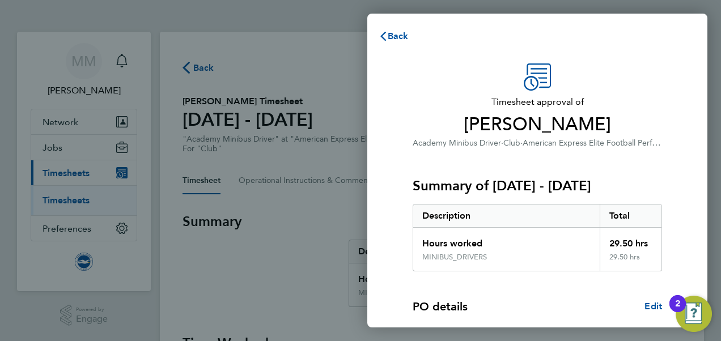
click at [646, 62] on div "Timesheet approval of Peter Renvoize Academy Minibus Driver · Club · American E…" at bounding box center [537, 290] width 340 height 480
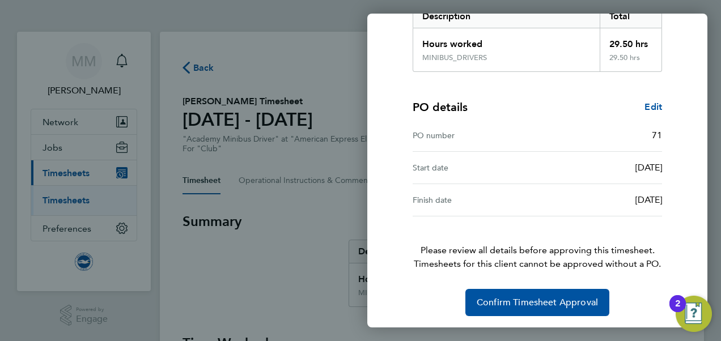
scroll to position [201, 0]
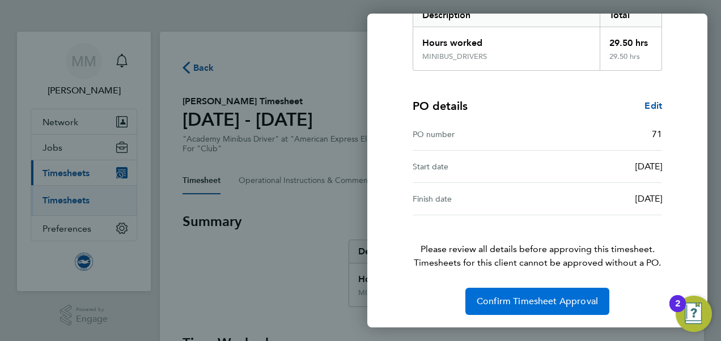
click at [542, 303] on span "Confirm Timesheet Approval" at bounding box center [537, 301] width 121 height 11
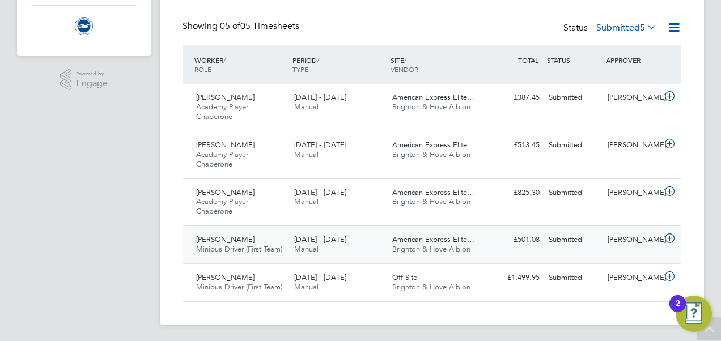
drag, startPoint x: 0, startPoint y: 0, endPoint x: 670, endPoint y: 235, distance: 709.7
click at [670, 235] on icon at bounding box center [670, 238] width 14 height 9
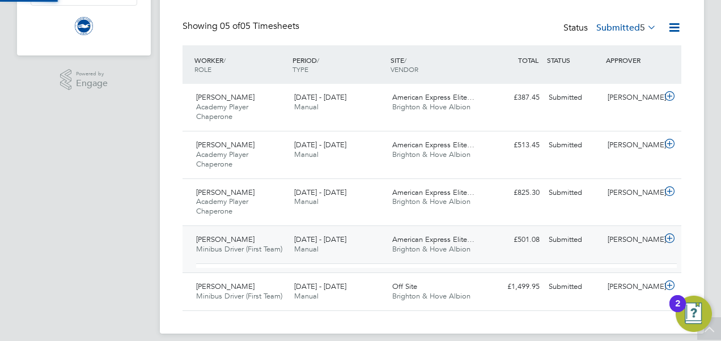
scroll to position [19, 111]
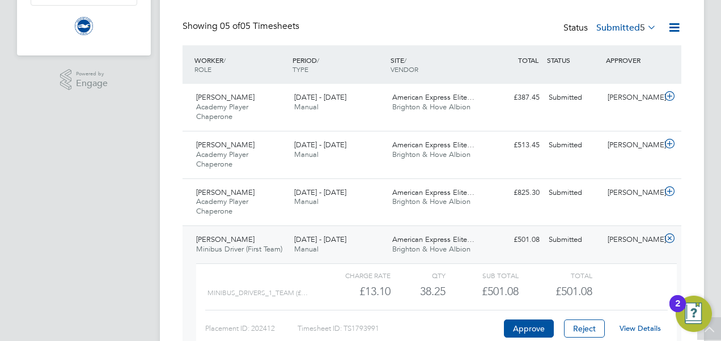
click at [629, 327] on link "View Details" at bounding box center [640, 329] width 41 height 10
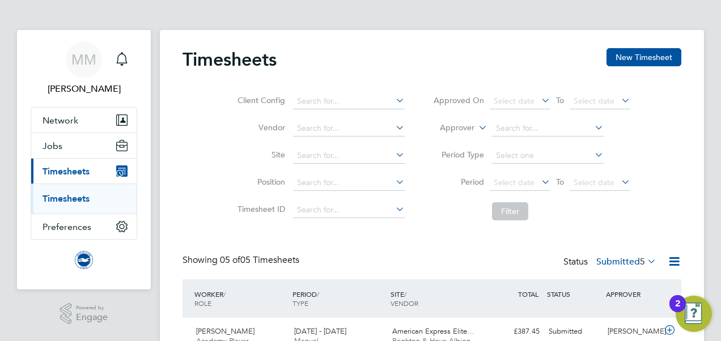
click at [192, 132] on div "Client Config Vendor Site Position Timesheet ID Approved On Select date To Sele…" at bounding box center [432, 154] width 499 height 144
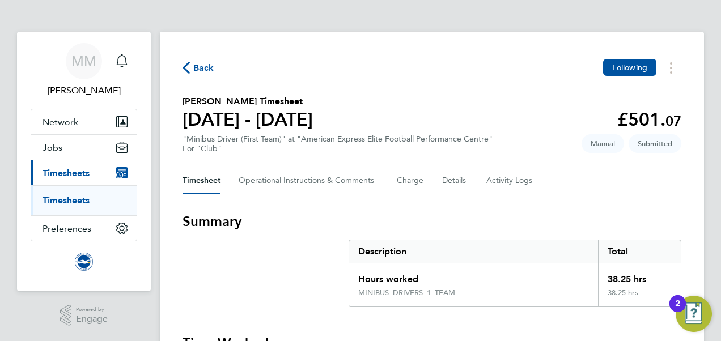
click at [474, 75] on div "Back Following" at bounding box center [432, 68] width 499 height 18
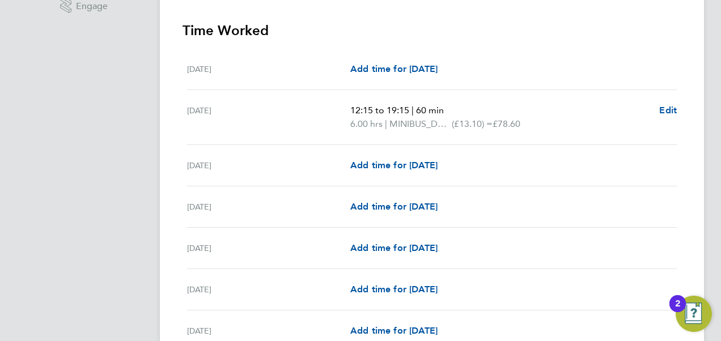
scroll to position [317, 0]
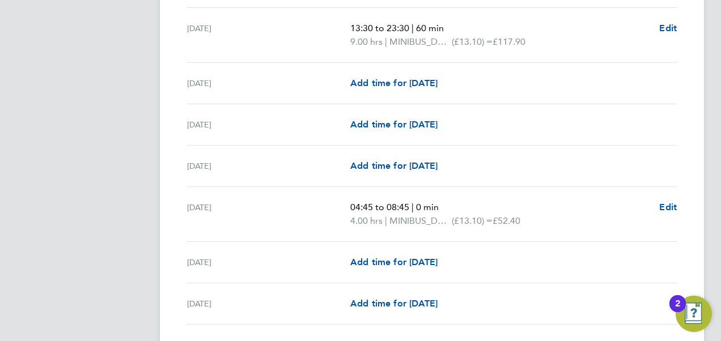
scroll to position [862, 0]
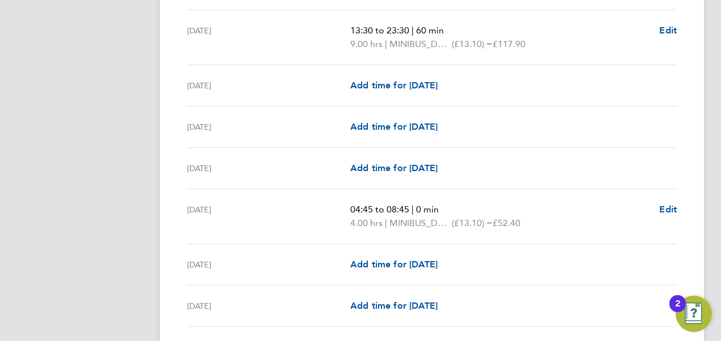
click at [135, 168] on app-navbar "MM [PERSON_NAME] Notifications Applications: Network Sites Workers Jobs Positio…" at bounding box center [84, 78] width 134 height 1817
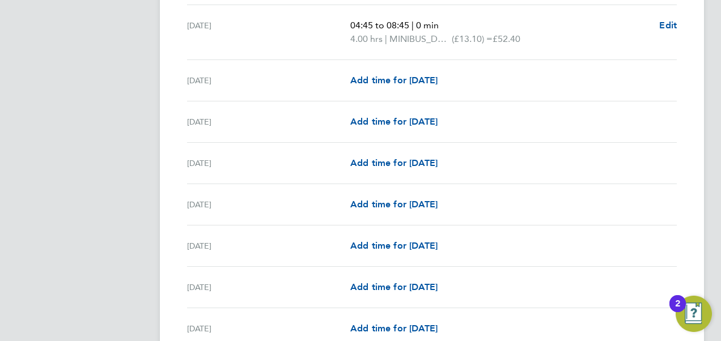
scroll to position [1043, 0]
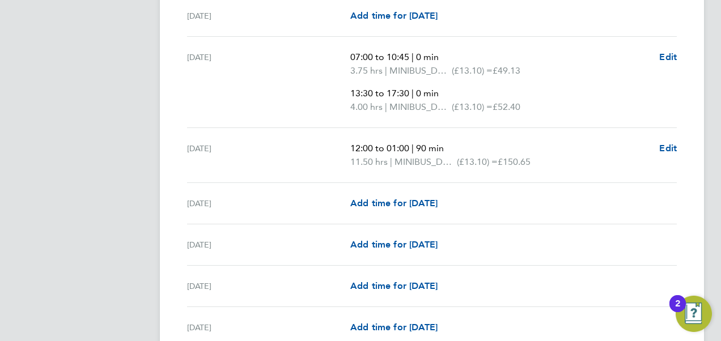
scroll to position [1406, 0]
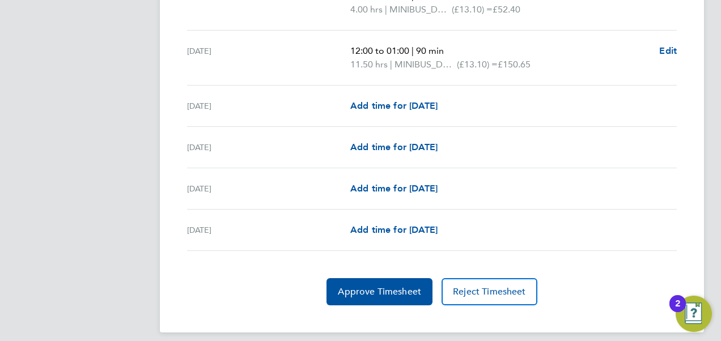
scroll to position [1501, 0]
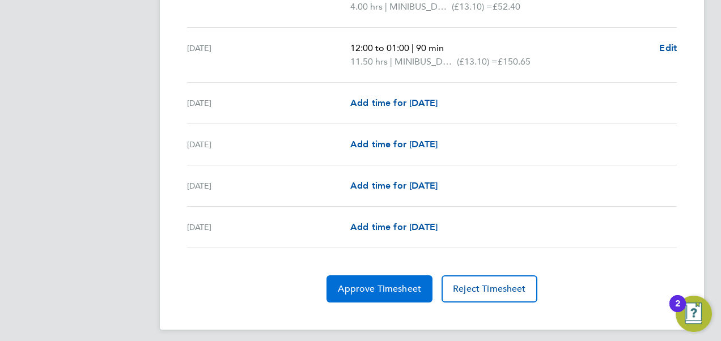
click at [373, 283] on span "Approve Timesheet" at bounding box center [379, 288] width 83 height 11
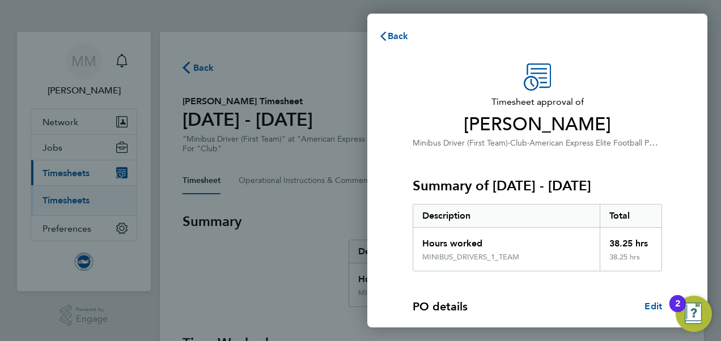
click at [416, 152] on div "Summary of 01 - 31 Aug 2025 Description Total Hours worked 38.25 hrs MINIBUS_DR…" at bounding box center [537, 211] width 249 height 122
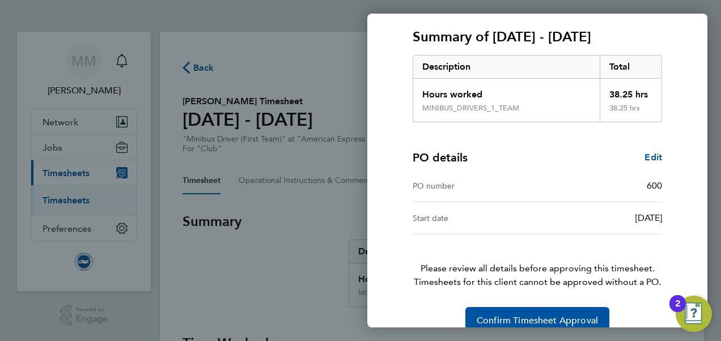
scroll to position [168, 0]
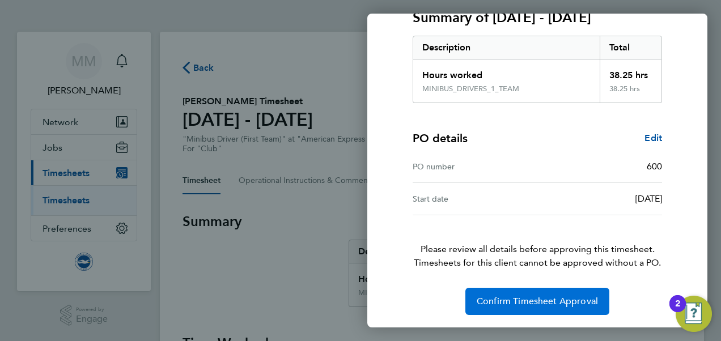
click at [520, 296] on span "Confirm Timesheet Approval" at bounding box center [537, 301] width 121 height 11
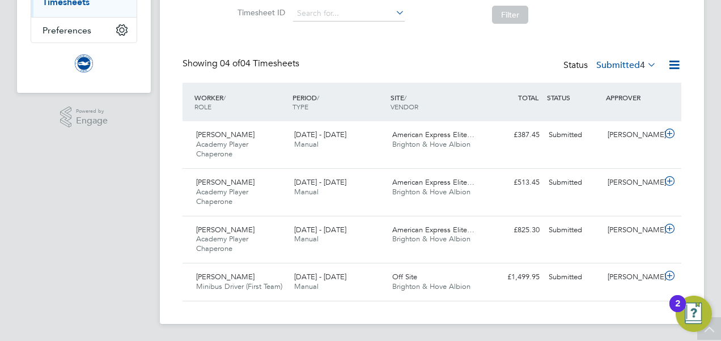
click at [156, 205] on div "MM Megan Morris Notifications Applications: Network Sites Workers Jobs Position…" at bounding box center [360, 72] width 721 height 541
click at [676, 135] on icon at bounding box center [670, 133] width 14 height 9
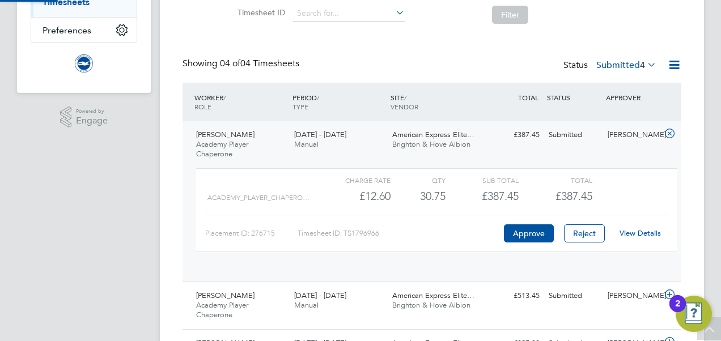
scroll to position [19, 111]
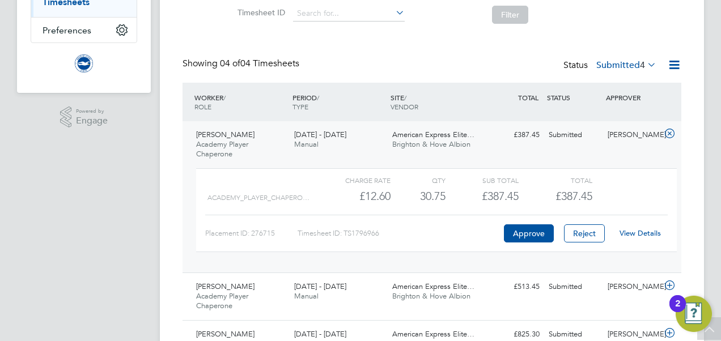
click at [640, 230] on link "View Details" at bounding box center [640, 233] width 41 height 10
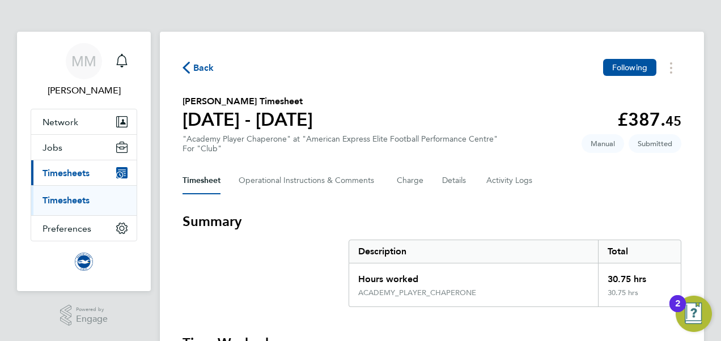
click at [427, 121] on section "Tanya Roberts's Timesheet 01 - 31 Aug 2025 £387. 45 "Academy Player Chaperone" …" at bounding box center [432, 124] width 499 height 59
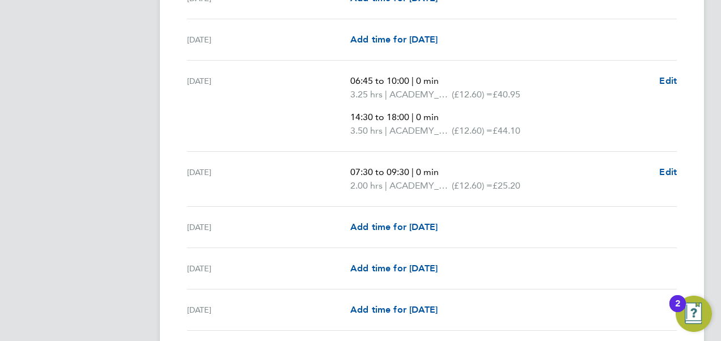
scroll to position [476, 0]
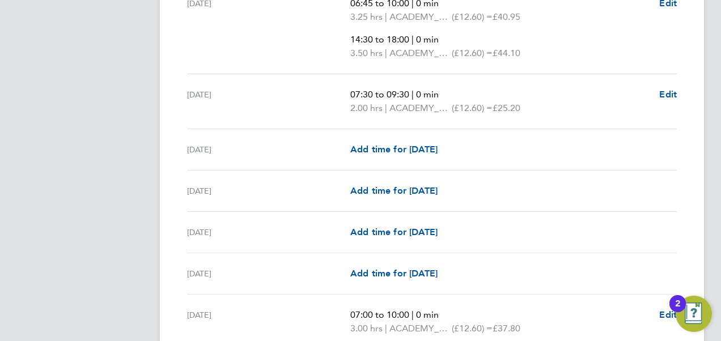
scroll to position [567, 0]
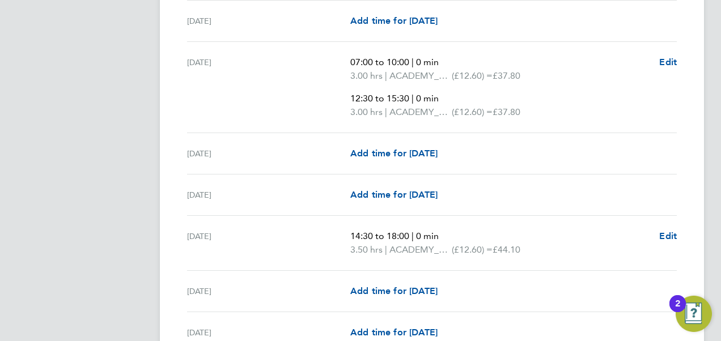
scroll to position [816, 0]
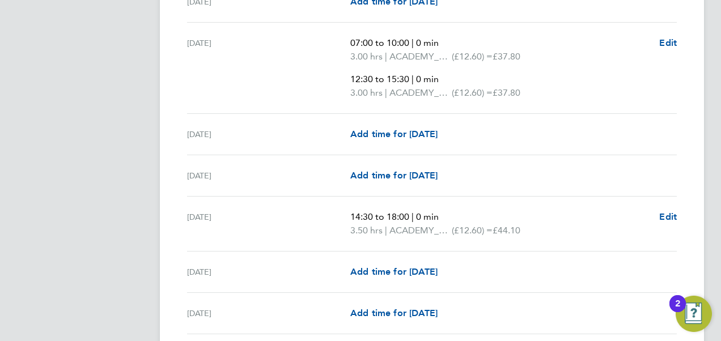
click at [268, 108] on div "Mon 11 Aug 07:00 to 10:00 | 0 min 3.00 hrs | ACADEMY_PLAYER_CHAPERONE (£12.60) …" at bounding box center [432, 68] width 490 height 91
click at [104, 191] on app-navbar "MM Megan Morris Notifications Applications: Network Sites Workers Jobs Position…" at bounding box center [84, 184] width 134 height 1939
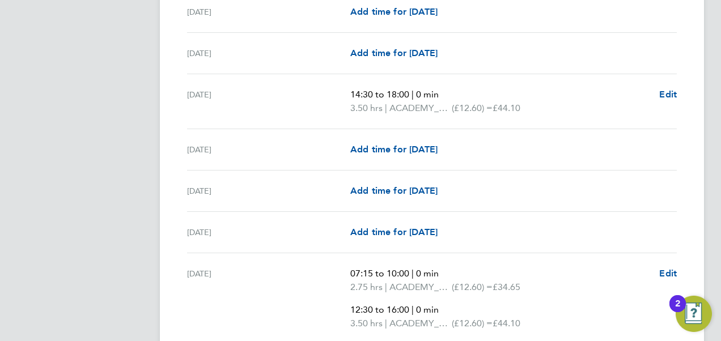
scroll to position [952, 0]
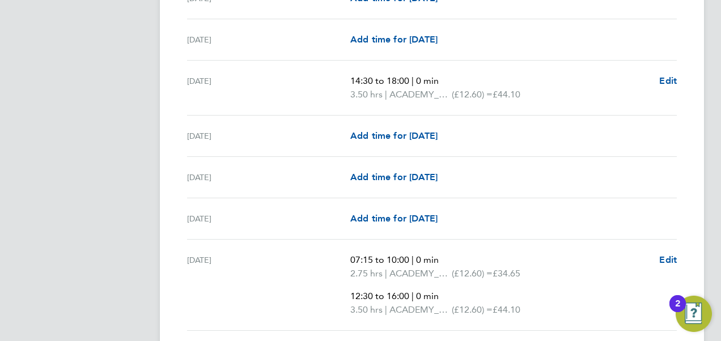
click at [117, 155] on app-navbar "MM Megan Morris Notifications Applications: Network Sites Workers Jobs Position…" at bounding box center [84, 48] width 134 height 1939
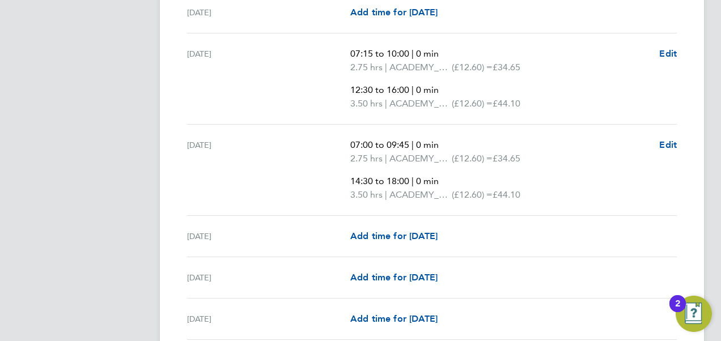
scroll to position [1157, 0]
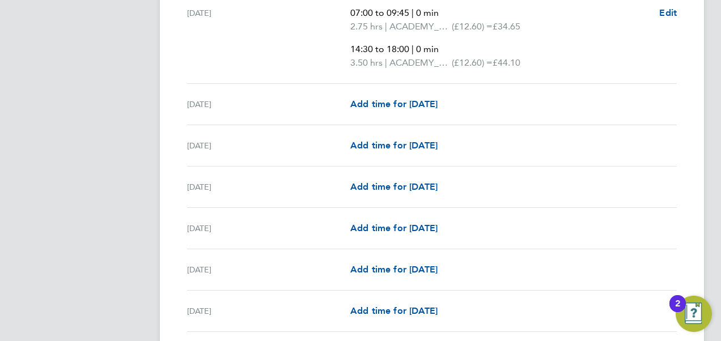
scroll to position [1293, 0]
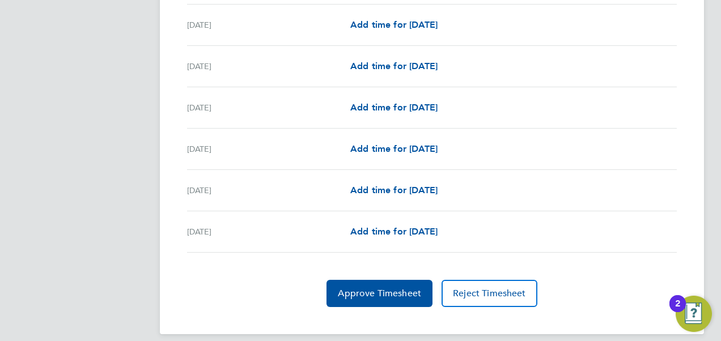
scroll to position [1623, 0]
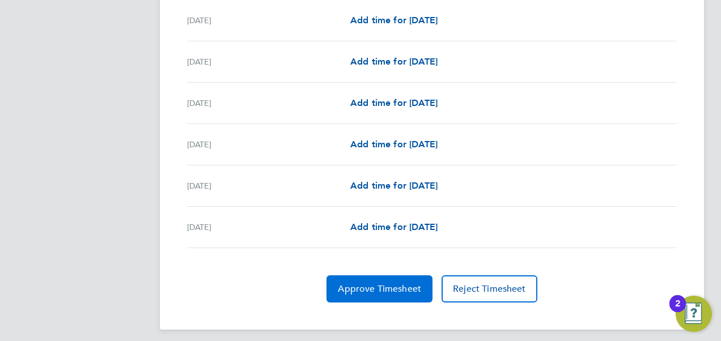
click at [344, 283] on span "Approve Timesheet" at bounding box center [379, 288] width 83 height 11
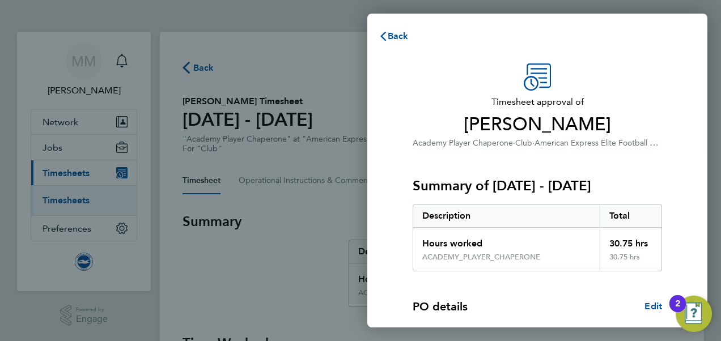
click at [651, 103] on span "Timesheet approval of" at bounding box center [537, 102] width 249 height 14
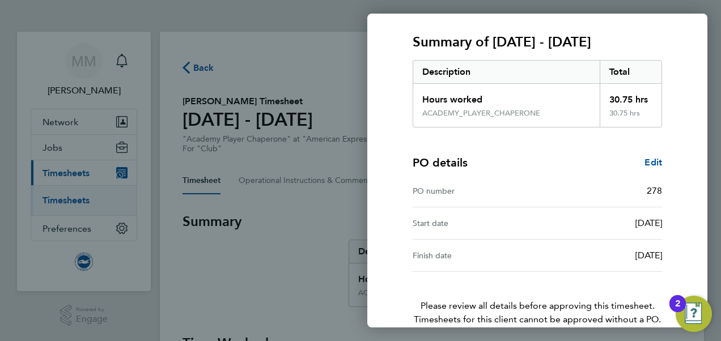
scroll to position [201, 0]
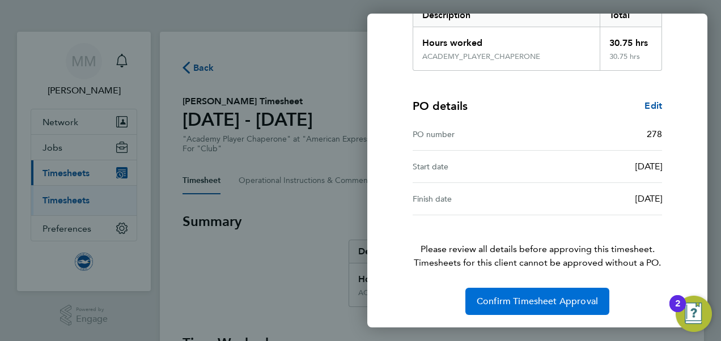
click at [550, 297] on span "Confirm Timesheet Approval" at bounding box center [537, 301] width 121 height 11
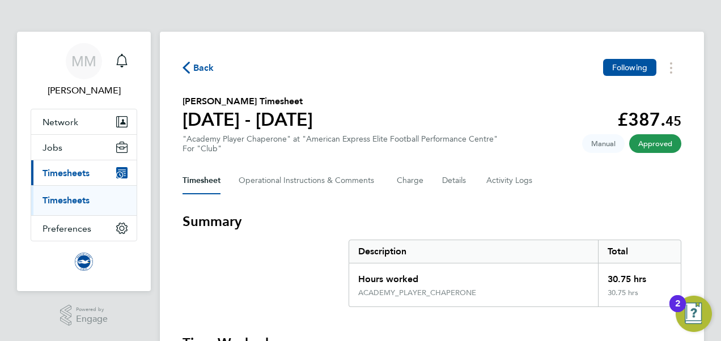
click at [84, 201] on link "Timesheets" at bounding box center [66, 200] width 47 height 11
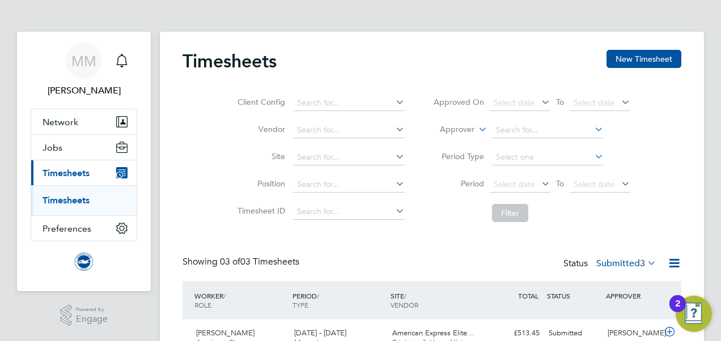
click at [193, 135] on div "Client Config Vendor Site Position Timesheet ID Approved On Select date To Sele…" at bounding box center [432, 156] width 499 height 144
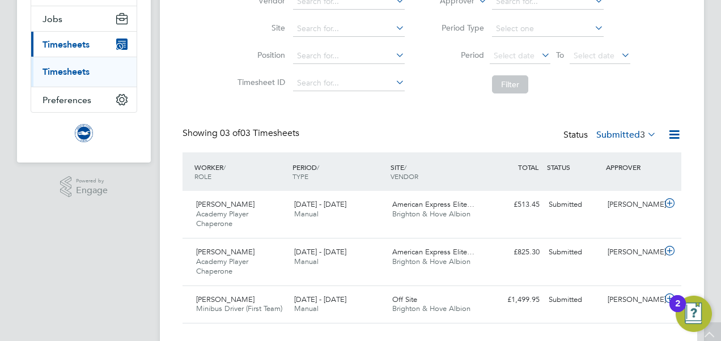
scroll to position [151, 0]
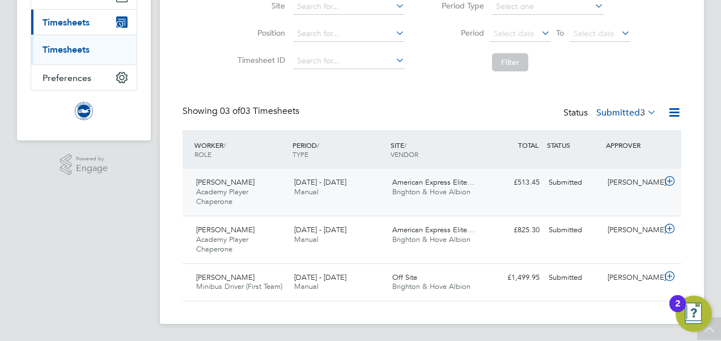
click at [673, 185] on icon at bounding box center [670, 181] width 14 height 9
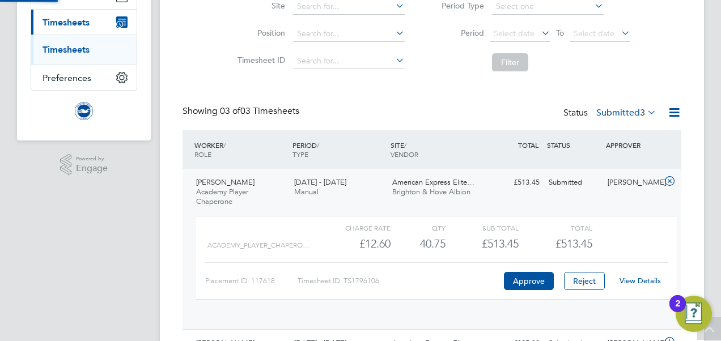
scroll to position [19, 111]
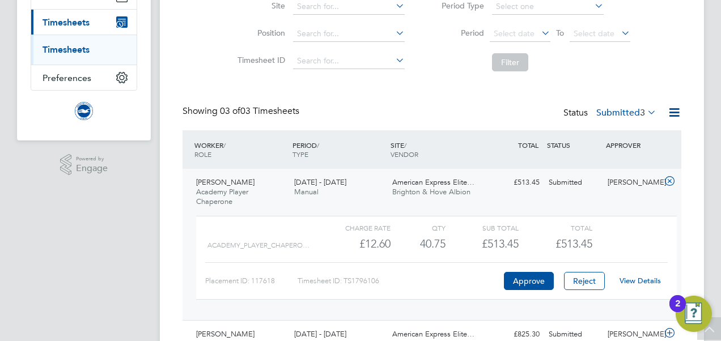
click at [630, 282] on link "View Details" at bounding box center [640, 281] width 41 height 10
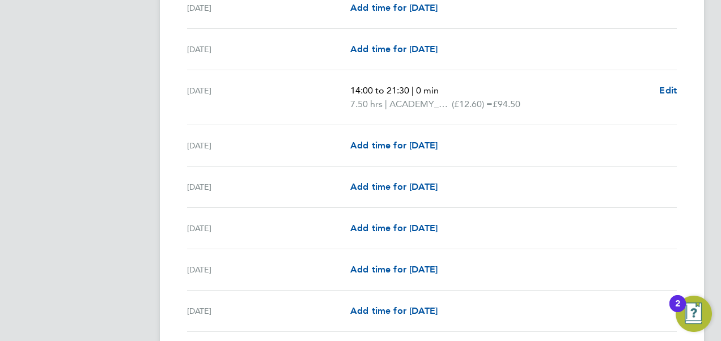
scroll to position [431, 0]
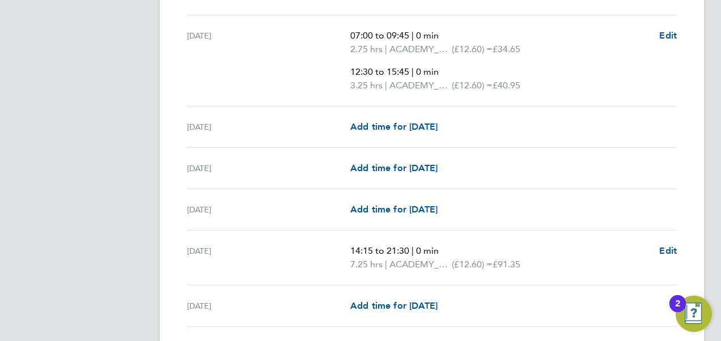
scroll to position [771, 0]
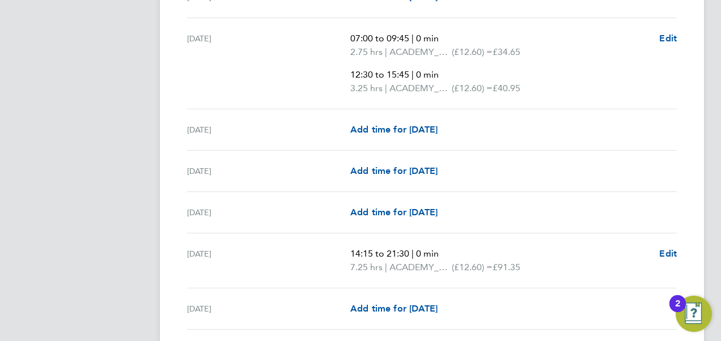
click at [189, 71] on div "[DATE]" at bounding box center [268, 63] width 163 height 63
click at [133, 109] on app-navbar "MM [PERSON_NAME] Notifications Applications: Network Sites Workers Jobs Positio…" at bounding box center [84, 230] width 134 height 1939
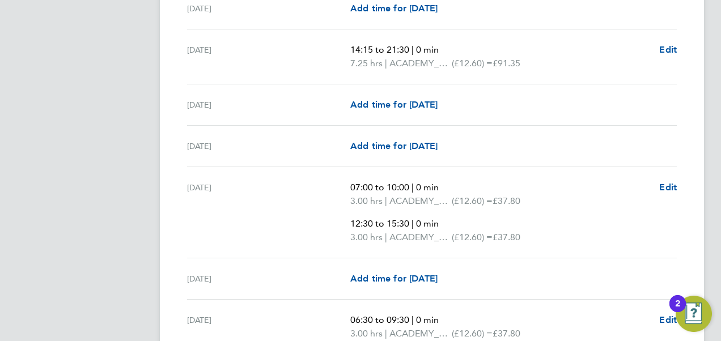
scroll to position [998, 0]
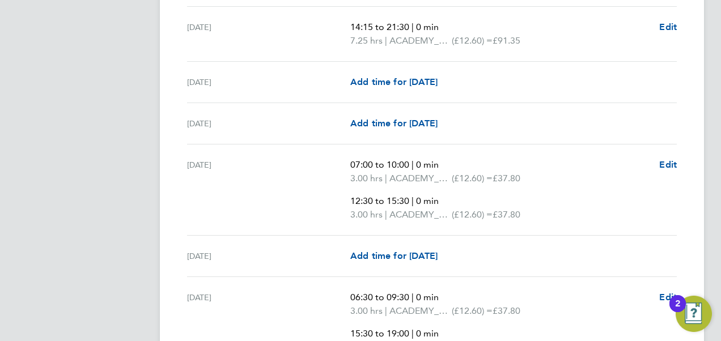
click at [77, 187] on app-navbar "MM [PERSON_NAME] Notifications Applications: Network Sites Workers Jobs Positio…" at bounding box center [84, 3] width 134 height 1939
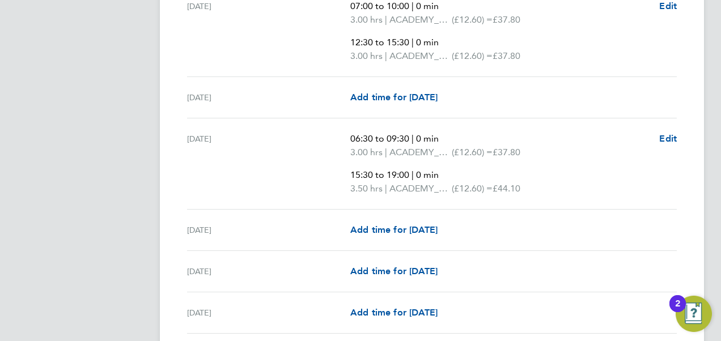
scroll to position [1134, 0]
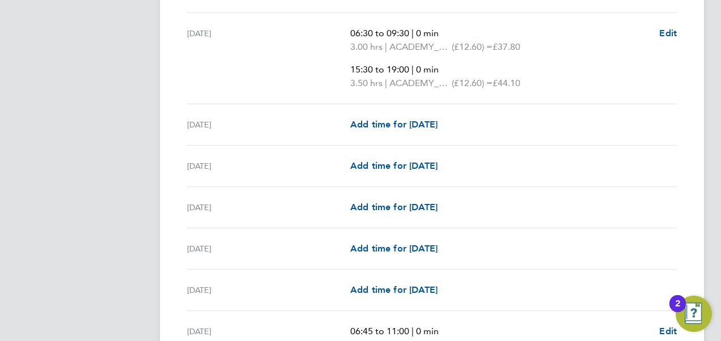
scroll to position [1270, 0]
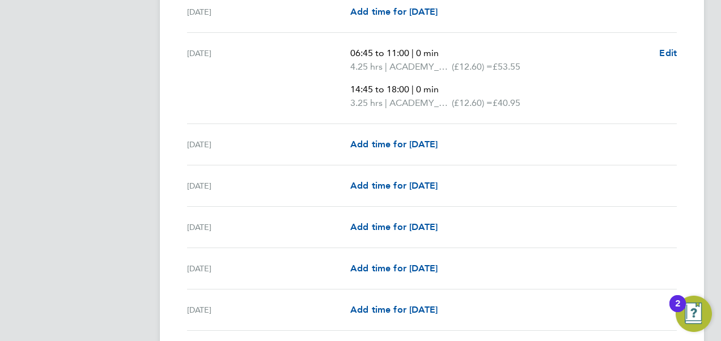
scroll to position [1542, 0]
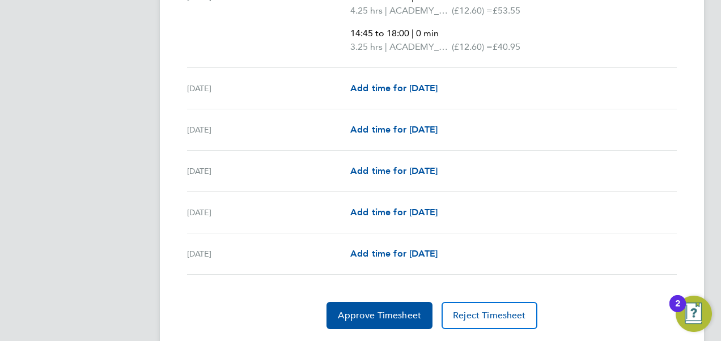
scroll to position [1623, 0]
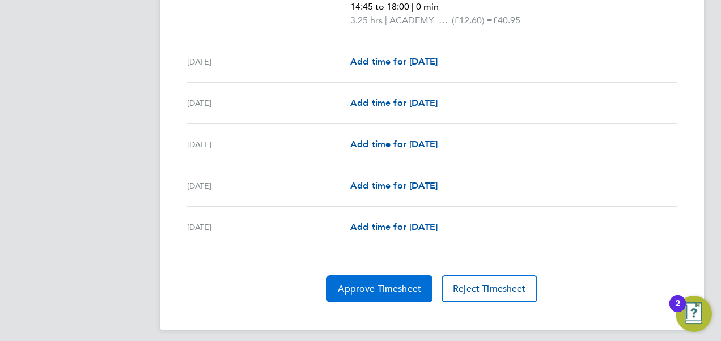
click at [371, 283] on span "Approve Timesheet" at bounding box center [379, 288] width 83 height 11
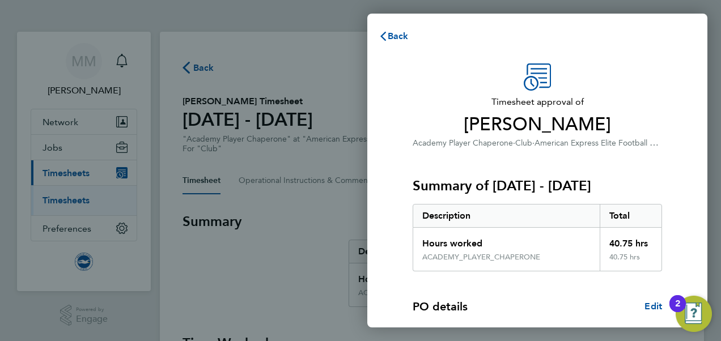
click at [651, 117] on span "Angela Ansell" at bounding box center [537, 124] width 249 height 23
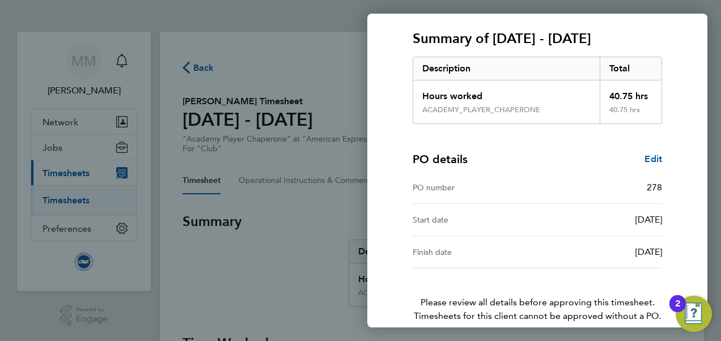
scroll to position [201, 0]
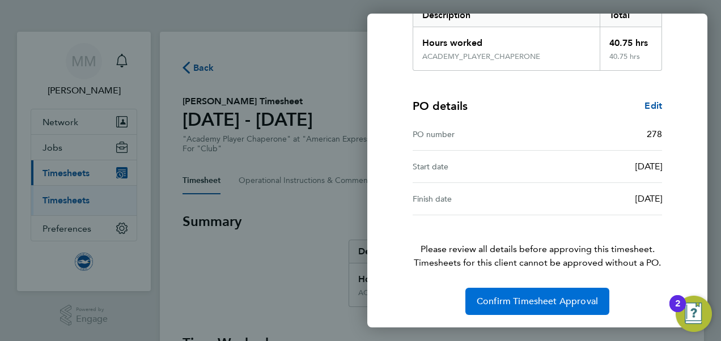
click at [534, 310] on button "Confirm Timesheet Approval" at bounding box center [537, 301] width 144 height 27
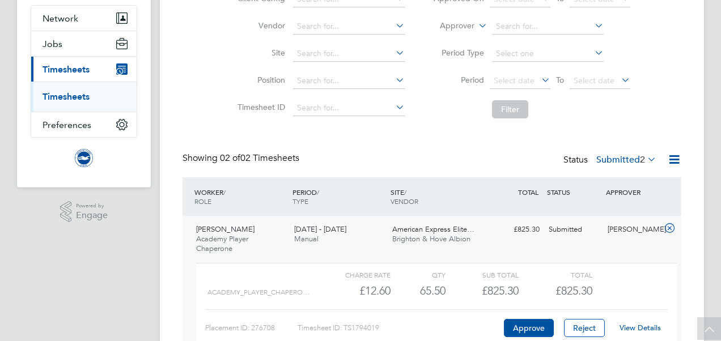
click at [641, 323] on link "View Details" at bounding box center [640, 328] width 41 height 10
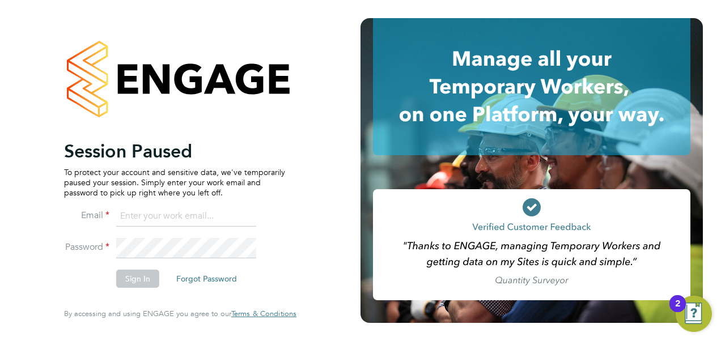
click at [159, 214] on input at bounding box center [186, 216] width 140 height 20
type input "[EMAIL_ADDRESS][DOMAIN_NAME]"
drag, startPoint x: 236, startPoint y: 217, endPoint x: 0, endPoint y: 196, distance: 236.8
click at [0, 196] on html "Session Paused To protect your account and sensitive data, we've temporarily pa…" at bounding box center [360, 170] width 721 height 341
type input "[EMAIL_ADDRESS][PERSON_NAME][DOMAIN_NAME]"
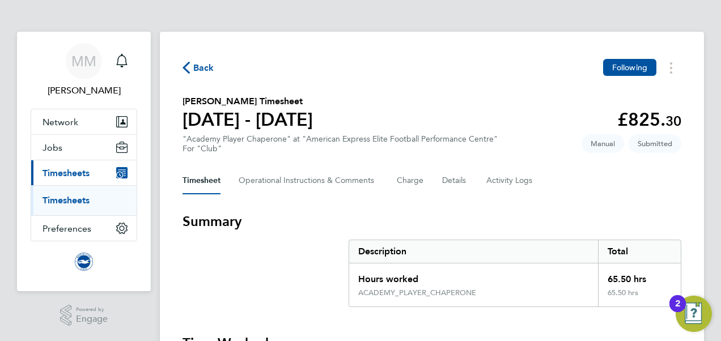
click at [83, 200] on link "Timesheets" at bounding box center [66, 200] width 47 height 11
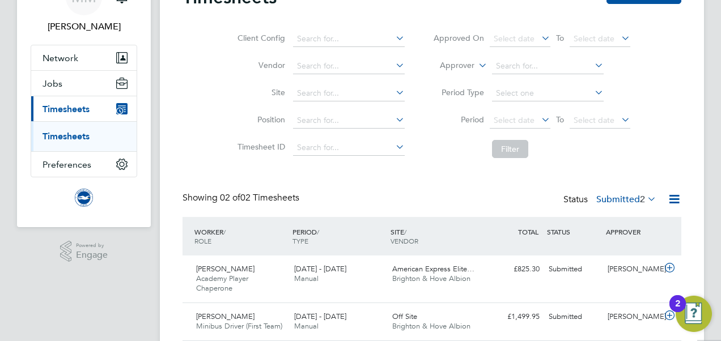
scroll to position [104, 0]
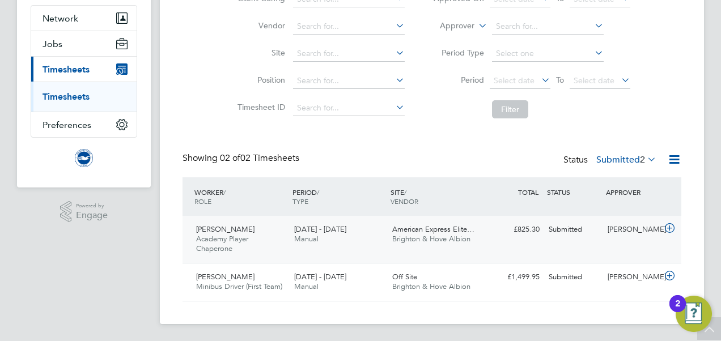
click at [664, 231] on icon at bounding box center [670, 228] width 14 height 9
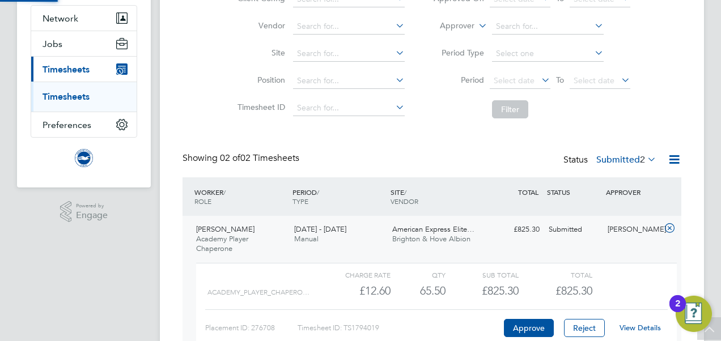
scroll to position [19, 111]
click at [634, 321] on div "View Details" at bounding box center [640, 328] width 56 height 18
click at [639, 327] on link "View Details" at bounding box center [640, 328] width 41 height 10
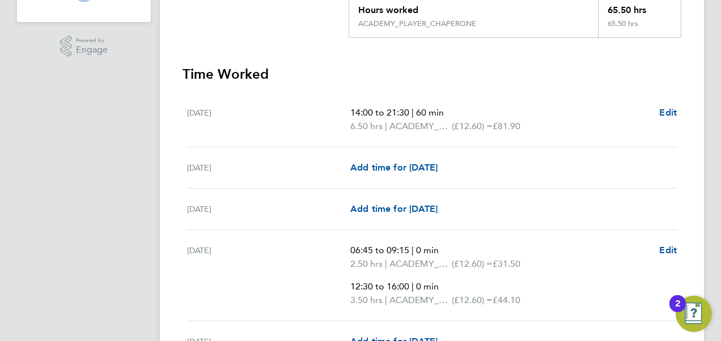
scroll to position [272, 0]
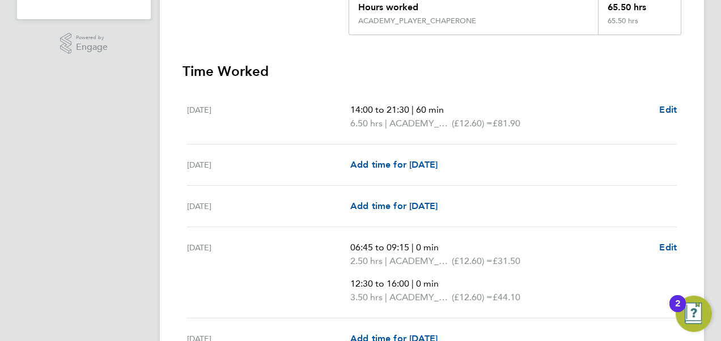
click at [238, 200] on div "Sun 03 Aug" at bounding box center [268, 207] width 163 height 14
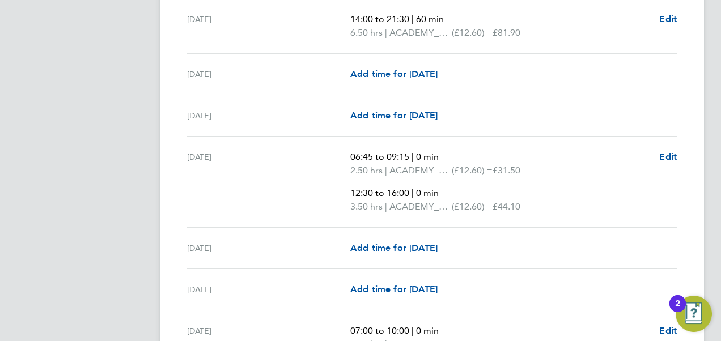
scroll to position [386, 0]
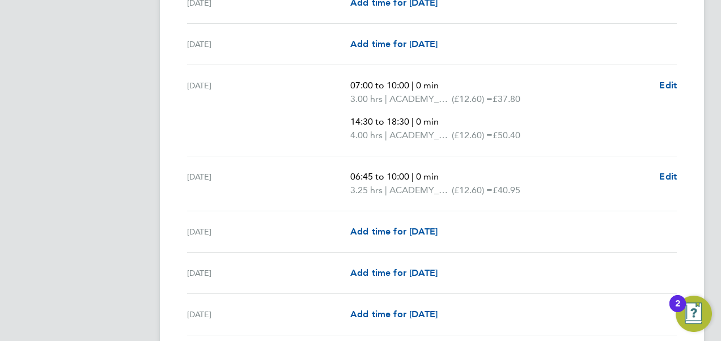
scroll to position [612, 0]
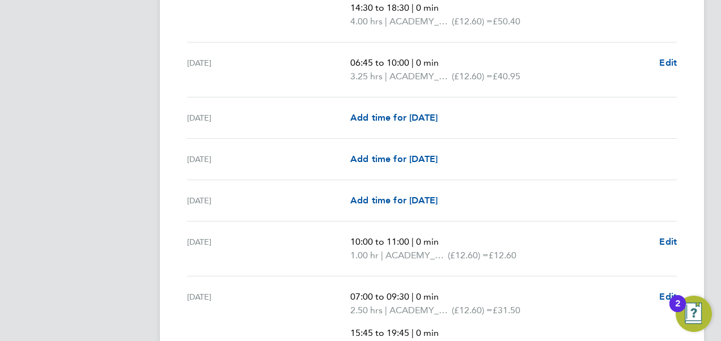
scroll to position [726, 0]
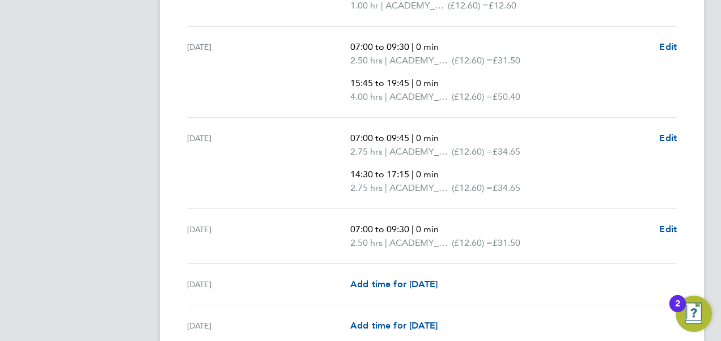
scroll to position [975, 0]
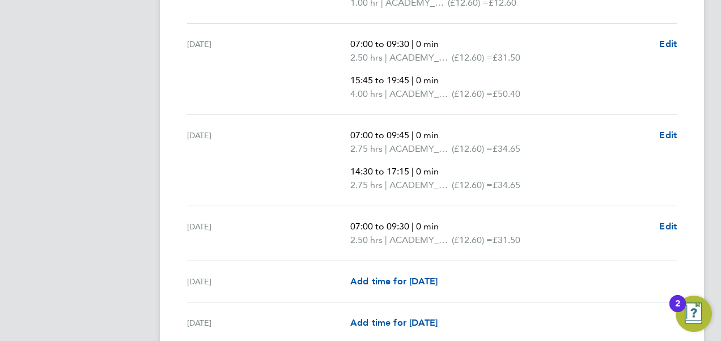
click at [168, 78] on div "Back Following Katrina Boulton's Timesheet 01 - 31 Aug 2025 £825. 30 "Academy P…" at bounding box center [432, 138] width 544 height 2162
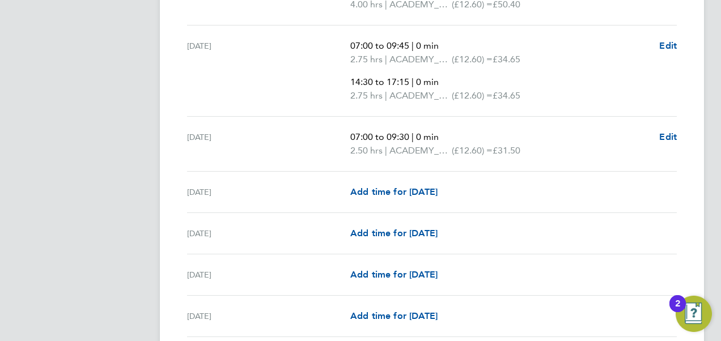
scroll to position [1066, 0]
click at [162, 118] on div "Back Following Katrina Boulton's Timesheet 01 - 31 Aug 2025 £825. 30 "Academy P…" at bounding box center [432, 47] width 544 height 2162
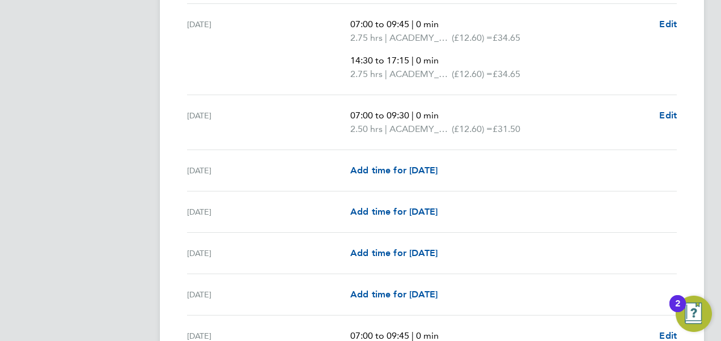
scroll to position [1089, 0]
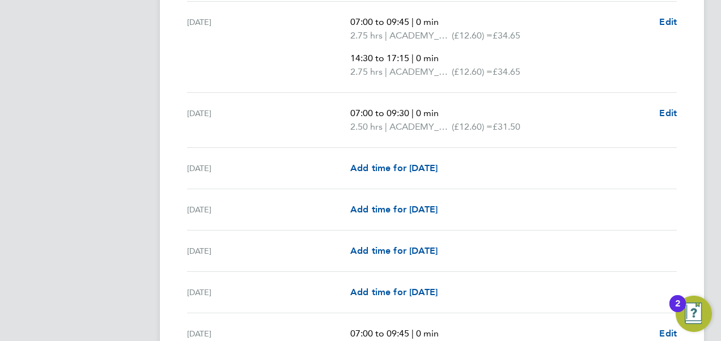
click at [200, 208] on div "Sun 17 Aug" at bounding box center [268, 210] width 163 height 14
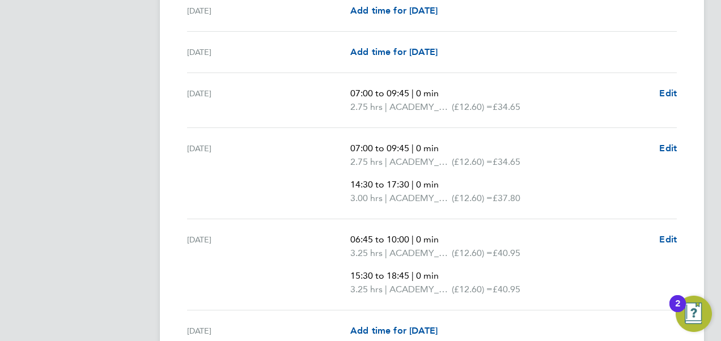
scroll to position [1383, 0]
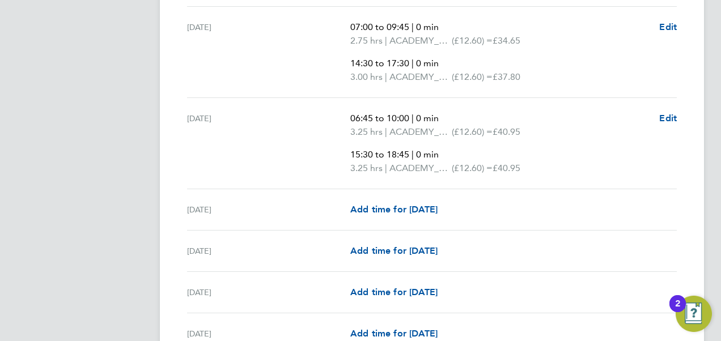
scroll to position [1451, 0]
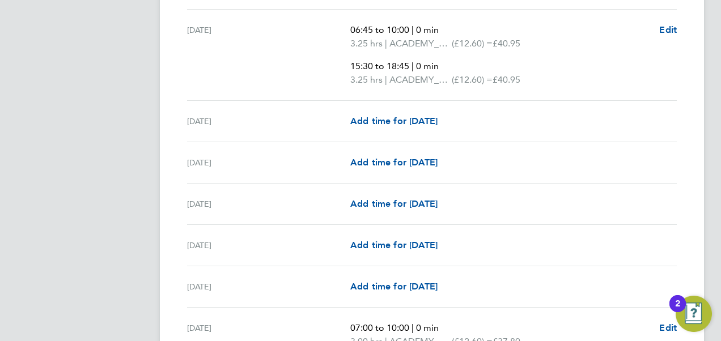
scroll to position [1542, 0]
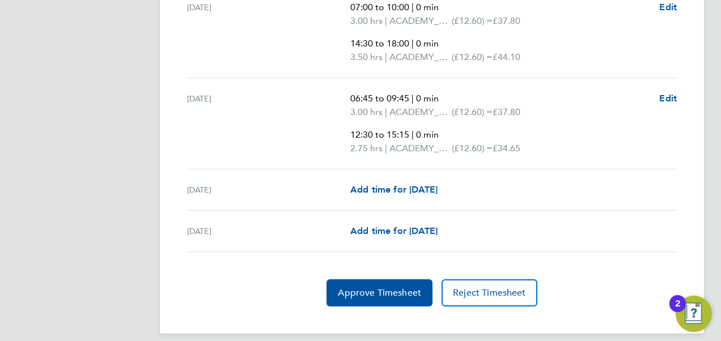
scroll to position [1837, 0]
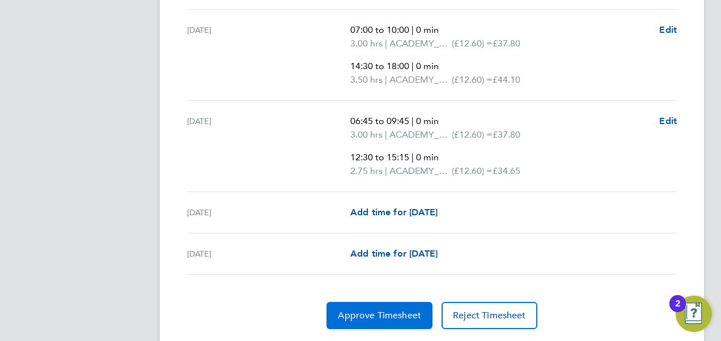
click at [371, 317] on button "Approve Timesheet" at bounding box center [380, 315] width 106 height 27
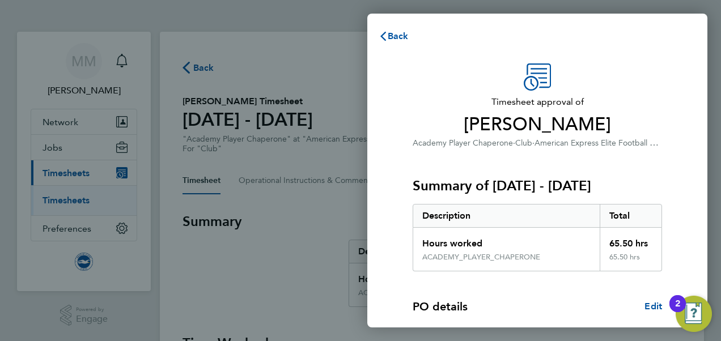
click at [634, 127] on span "Katrina Boulton" at bounding box center [537, 124] width 249 height 23
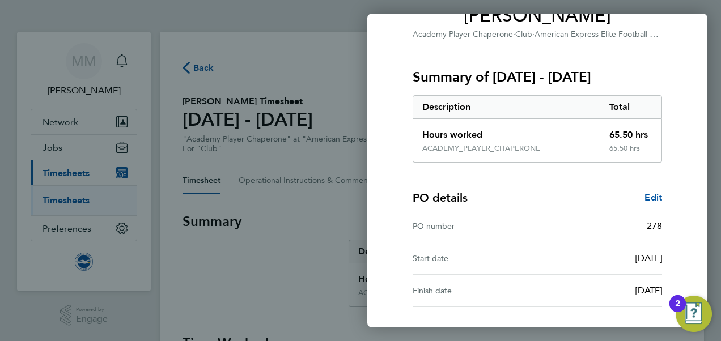
scroll to position [201, 0]
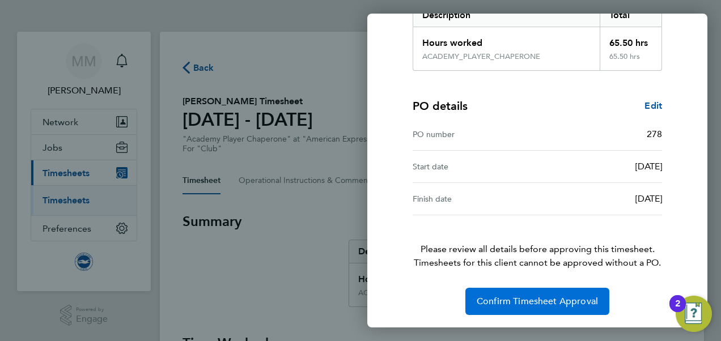
click at [566, 298] on span "Confirm Timesheet Approval" at bounding box center [537, 301] width 121 height 11
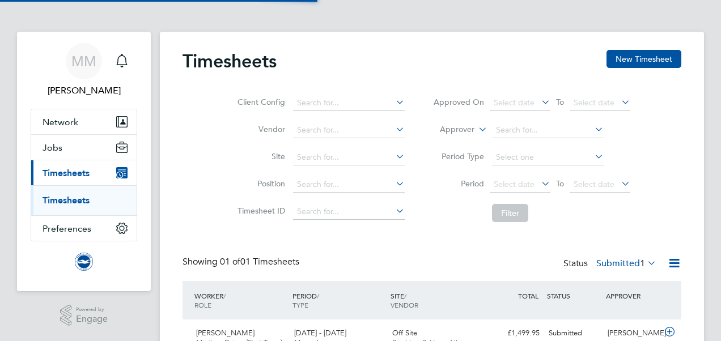
scroll to position [28, 98]
click at [198, 185] on div "Client Config Vendor Site Position Timesheet ID Approved On Select date To Sele…" at bounding box center [432, 156] width 499 height 144
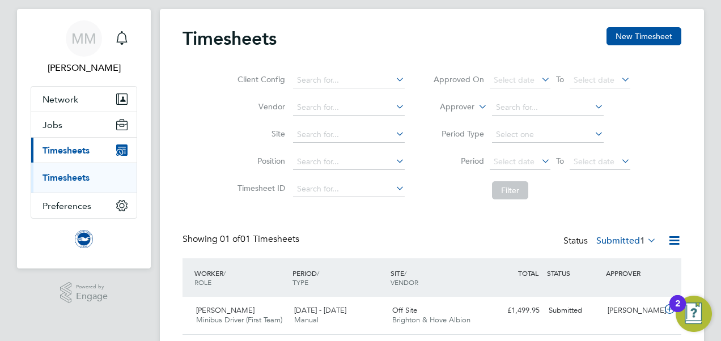
scroll to position [57, 0]
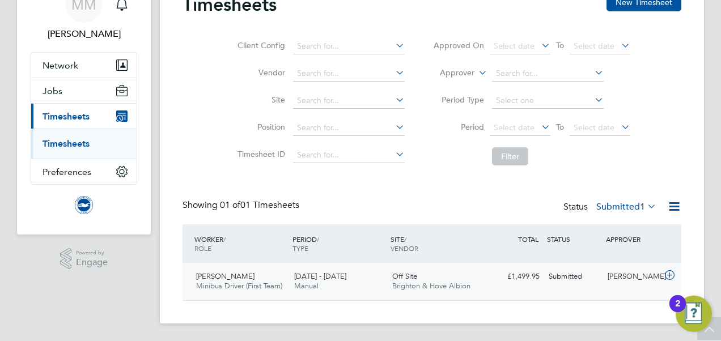
click at [671, 274] on icon at bounding box center [670, 275] width 14 height 9
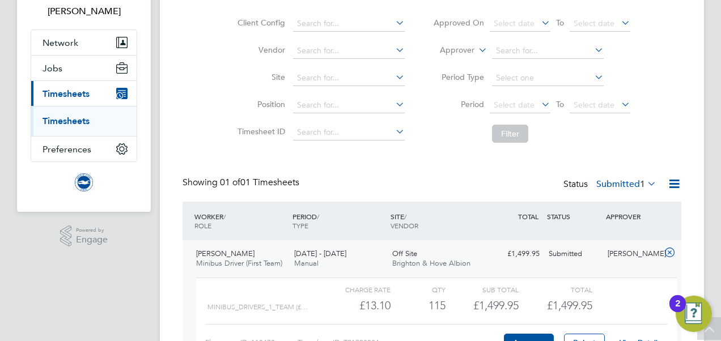
scroll to position [160, 0]
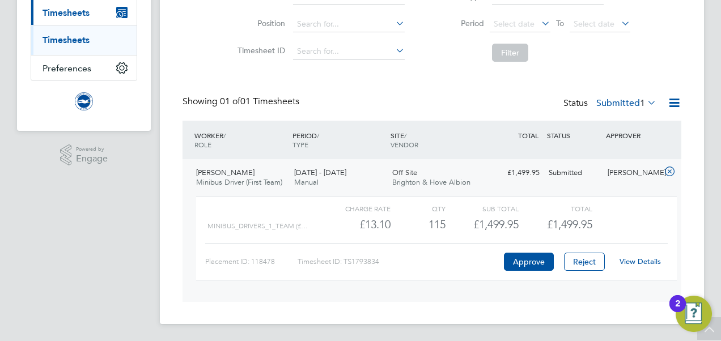
click at [654, 259] on link "View Details" at bounding box center [640, 262] width 41 height 10
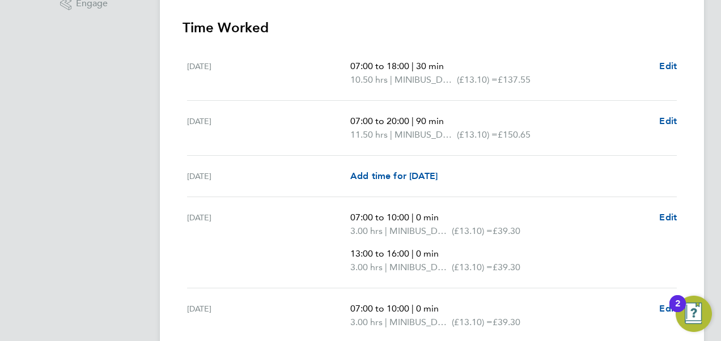
scroll to position [317, 0]
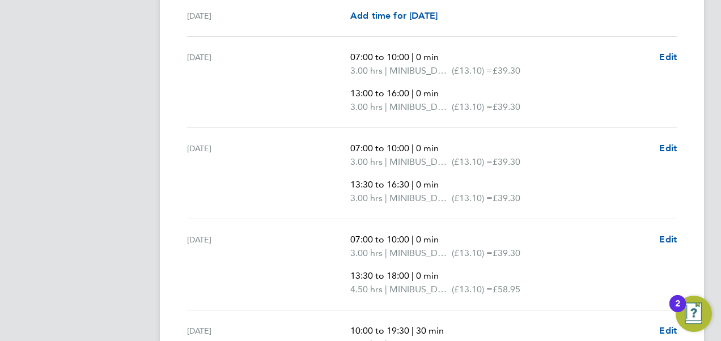
scroll to position [499, 0]
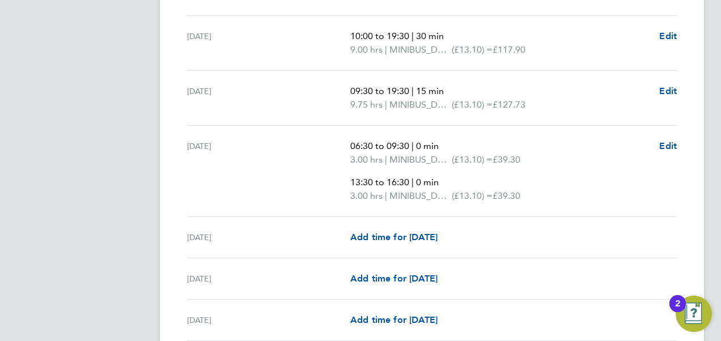
scroll to position [794, 0]
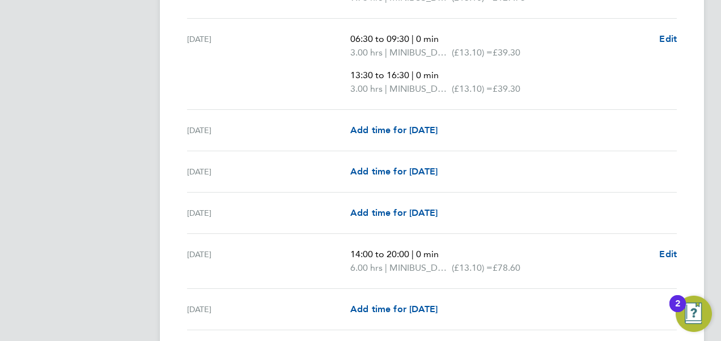
scroll to position [884, 0]
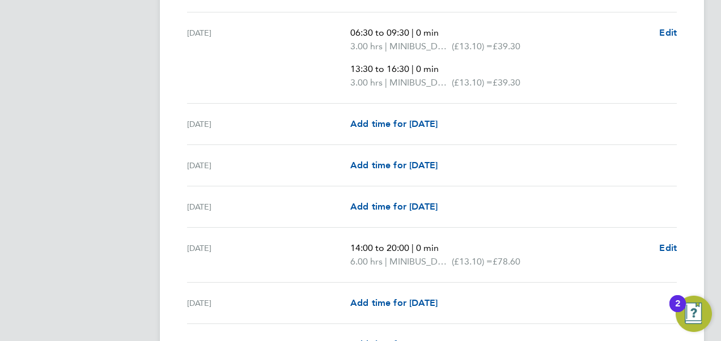
click at [151, 186] on div "MM Megan Morris Notifications Applications: Network Sites Workers Jobs Position…" at bounding box center [360, 249] width 721 height 2266
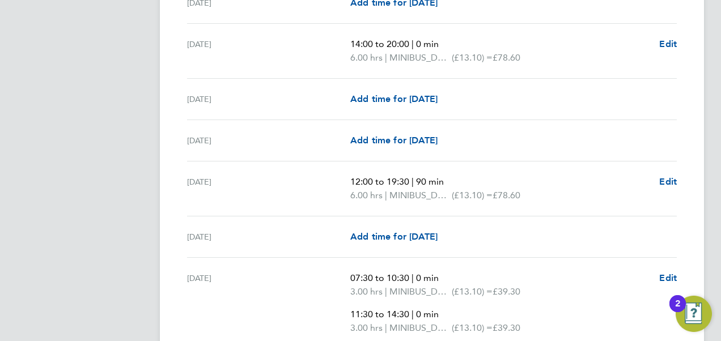
scroll to position [1111, 0]
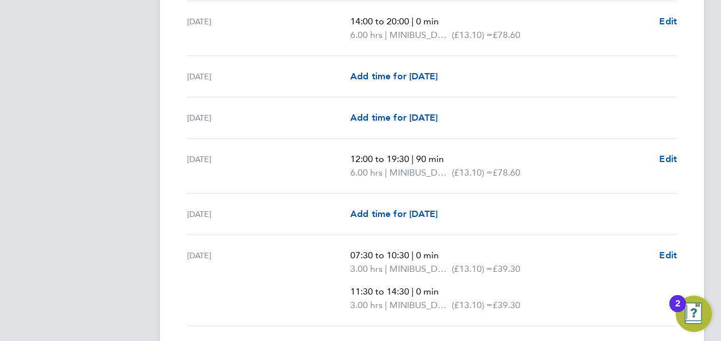
click at [102, 125] on app-navbar "MM [PERSON_NAME] Notifications Applications: Network Sites Workers Jobs Positio…" at bounding box center [84, 38] width 134 height 2234
click at [125, 127] on app-navbar "MM [PERSON_NAME] Notifications Applications: Network Sites Workers Jobs Positio…" at bounding box center [84, 38] width 134 height 2234
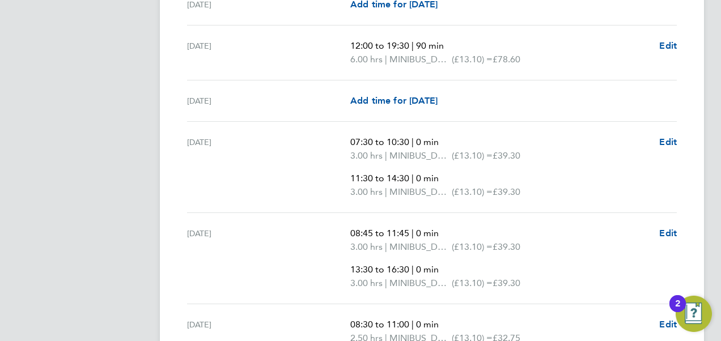
scroll to position [1247, 0]
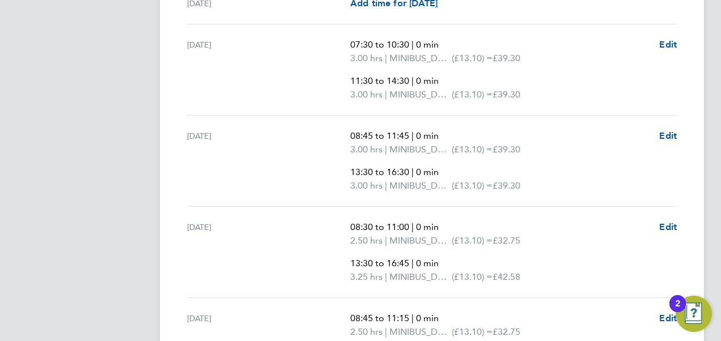
scroll to position [1338, 0]
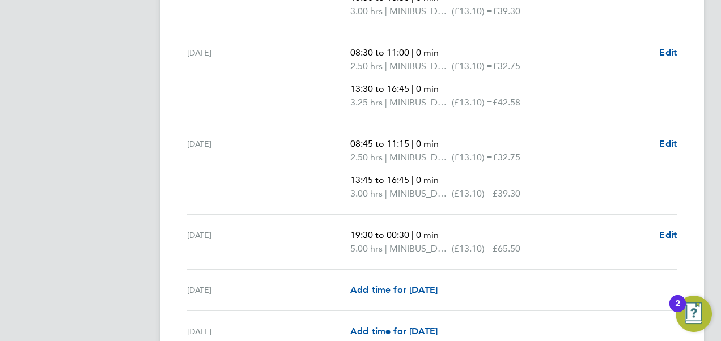
scroll to position [1519, 0]
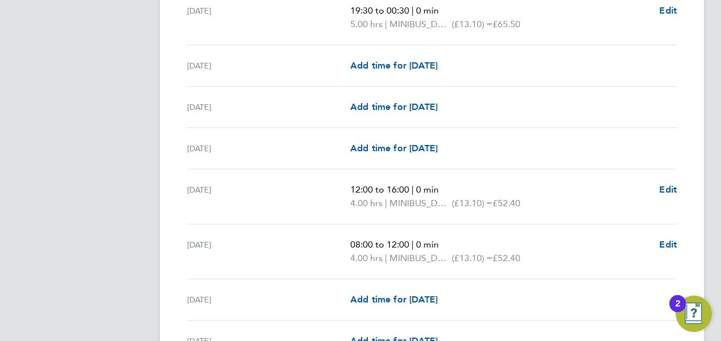
scroll to position [1723, 0]
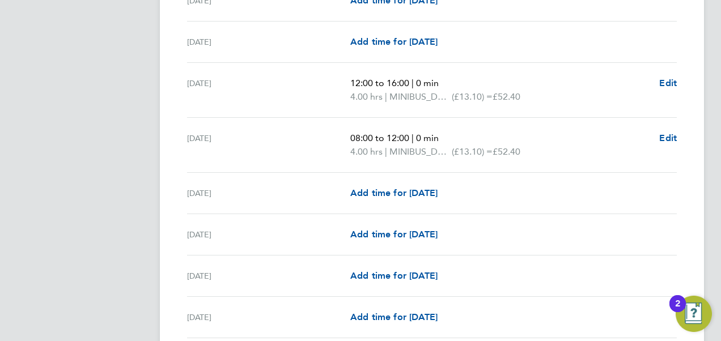
scroll to position [1860, 0]
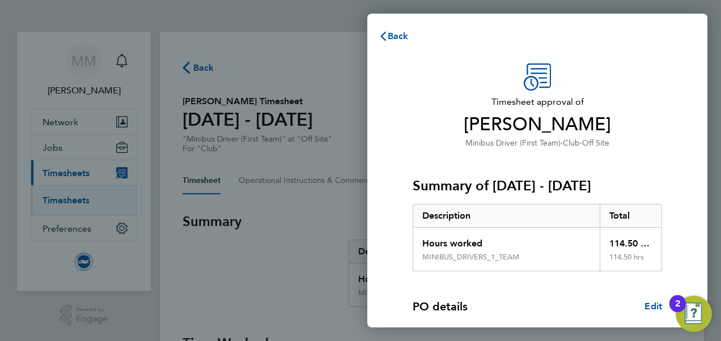
click at [621, 140] on p "Minibus Driver (First Team) · Club · Off Site" at bounding box center [537, 143] width 249 height 14
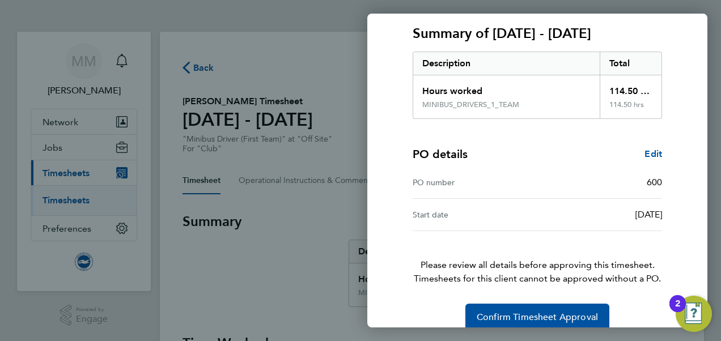
scroll to position [168, 0]
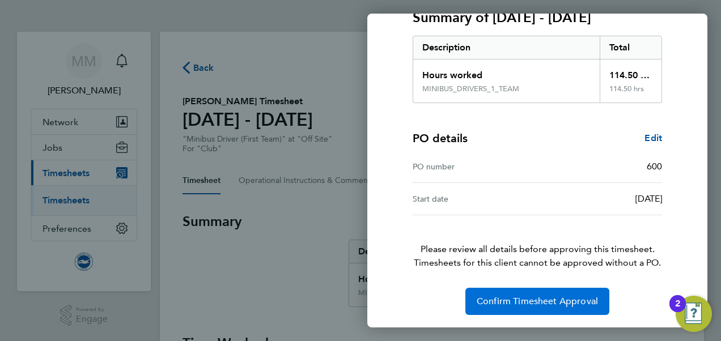
click at [585, 302] on span "Confirm Timesheet Approval" at bounding box center [537, 301] width 121 height 11
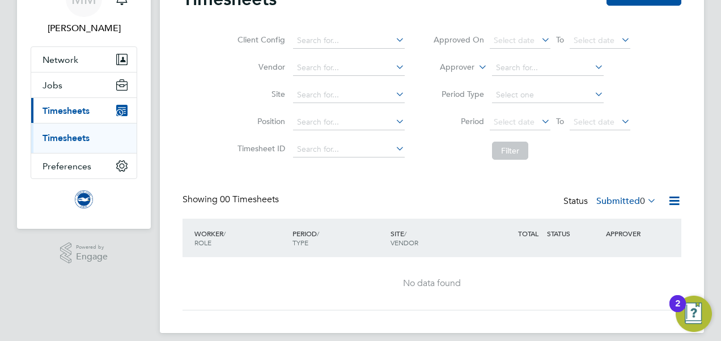
scroll to position [68, 0]
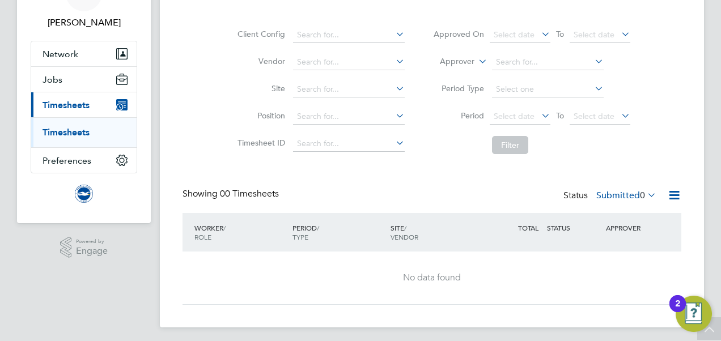
click at [645, 193] on icon at bounding box center [645, 195] width 0 height 16
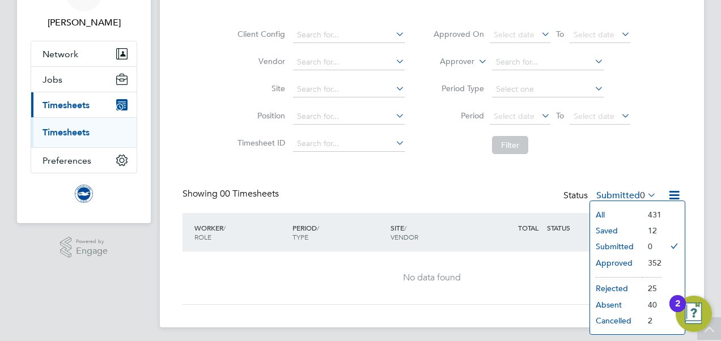
click at [620, 230] on li "Saved" at bounding box center [616, 231] width 52 height 16
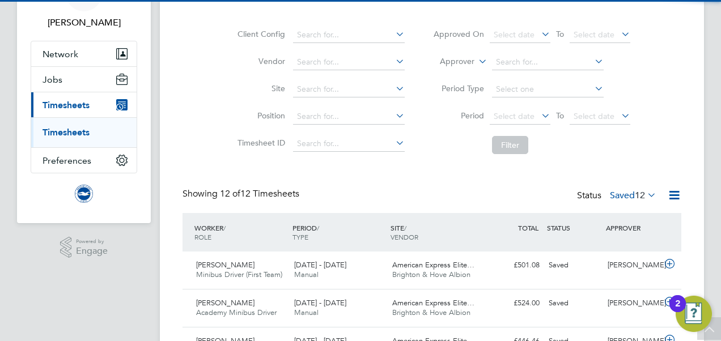
scroll to position [0, 0]
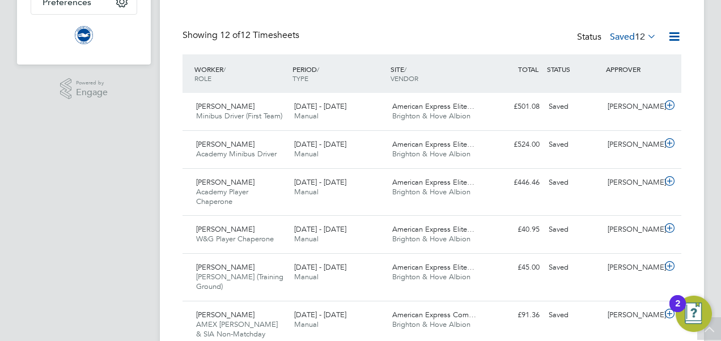
click at [126, 166] on app-navbar "MM [PERSON_NAME] Notifications Applications: Network Sites Workers Jobs Positio…" at bounding box center [84, 254] width 134 height 898
click at [132, 174] on app-navbar "MM [PERSON_NAME] Notifications Applications: Network Sites Workers Jobs Positio…" at bounding box center [84, 254] width 134 height 898
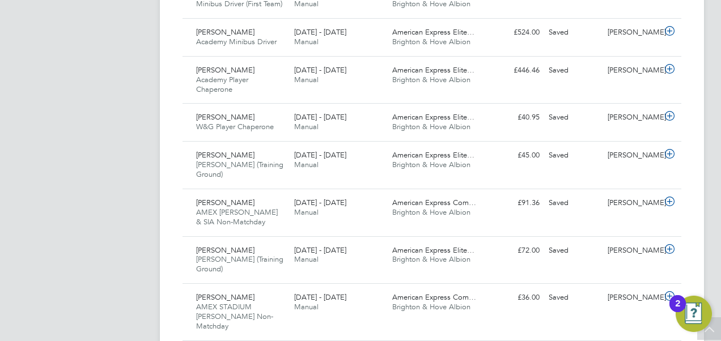
scroll to position [340, 0]
